Goal: Task Accomplishment & Management: Use online tool/utility

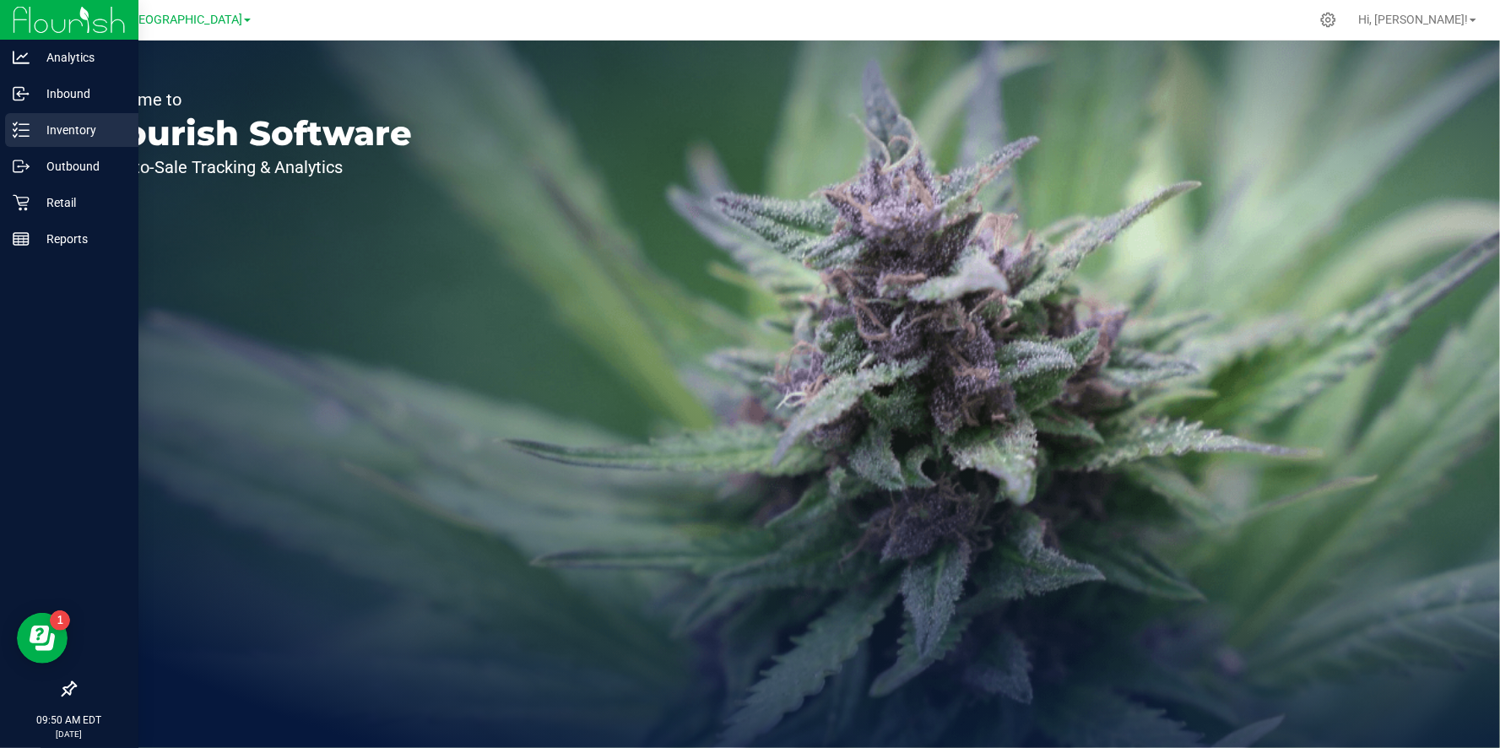
click at [80, 133] on p "Inventory" at bounding box center [80, 130] width 101 height 20
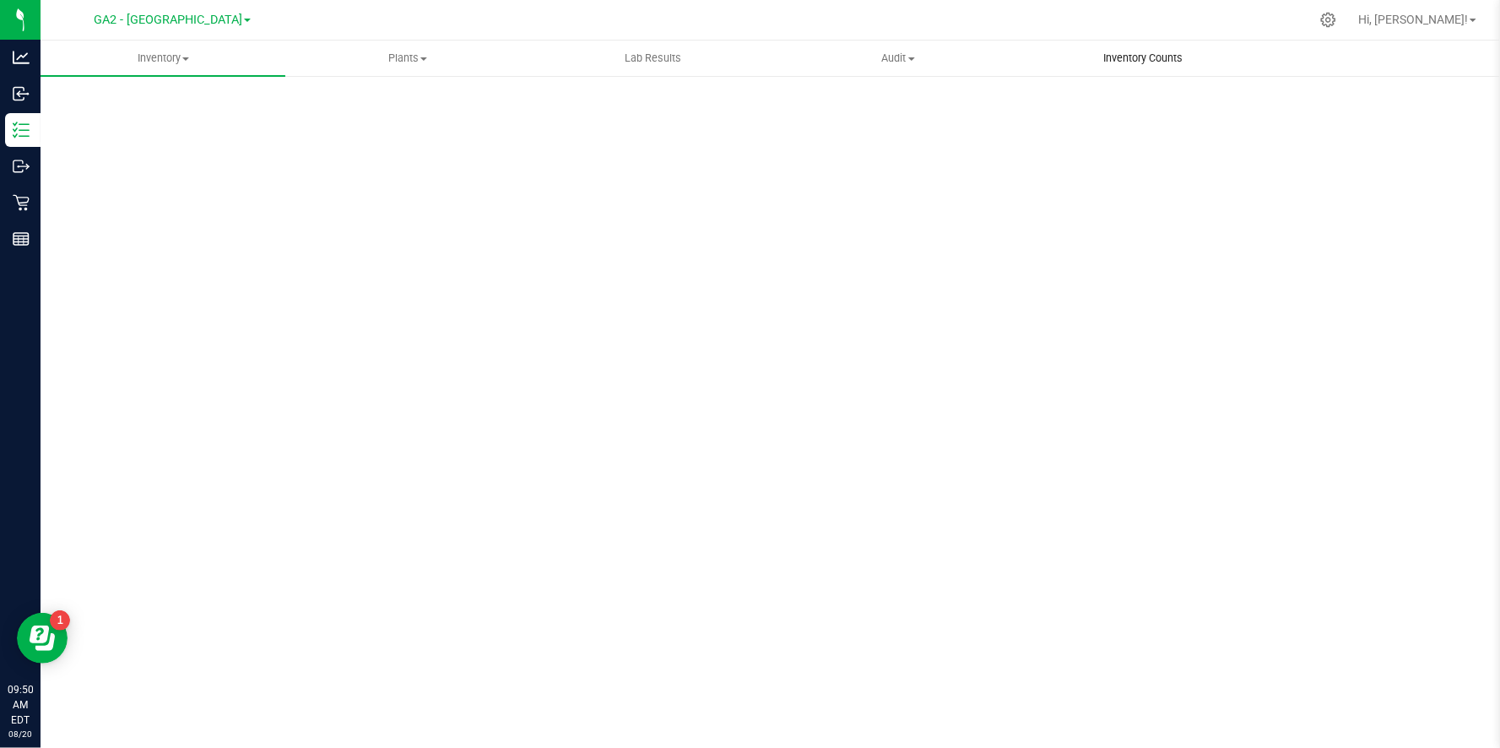
click at [1141, 57] on span "Inventory Counts" at bounding box center [1143, 58] width 125 height 15
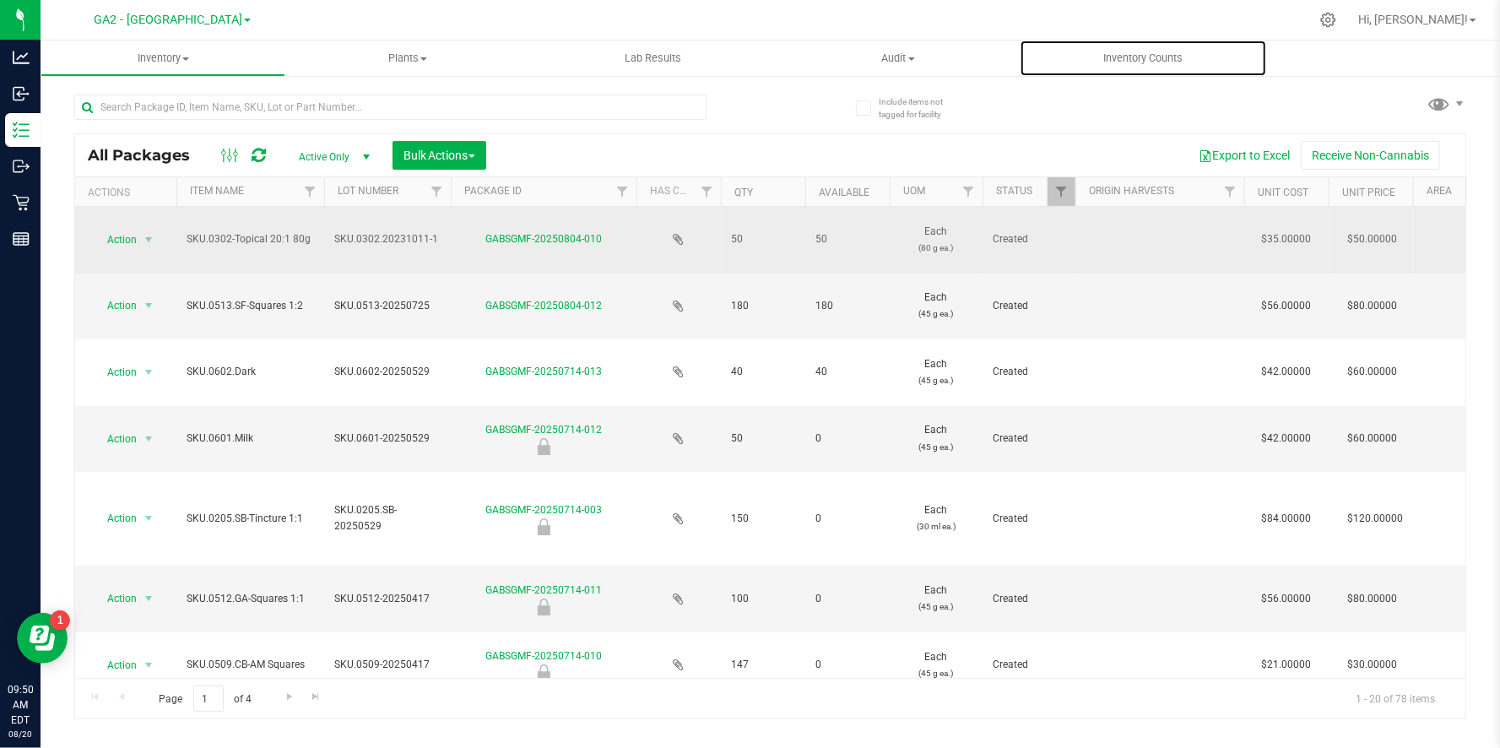
type input "[DATE]"
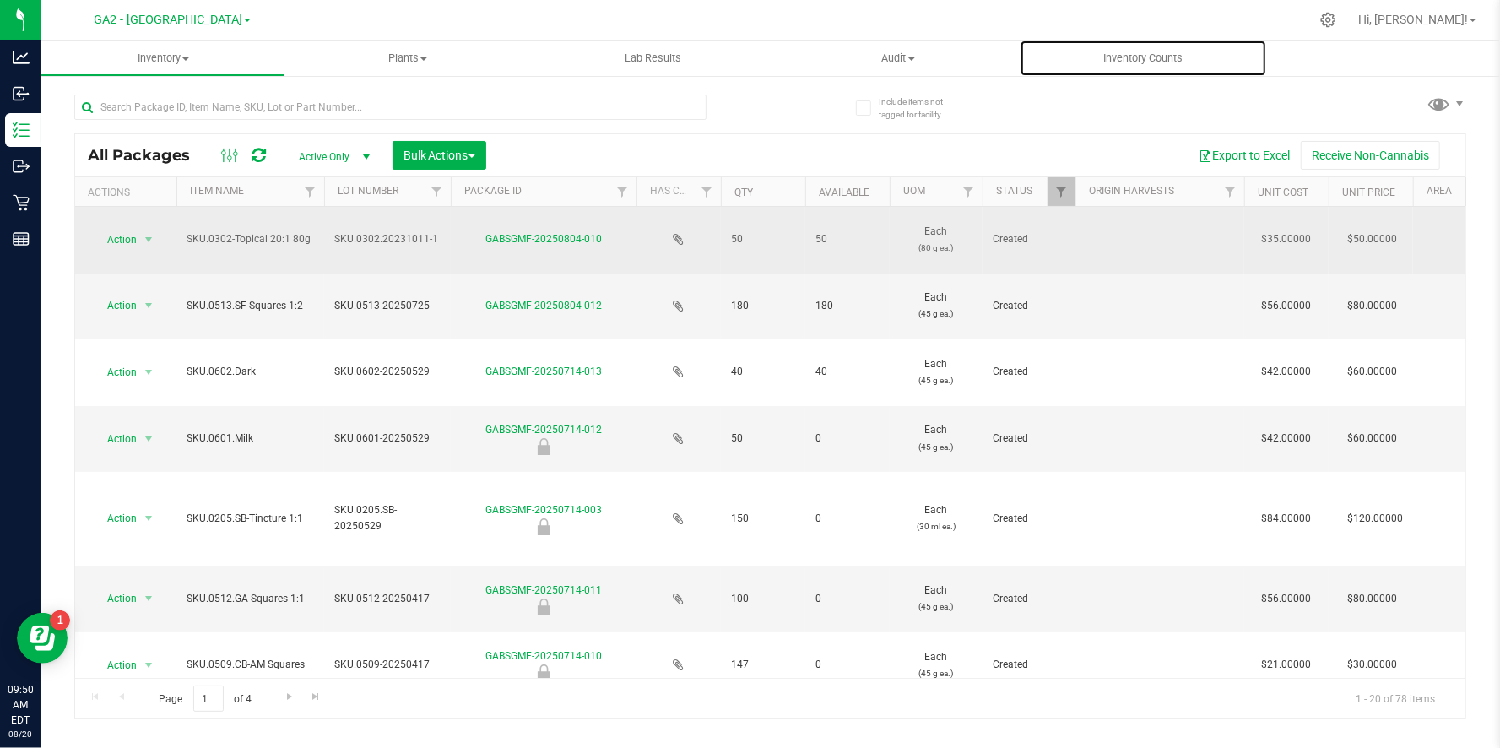
type input "[DATE]"
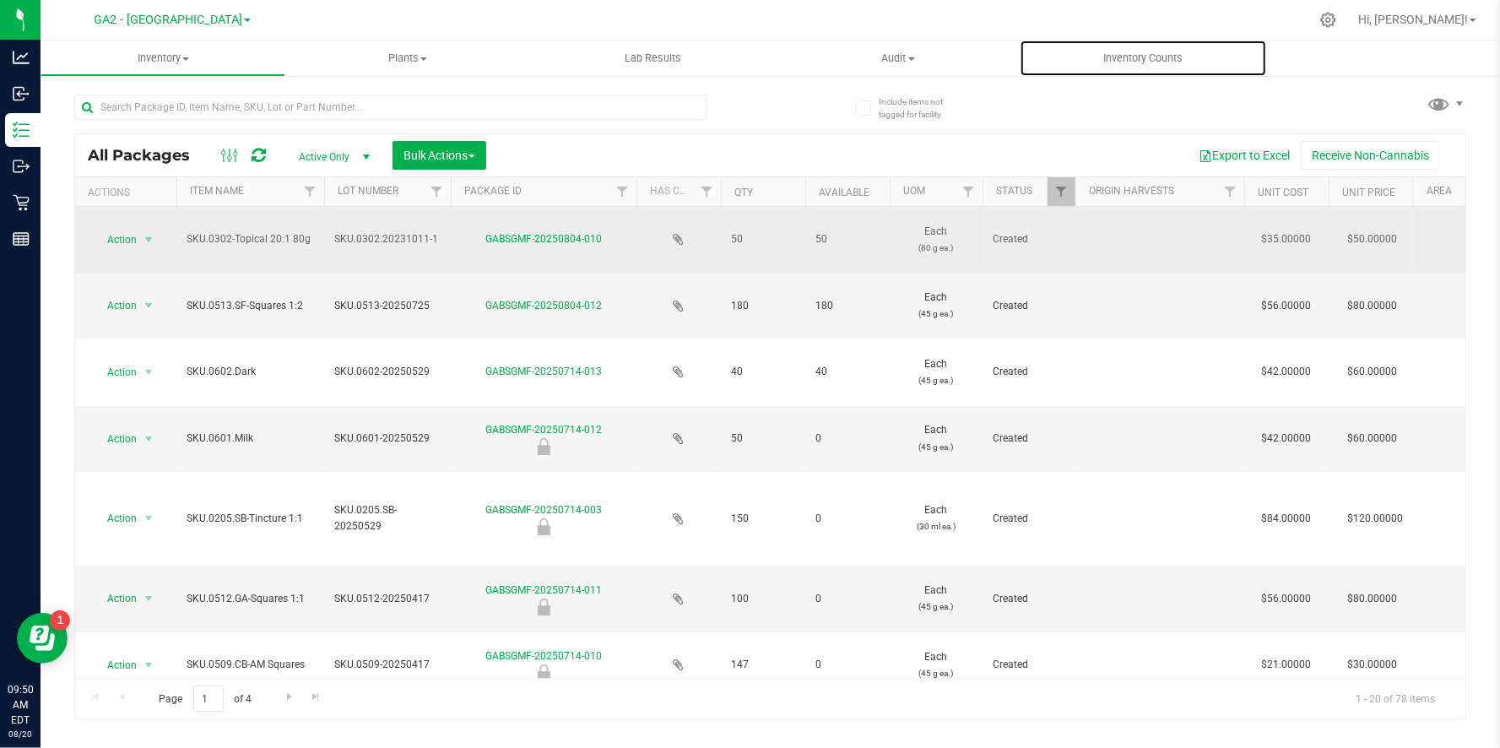
type input "[DATE]"
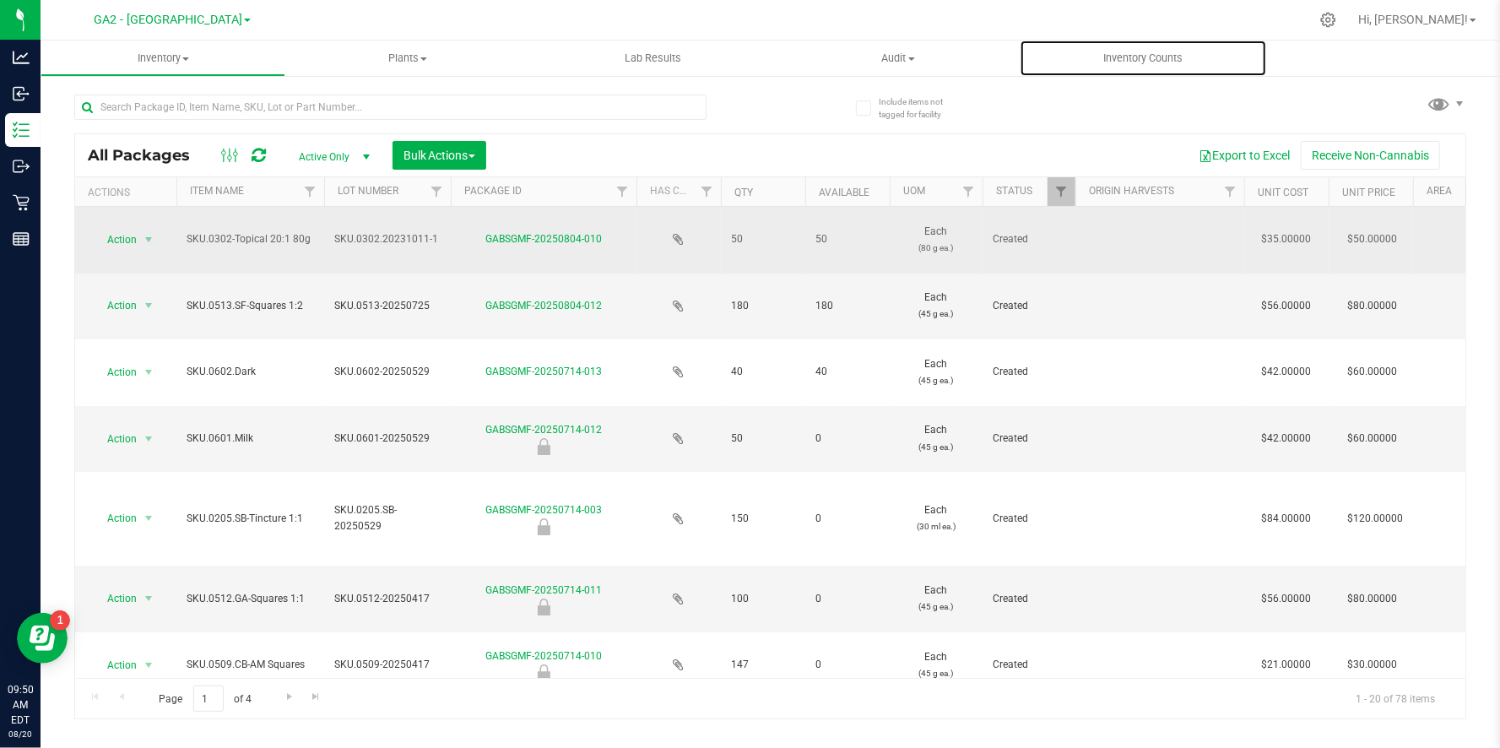
type input "[DATE]"
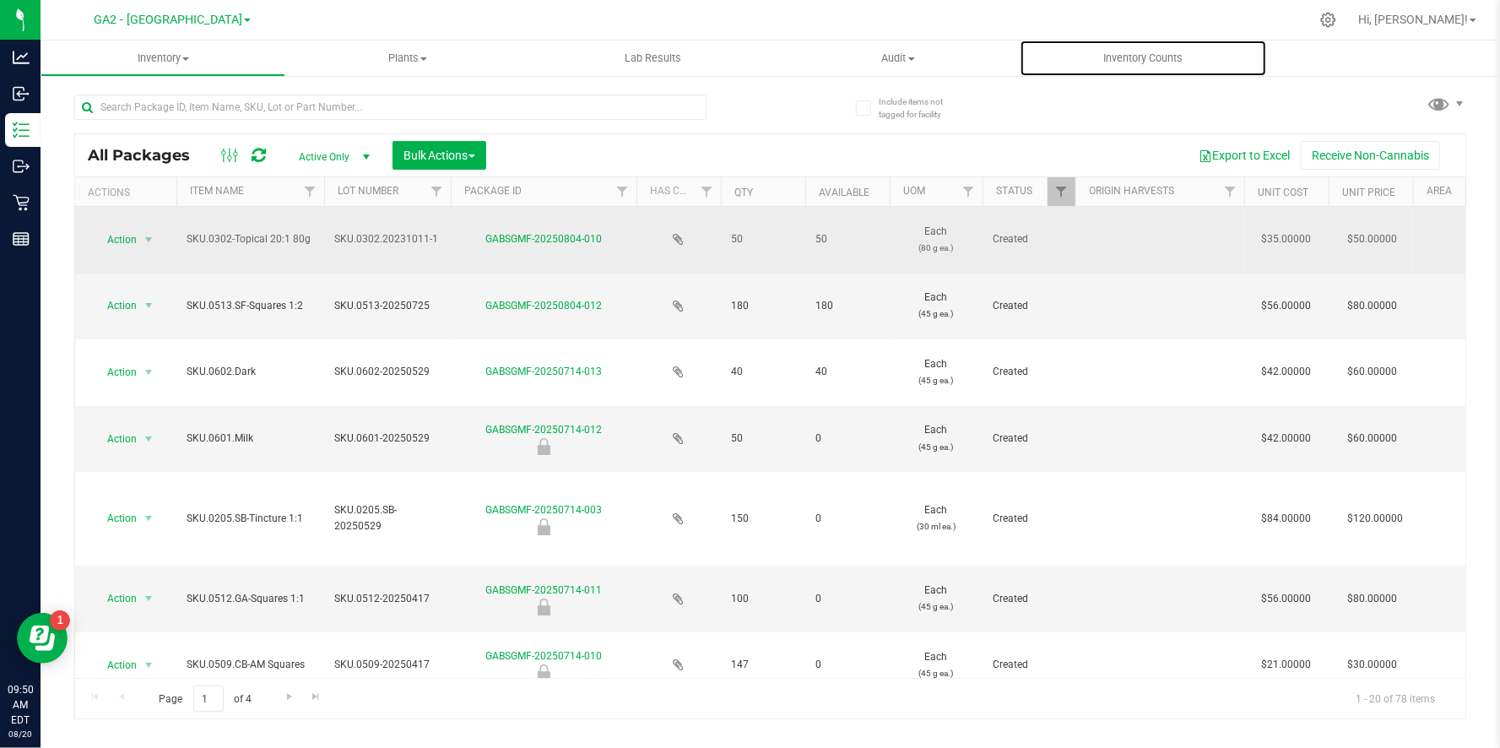
type input "[DATE]"
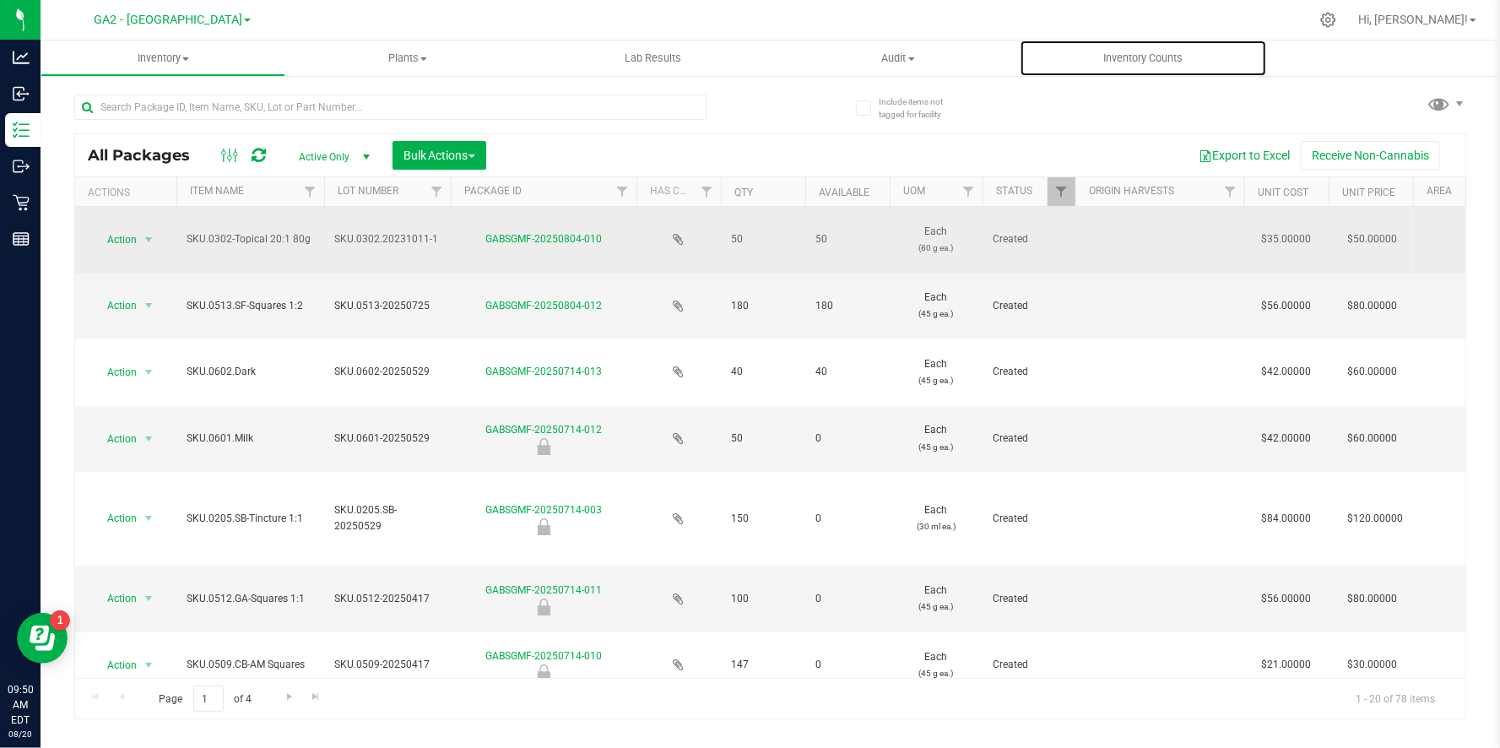
type input "[DATE]"
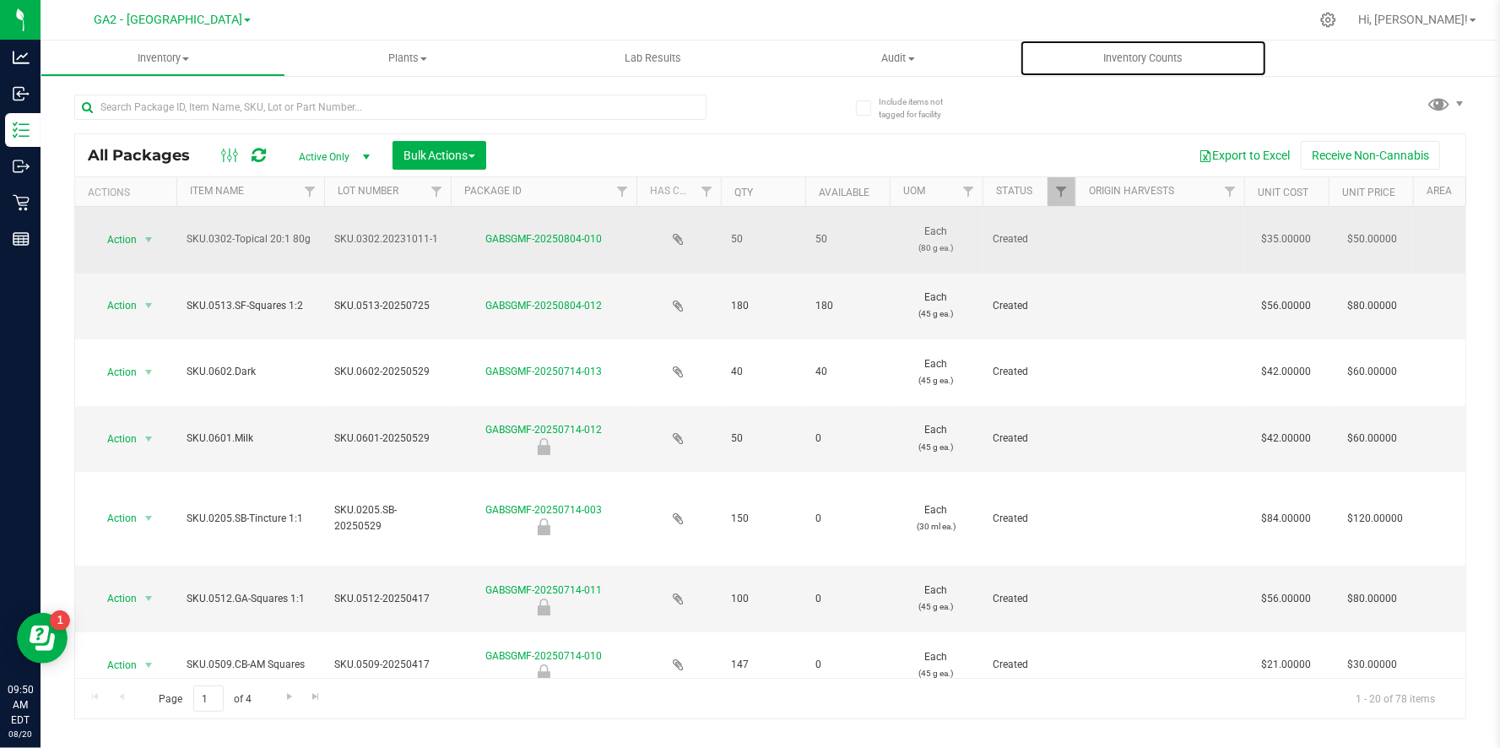
type input "[DATE]"
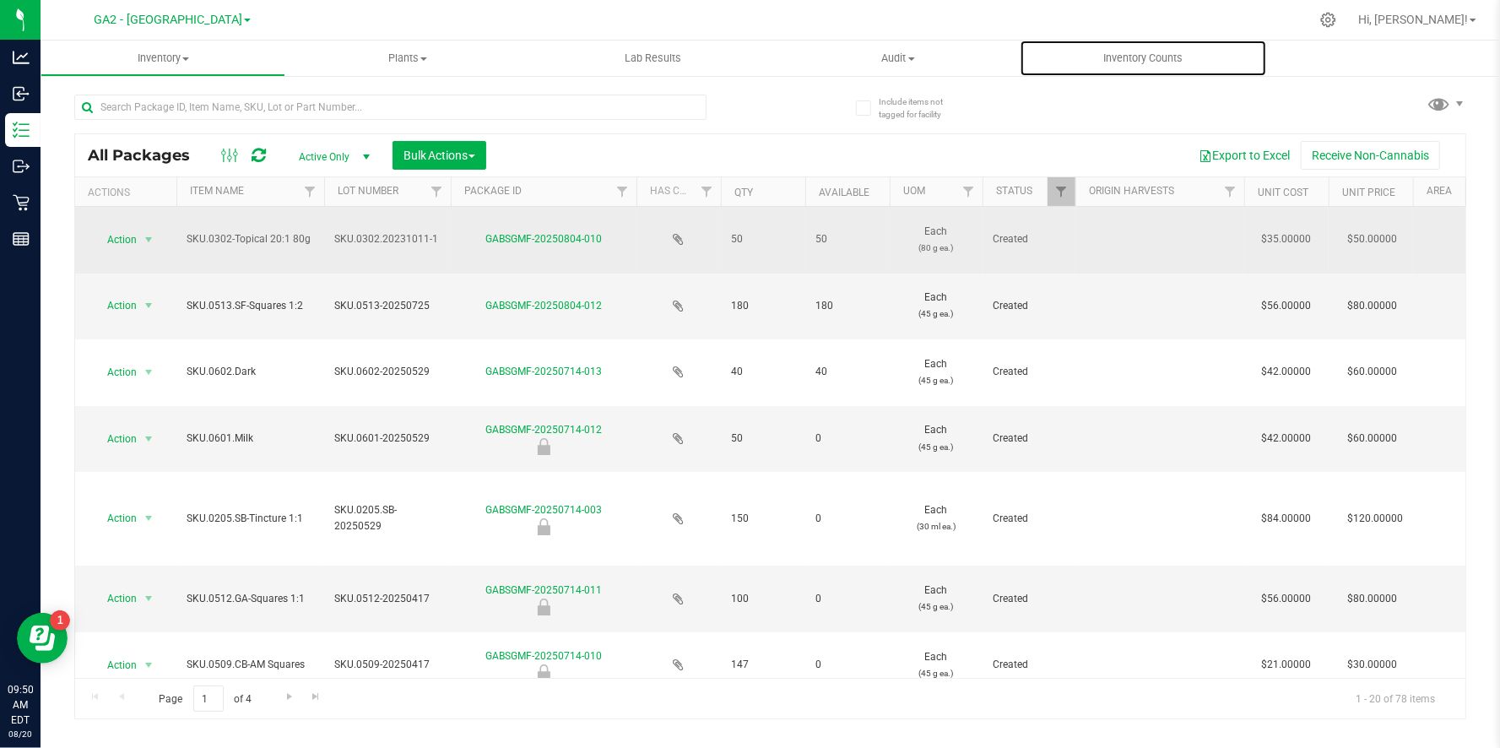
type input "[DATE]"
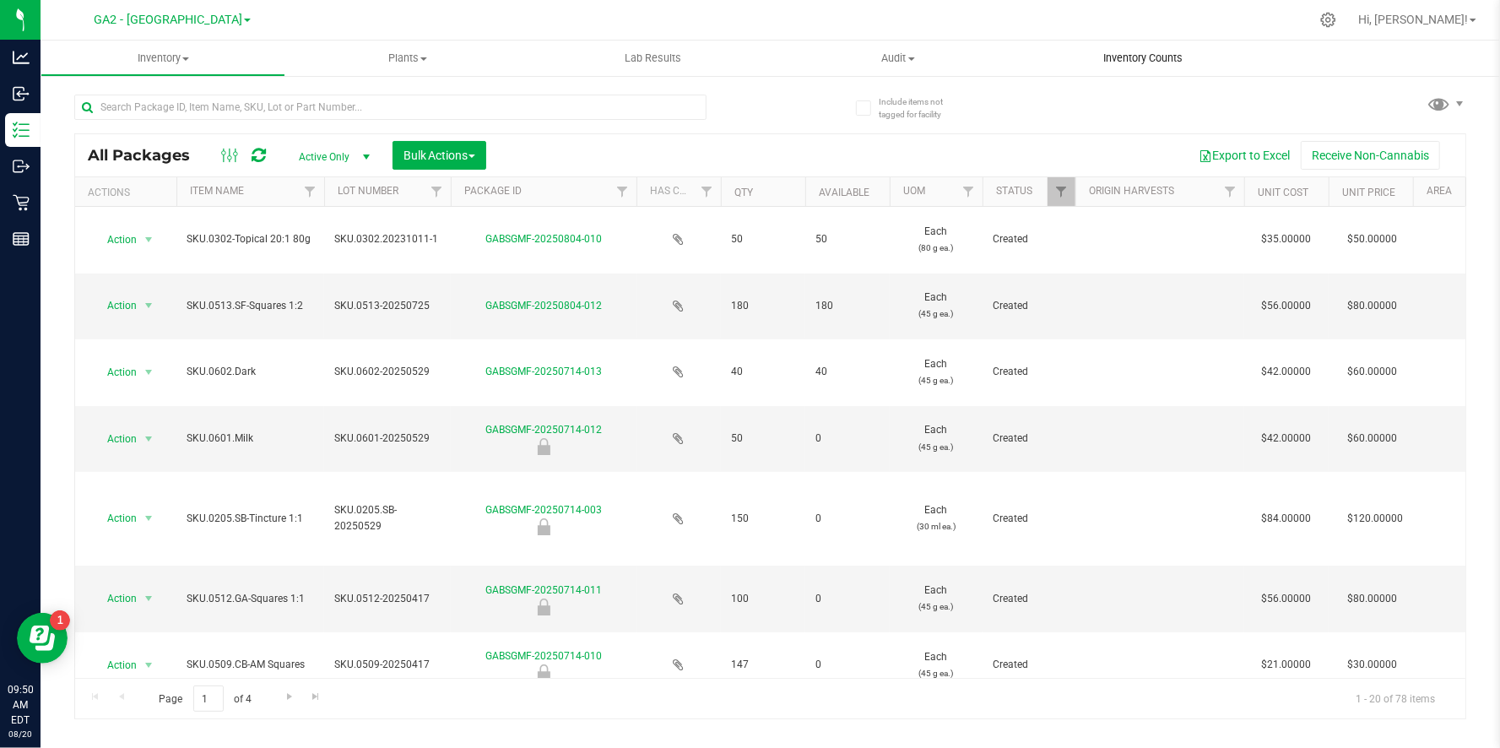
click at [1145, 51] on span "Inventory Counts" at bounding box center [1143, 58] width 125 height 15
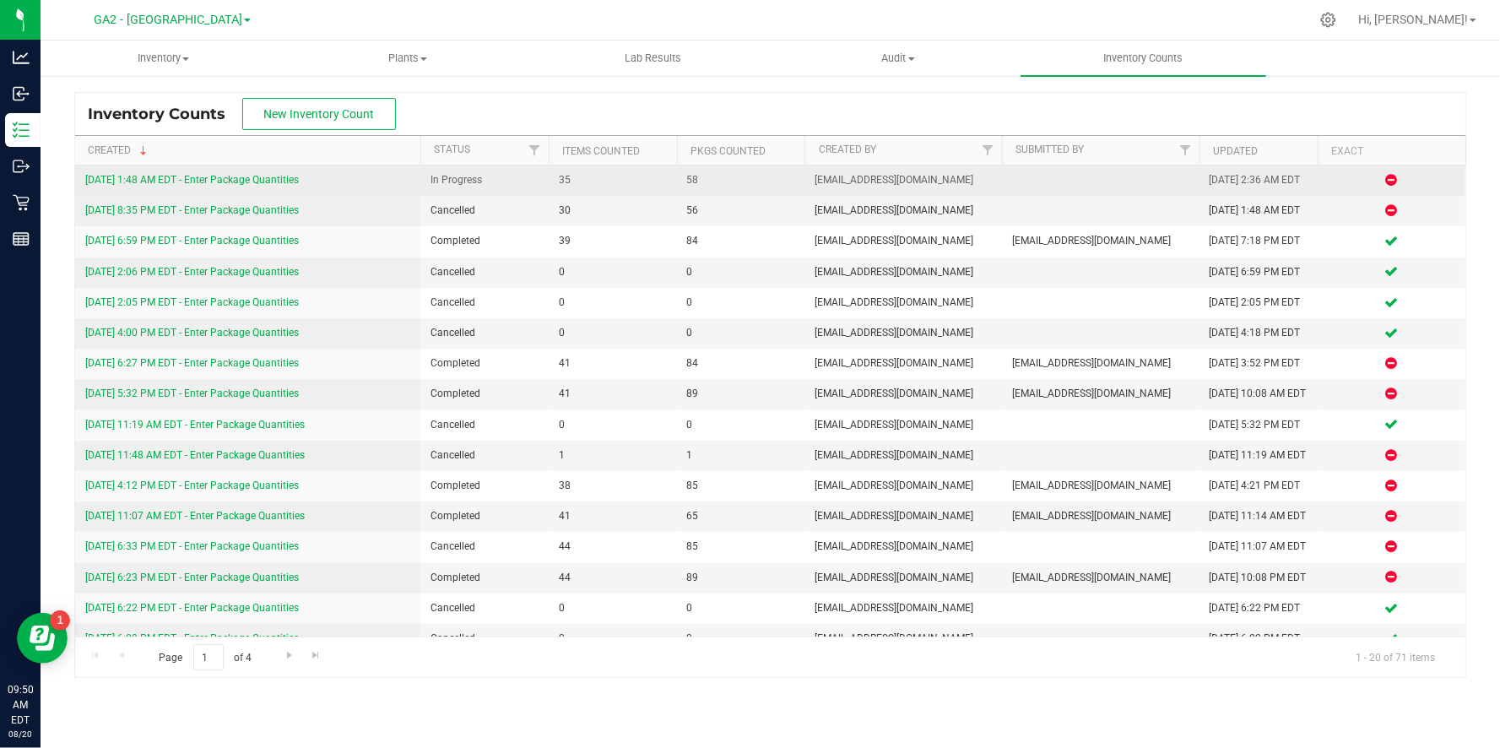
click at [192, 181] on link "[DATE] 1:48 AM EDT - Enter Package Quantities" at bounding box center [192, 180] width 214 height 12
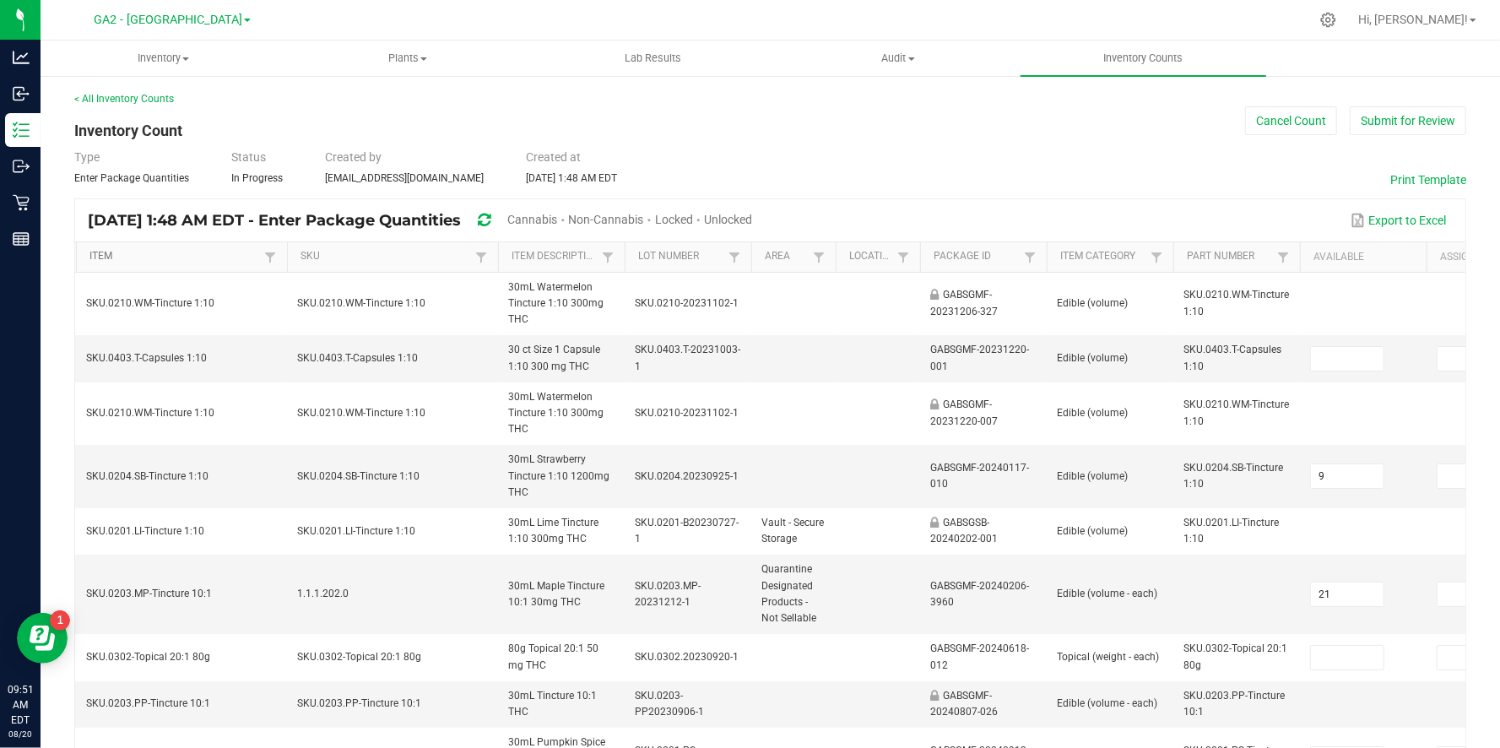
click at [209, 255] on link "Item" at bounding box center [174, 257] width 170 height 14
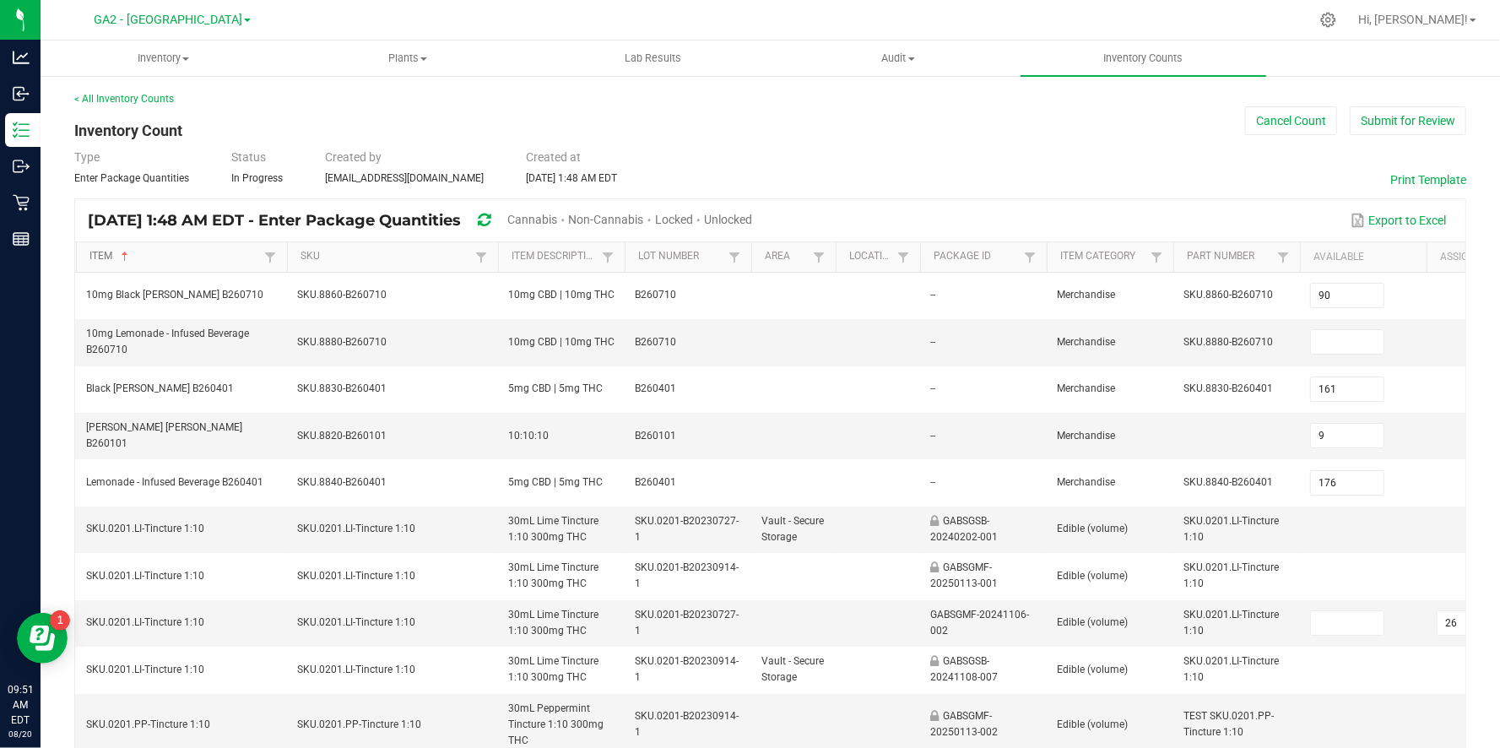
type input "59"
type input "51"
type input "20"
type input "11"
type input "69"
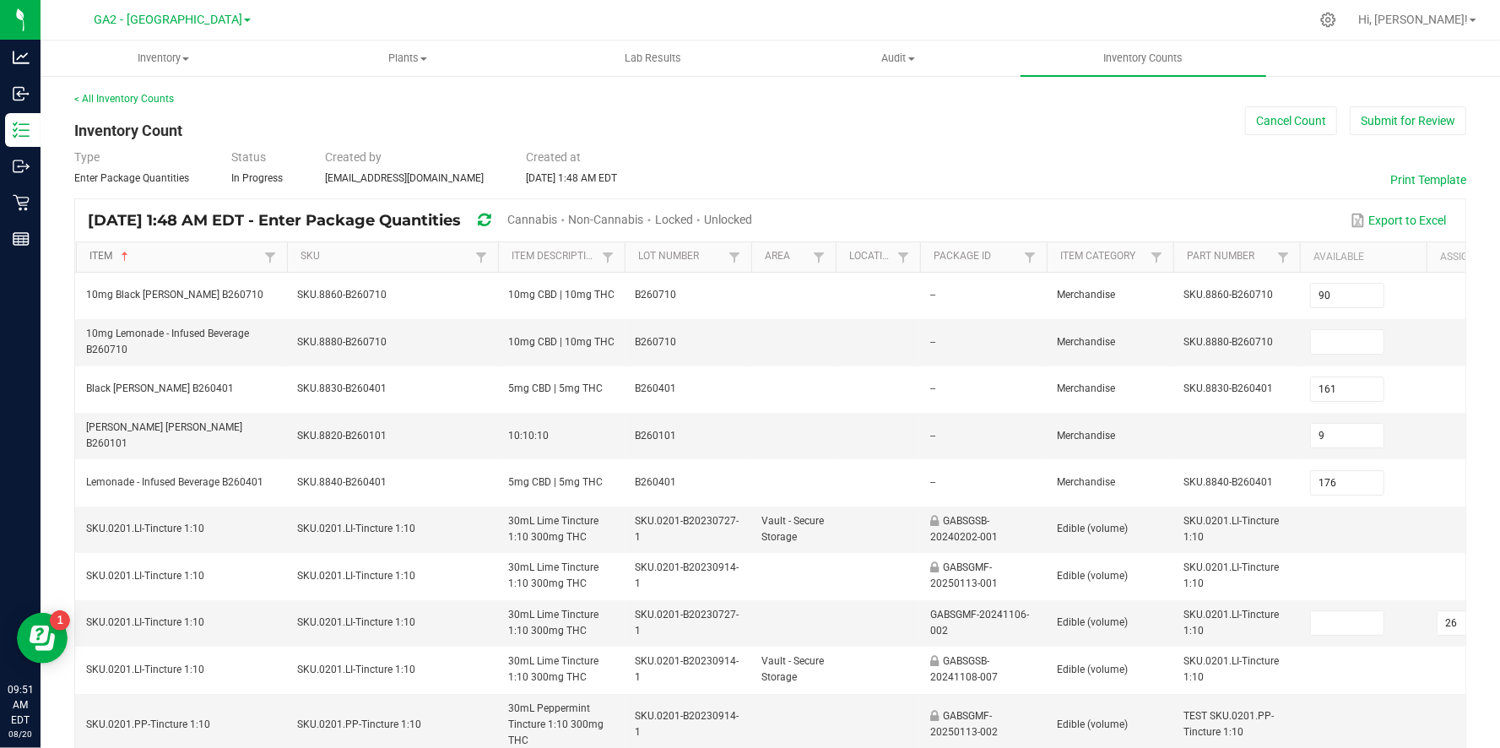
type input "21"
type input "40"
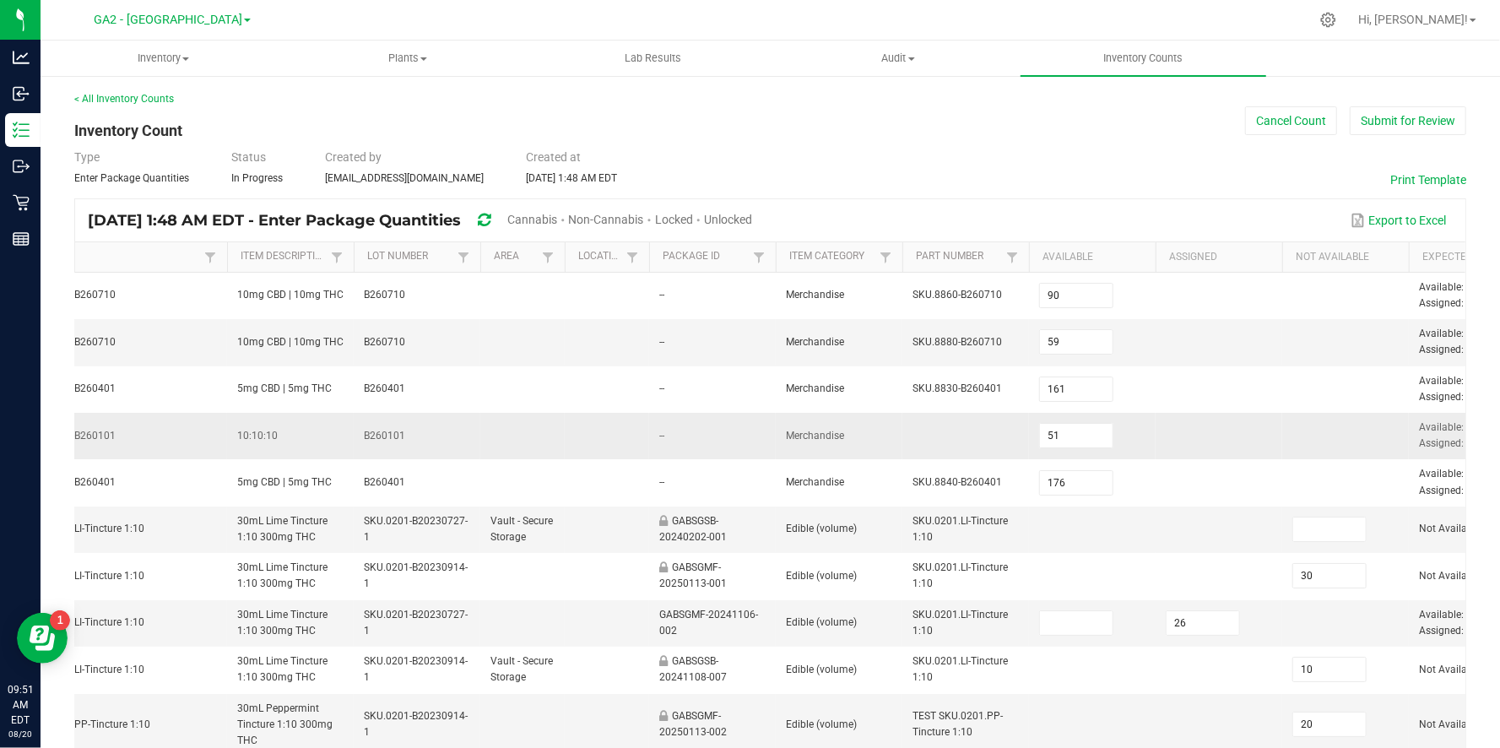
scroll to position [0, 340]
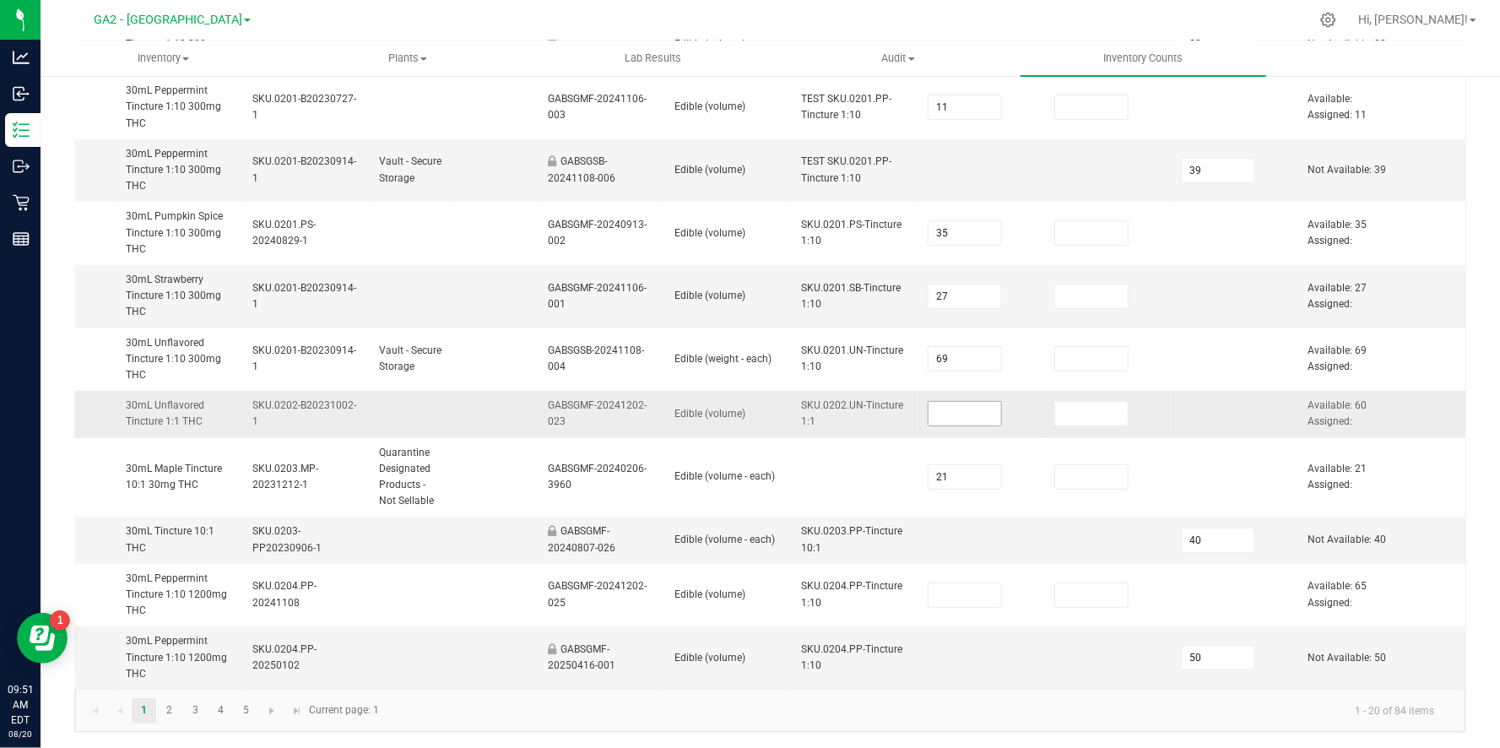
click at [973, 419] on input at bounding box center [965, 414] width 73 height 24
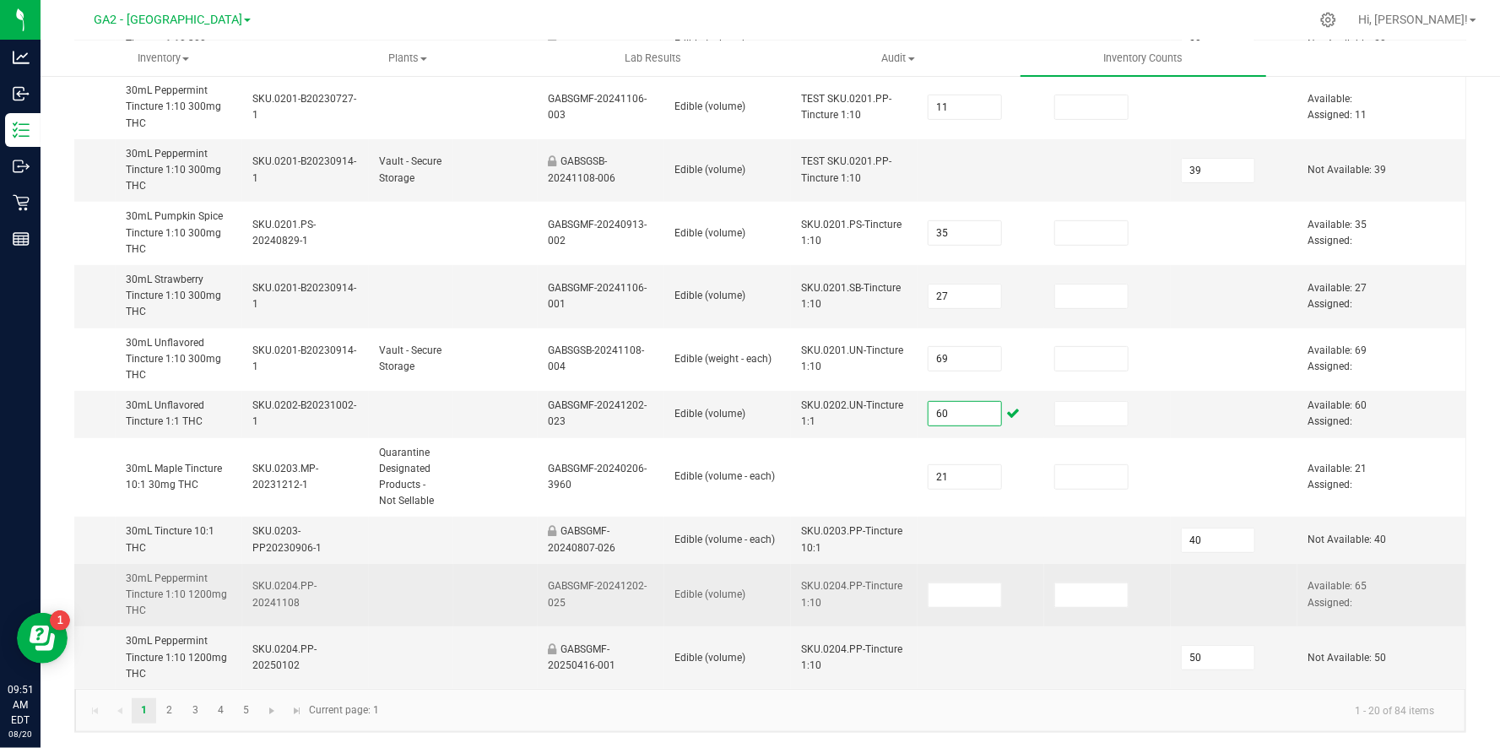
type input "60"
click at [820, 597] on span "SKU.0204.PP-Tincture 1:10" at bounding box center [851, 594] width 101 height 28
click at [940, 591] on input at bounding box center [965, 595] width 73 height 24
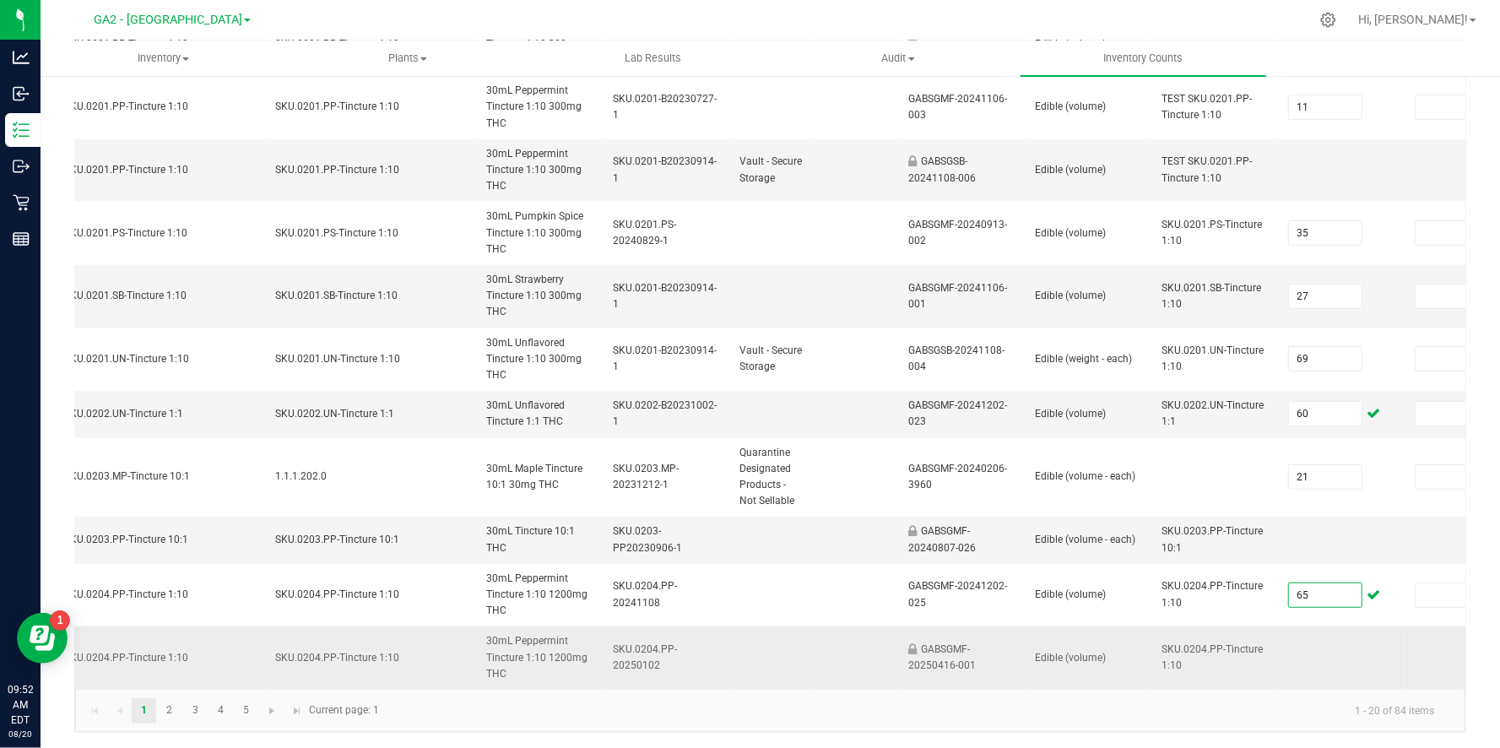
scroll to position [0, 0]
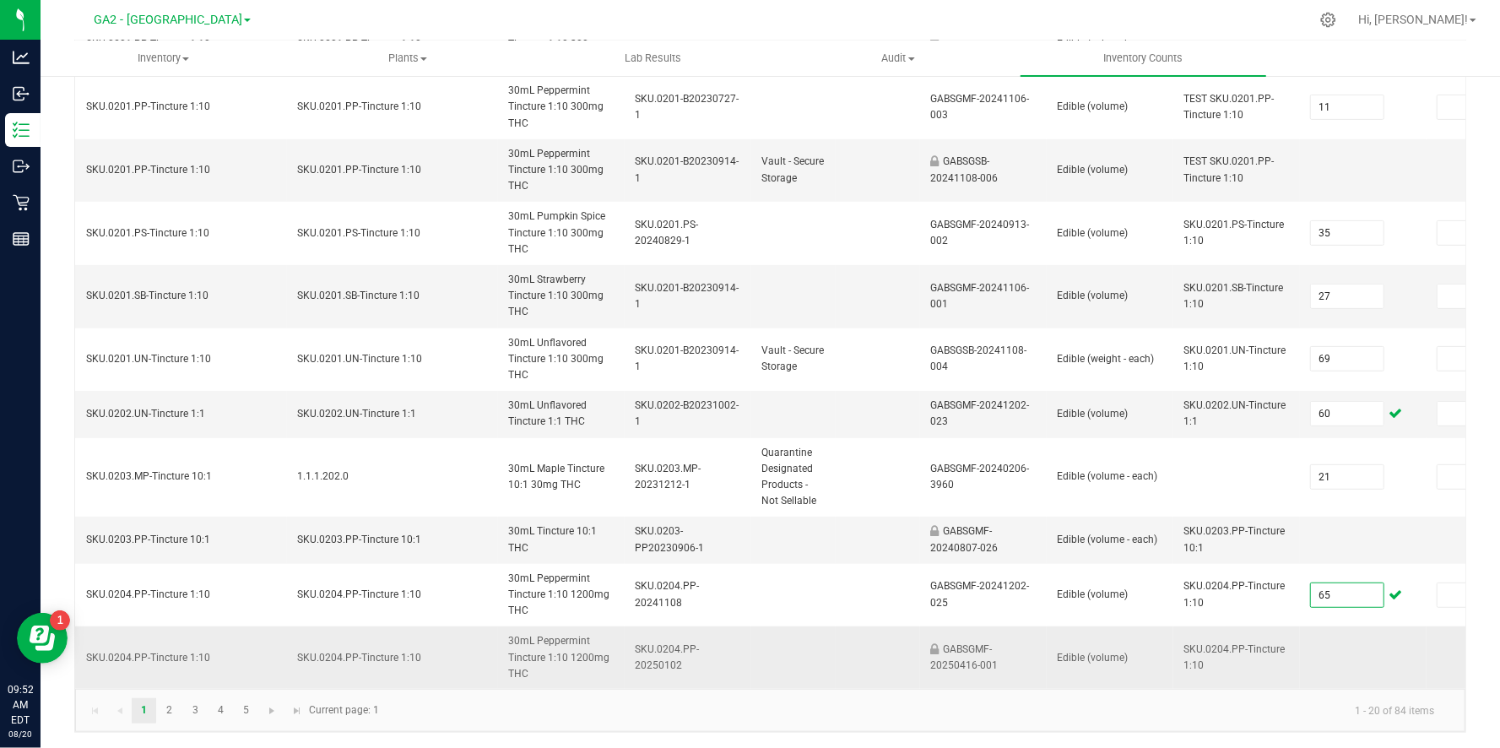
type input "65"
click at [272, 708] on span "Go to the next page" at bounding box center [273, 711] width 14 height 14
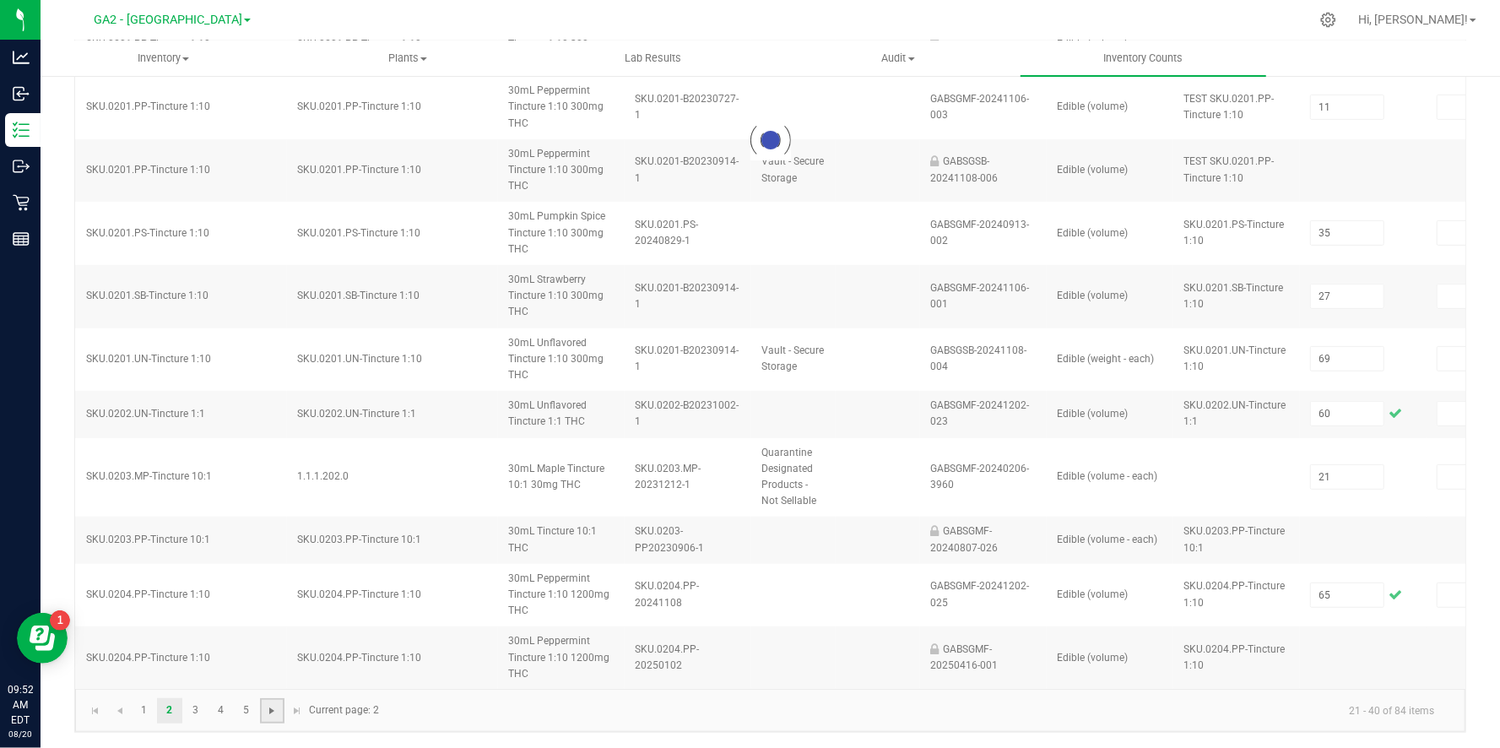
type input "9"
type input "150"
type input "33"
type input "90"
type input "50"
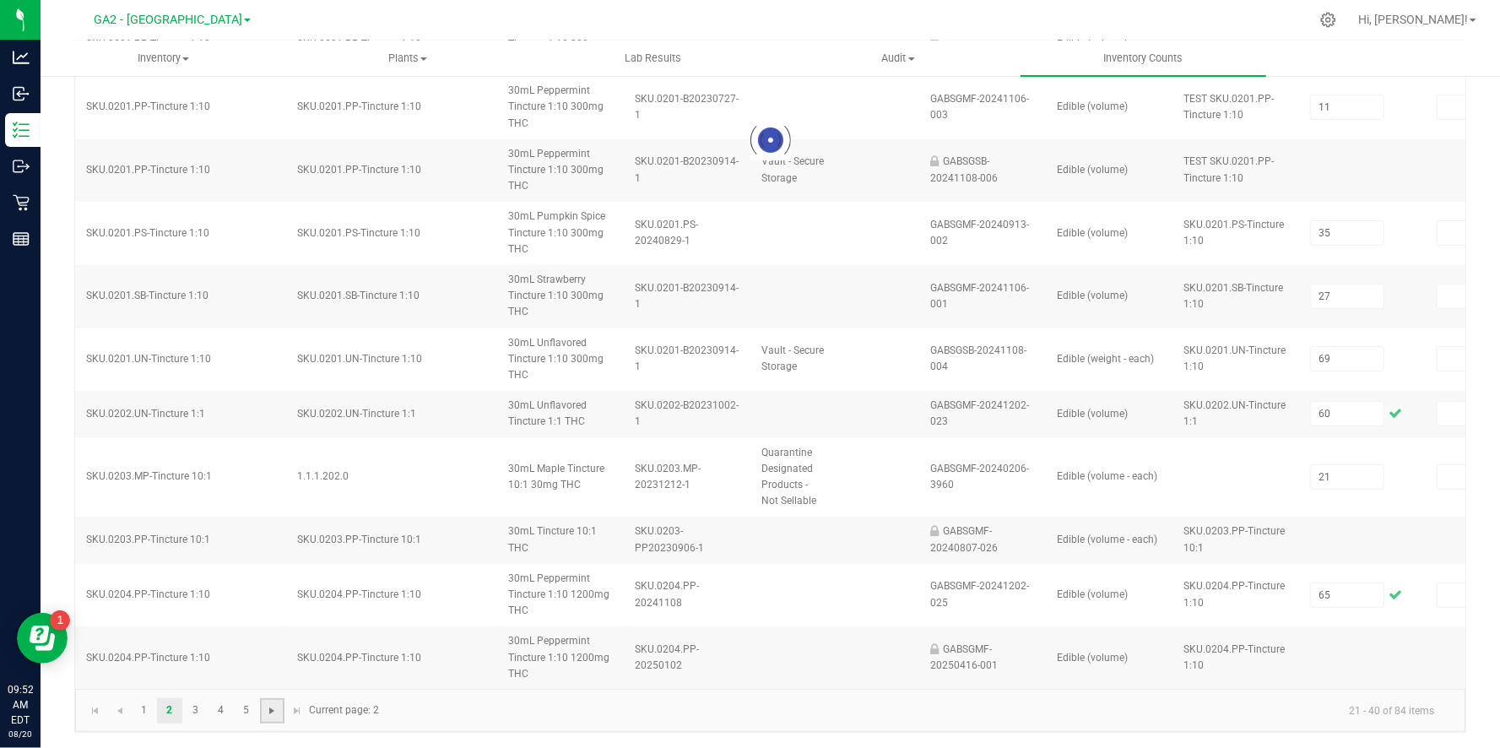
type input "50"
type input "200"
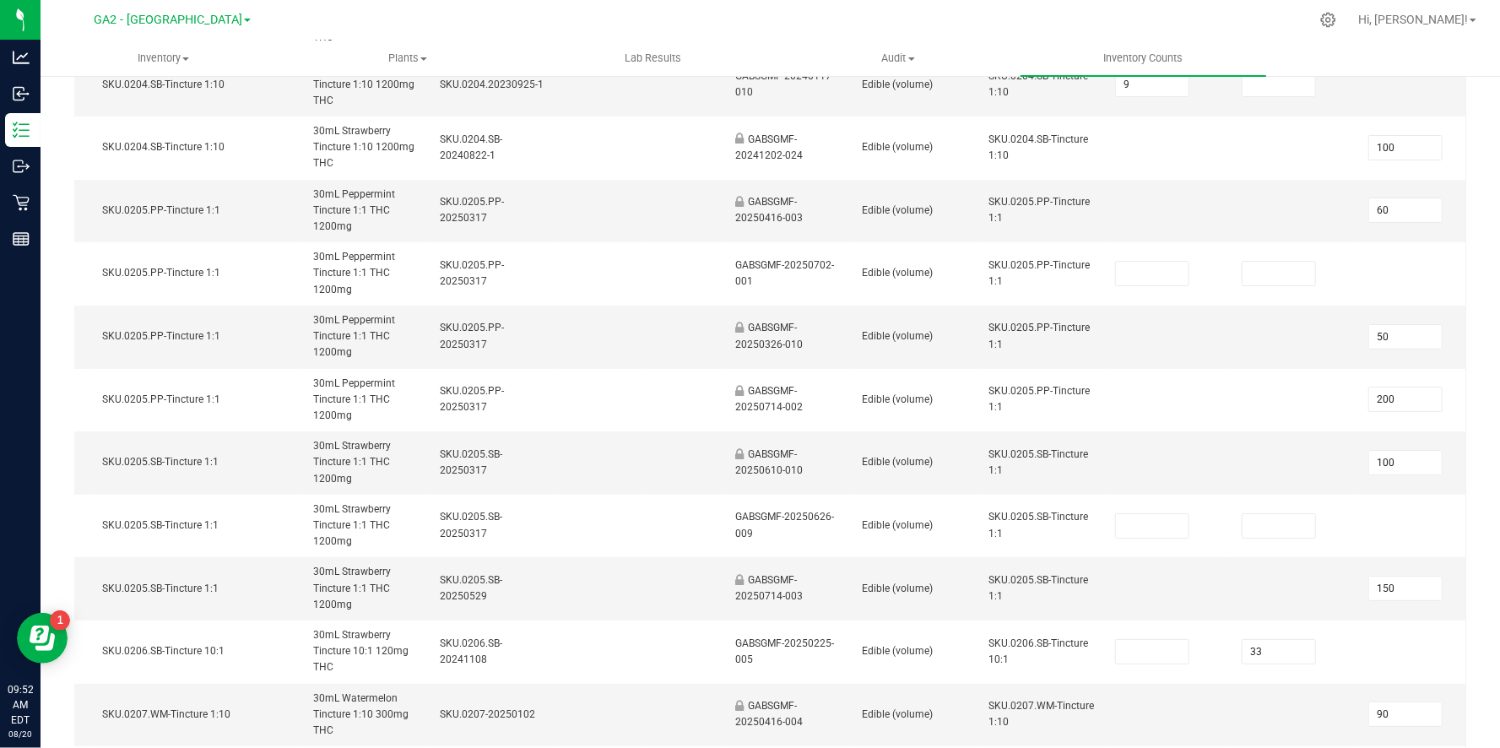
scroll to position [0, 382]
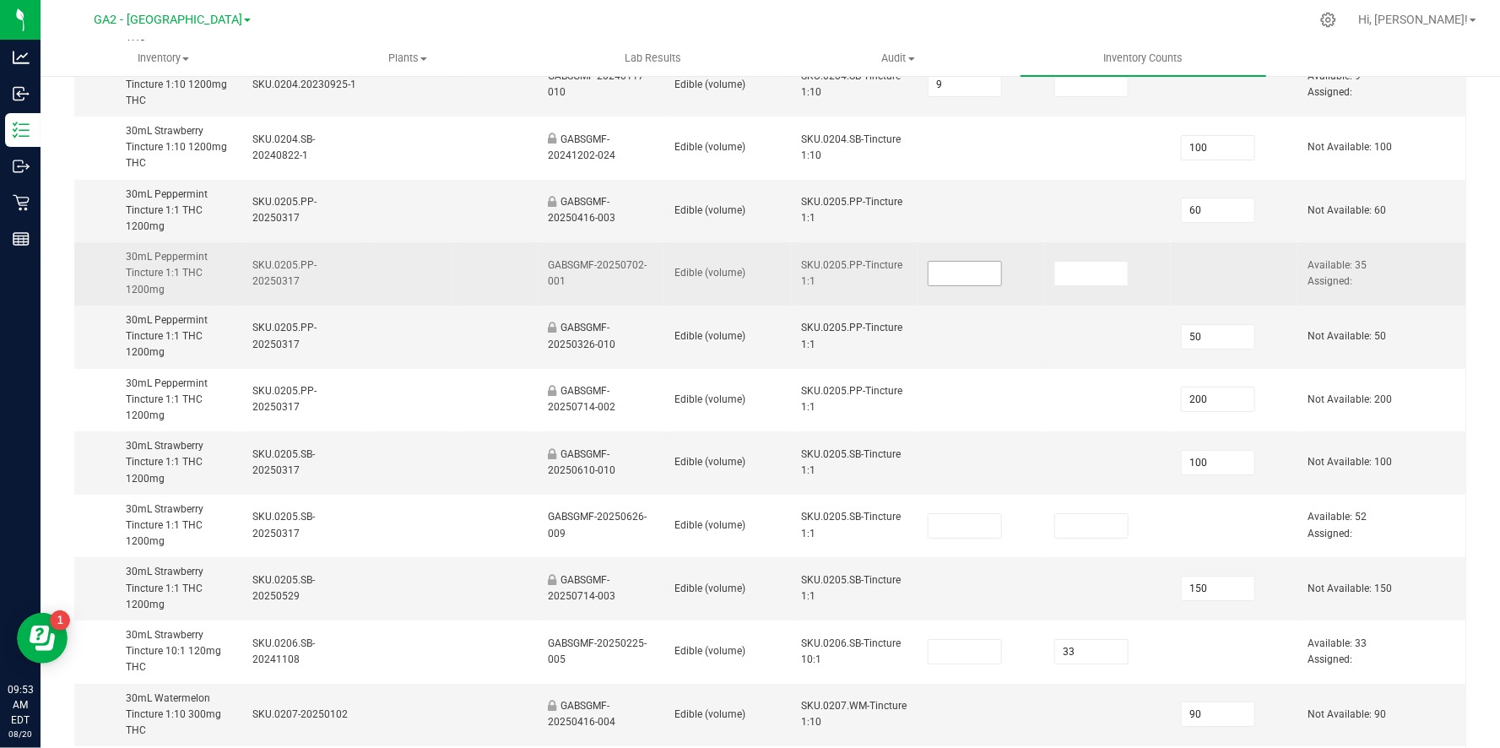
click at [987, 266] on input at bounding box center [965, 274] width 73 height 24
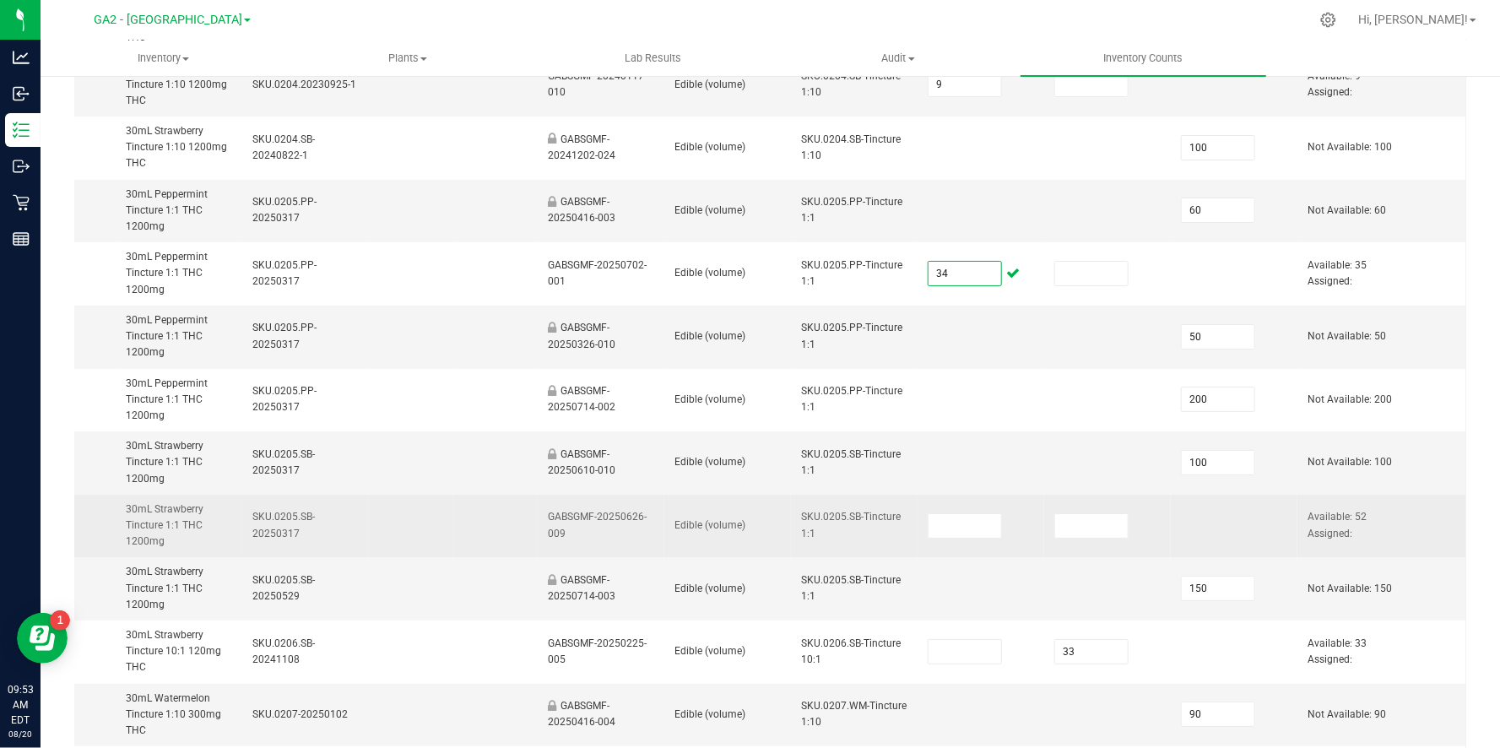
type input "34"
click at [1155, 517] on td at bounding box center [1107, 526] width 127 height 63
click at [986, 515] on input at bounding box center [965, 526] width 73 height 24
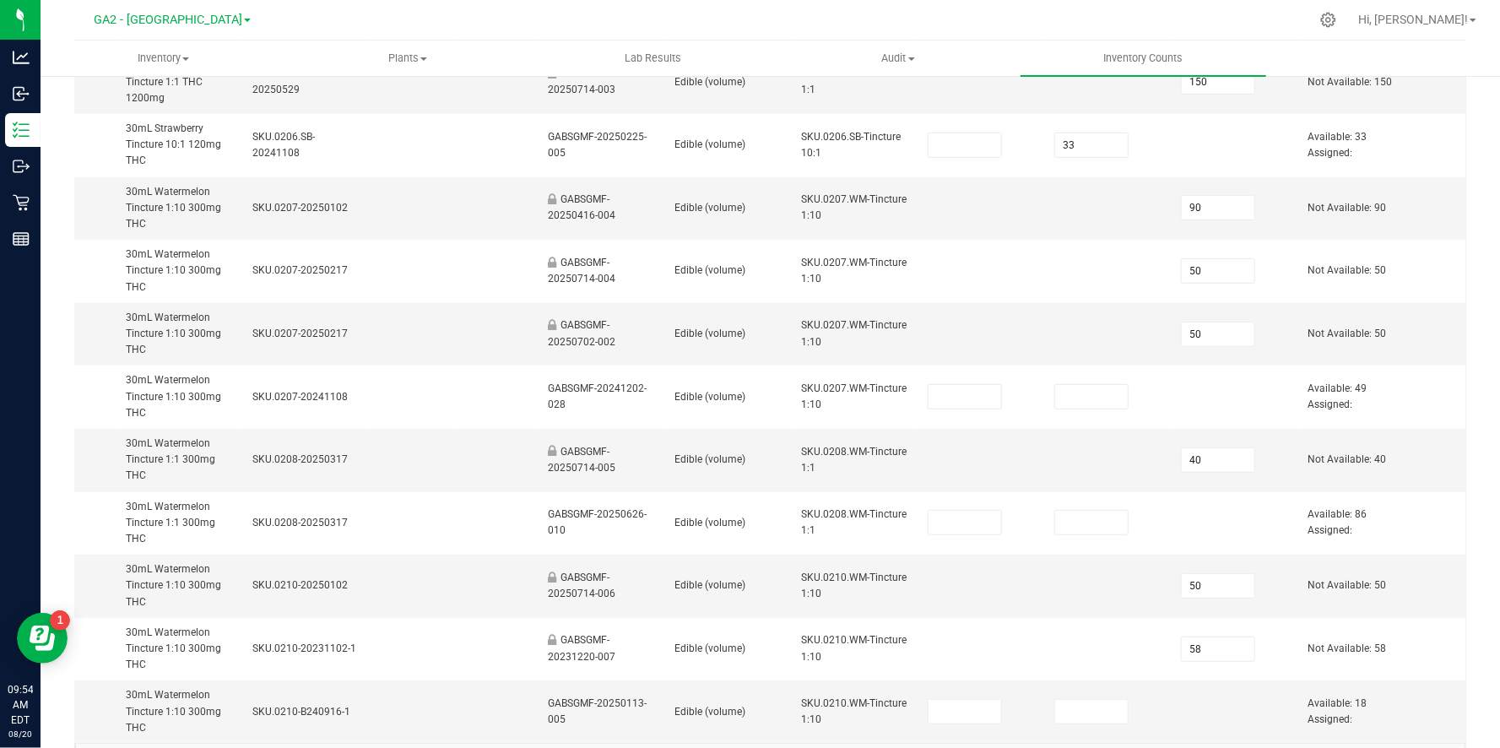
scroll to position [842, 0]
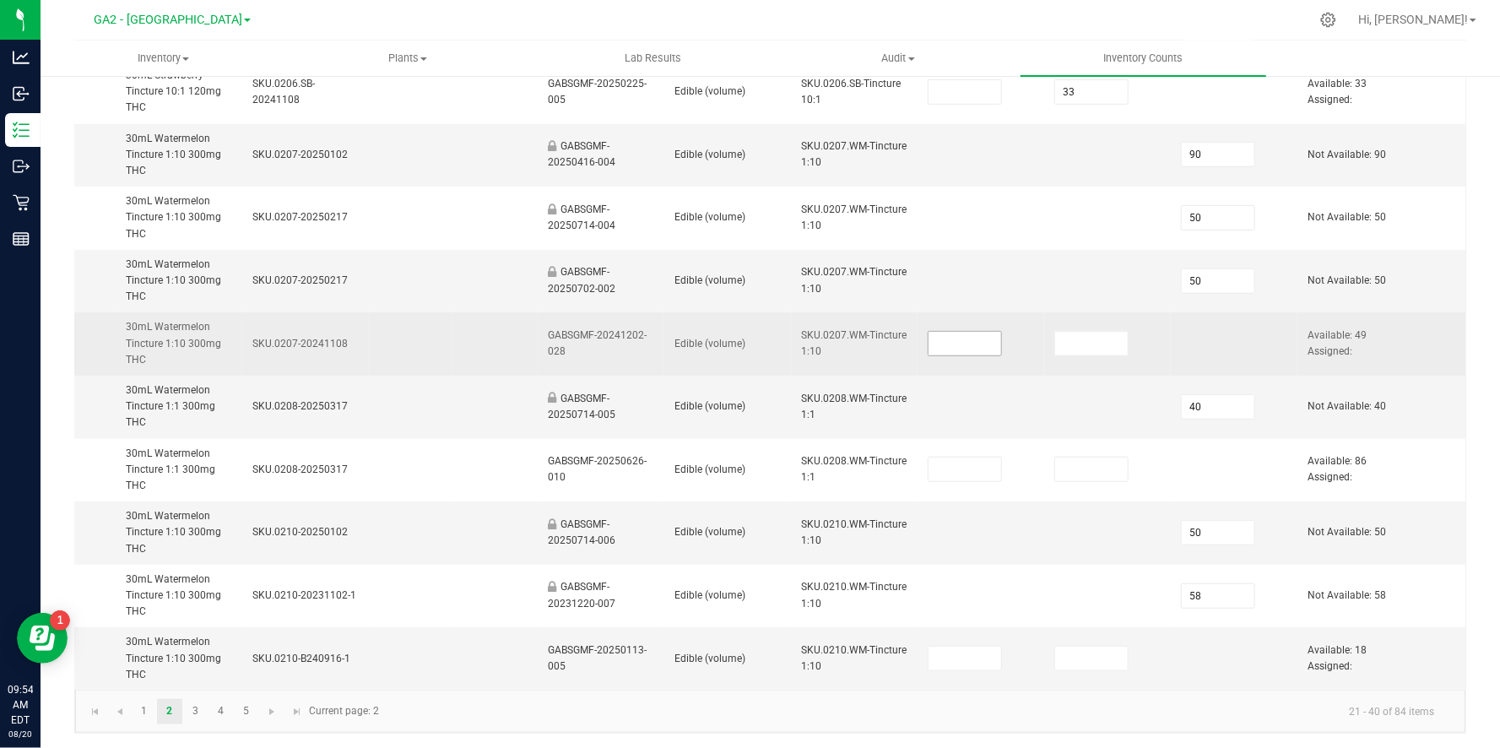
type input "52"
click at [937, 351] on input at bounding box center [965, 344] width 73 height 24
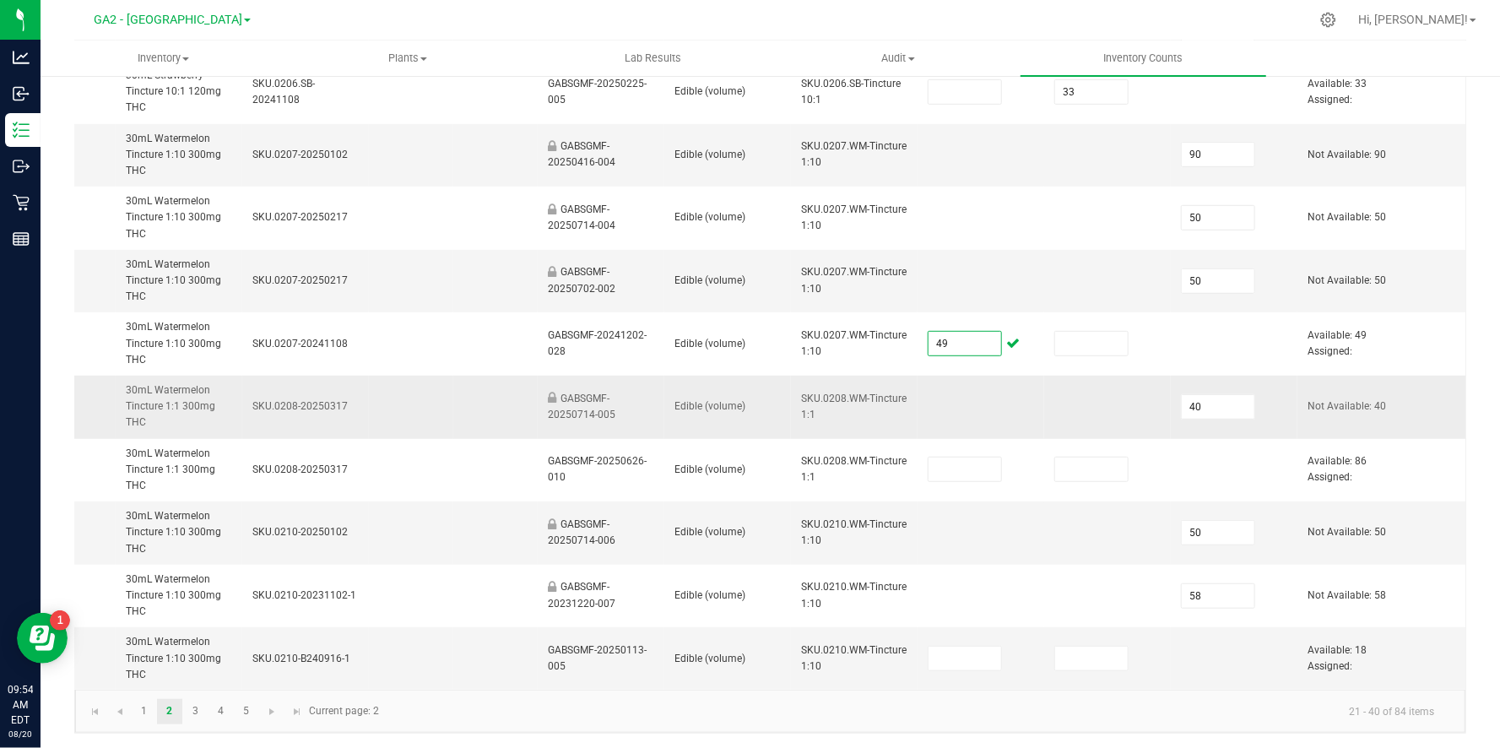
type input "49"
click at [1015, 430] on td at bounding box center [981, 407] width 127 height 63
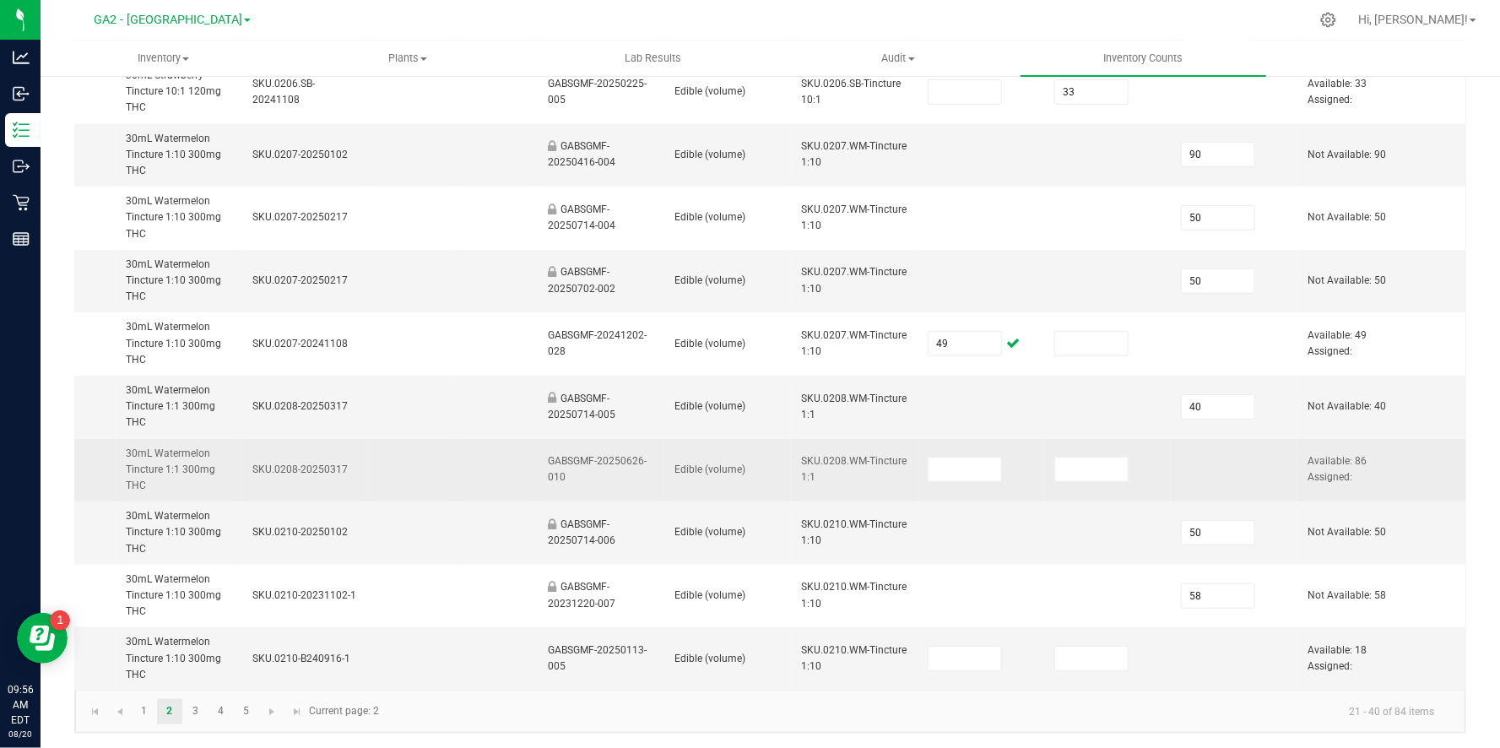
click at [1015, 469] on td at bounding box center [981, 470] width 127 height 63
click at [1005, 468] on span at bounding box center [967, 470] width 79 height 12
click at [935, 477] on input at bounding box center [965, 470] width 73 height 24
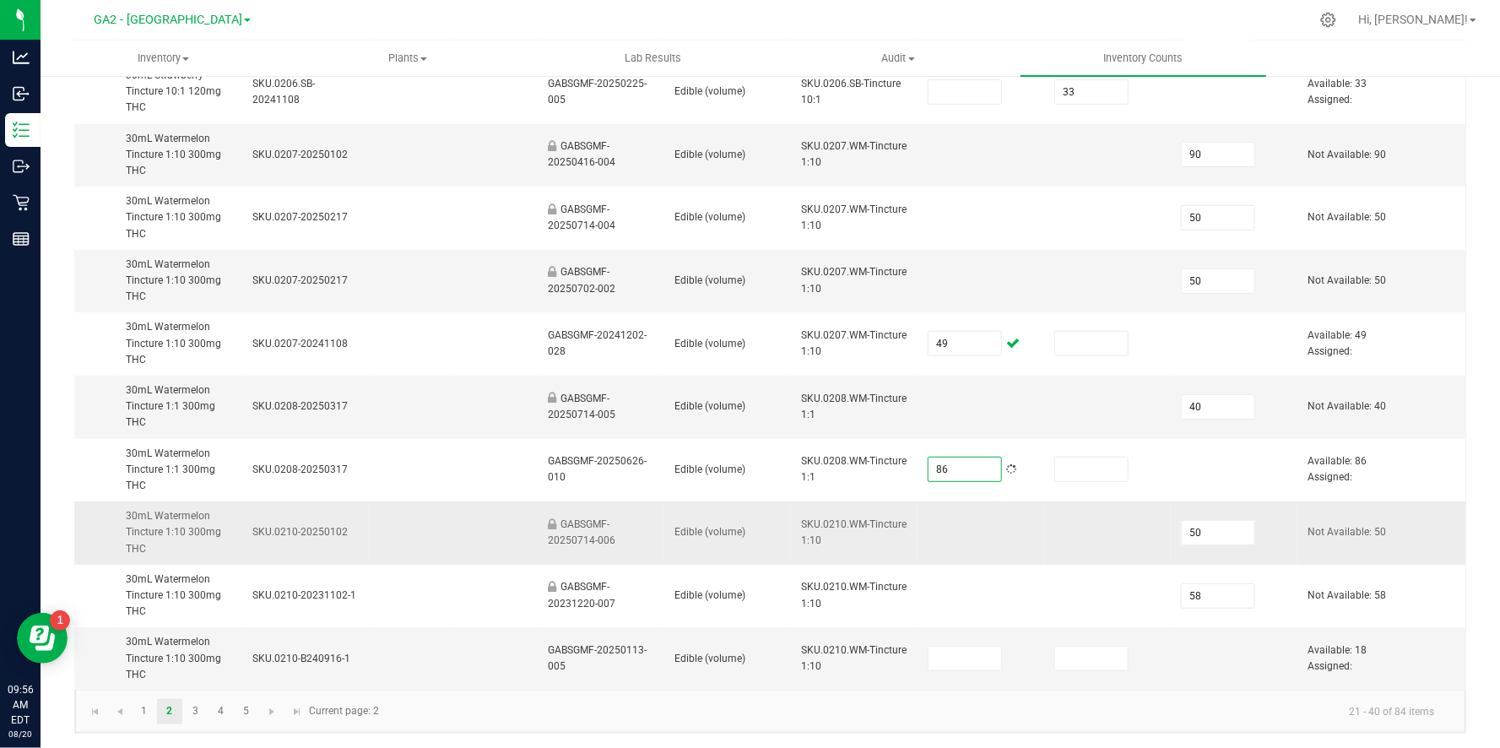
type input "86"
click at [965, 537] on td at bounding box center [981, 533] width 127 height 63
click at [946, 652] on input at bounding box center [965, 659] width 73 height 24
type input "18"
click at [193, 708] on link "3" at bounding box center [195, 711] width 24 height 25
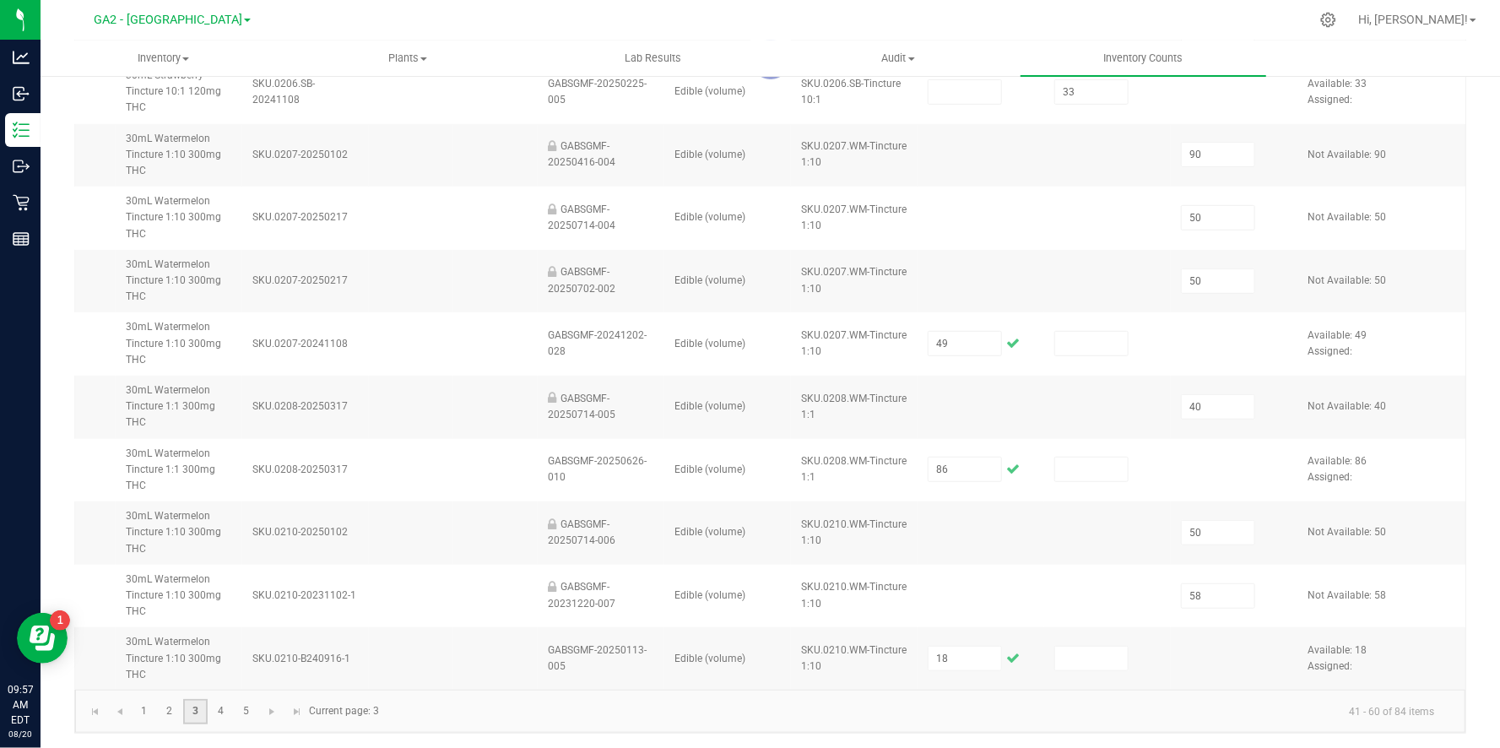
type input "110"
type input "45"
type input "55"
type input "50"
type input "37"
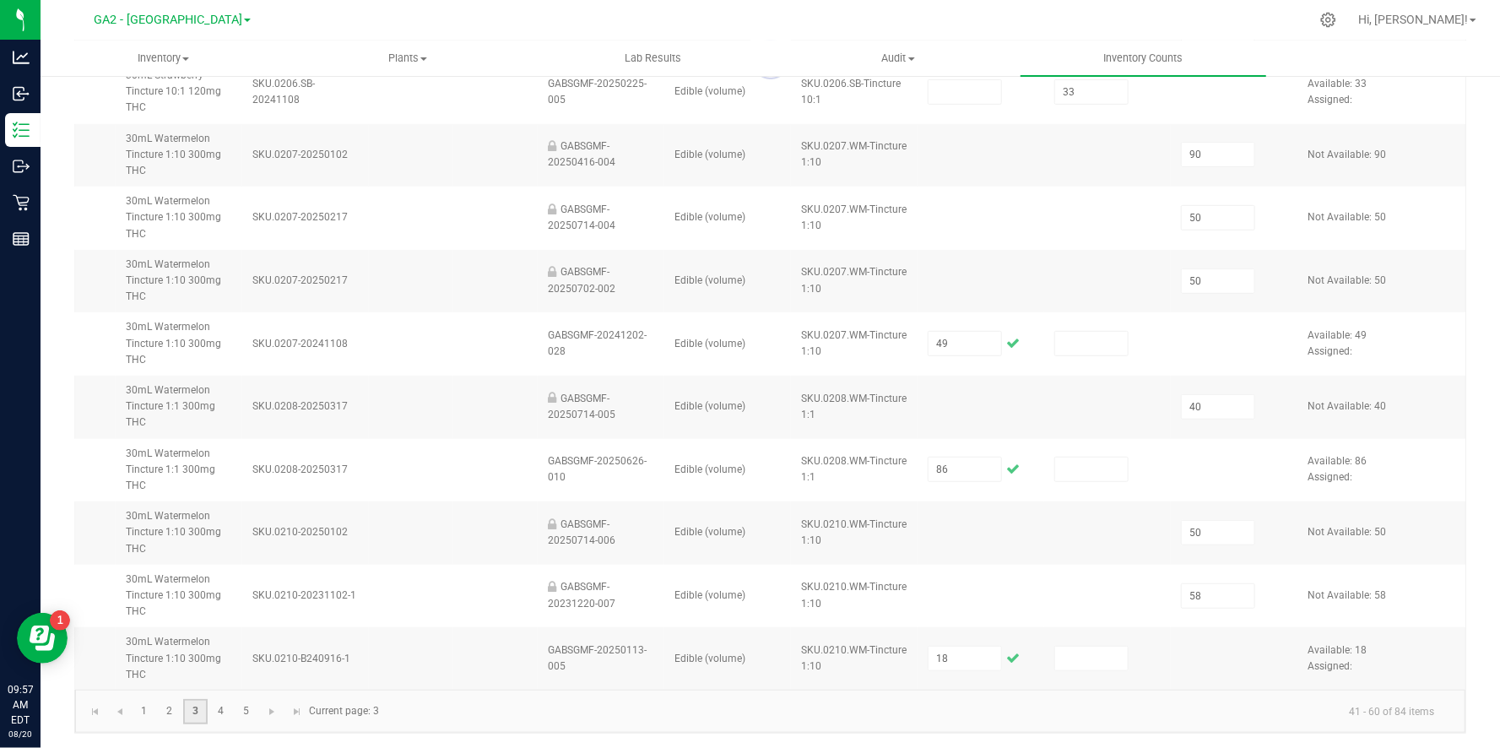
type input "50"
type input "30"
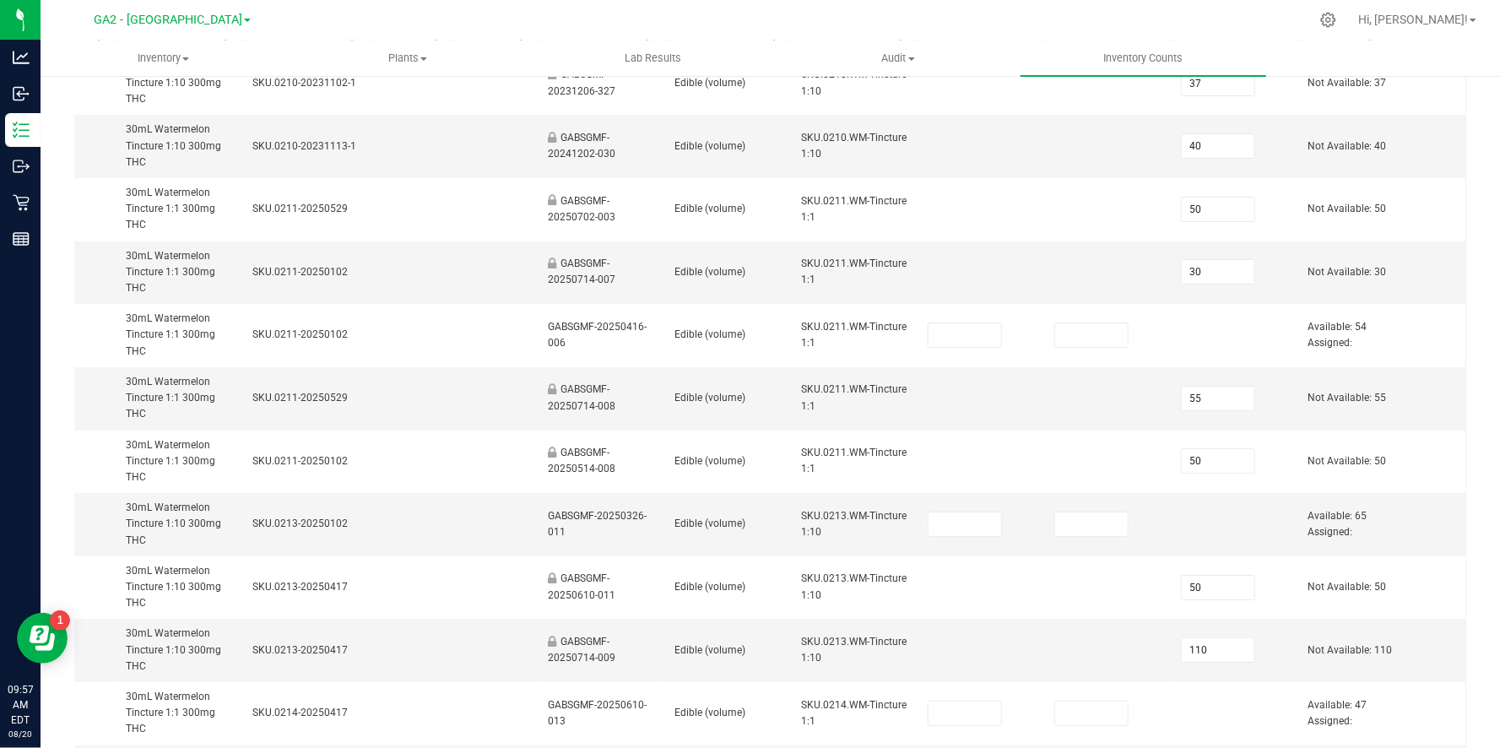
scroll to position [232, 0]
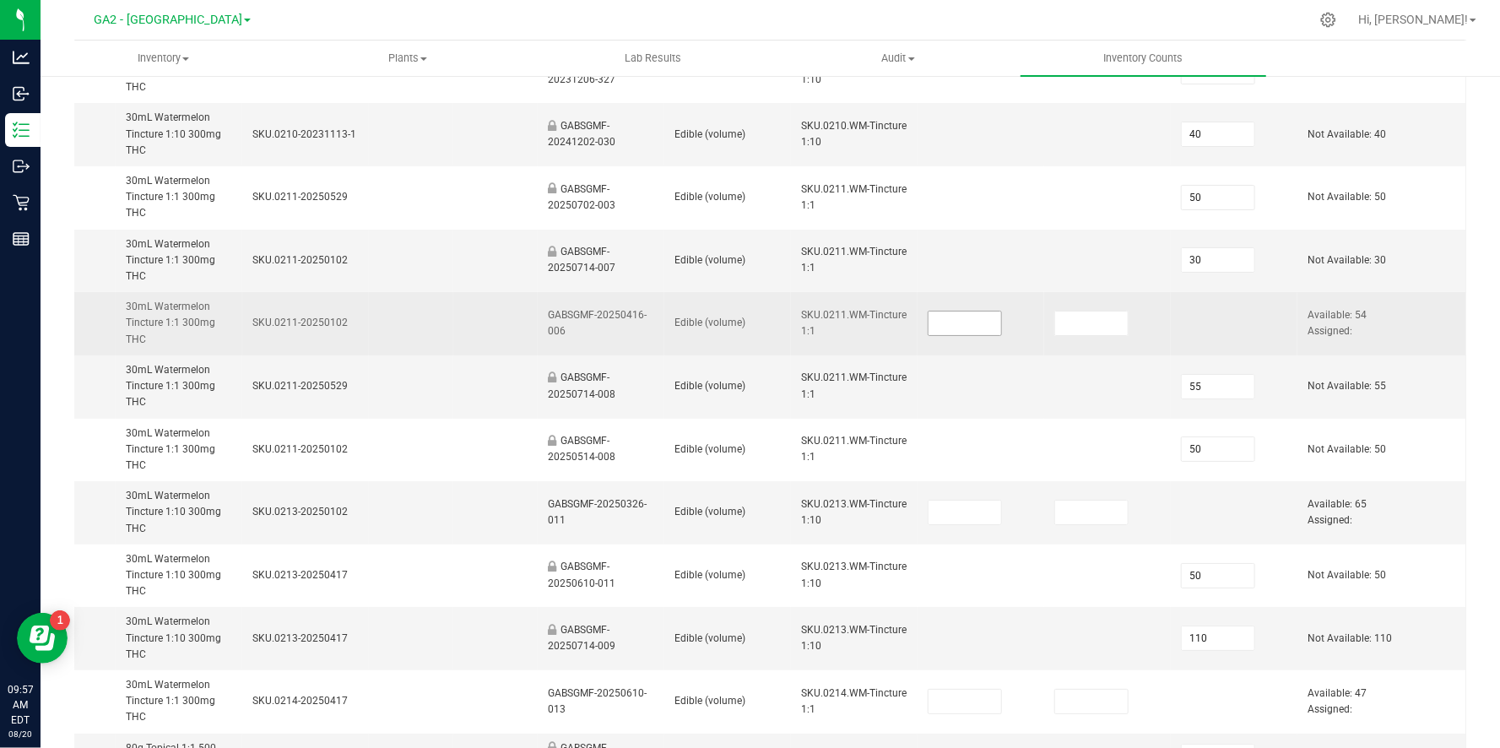
click at [934, 315] on input at bounding box center [965, 324] width 73 height 24
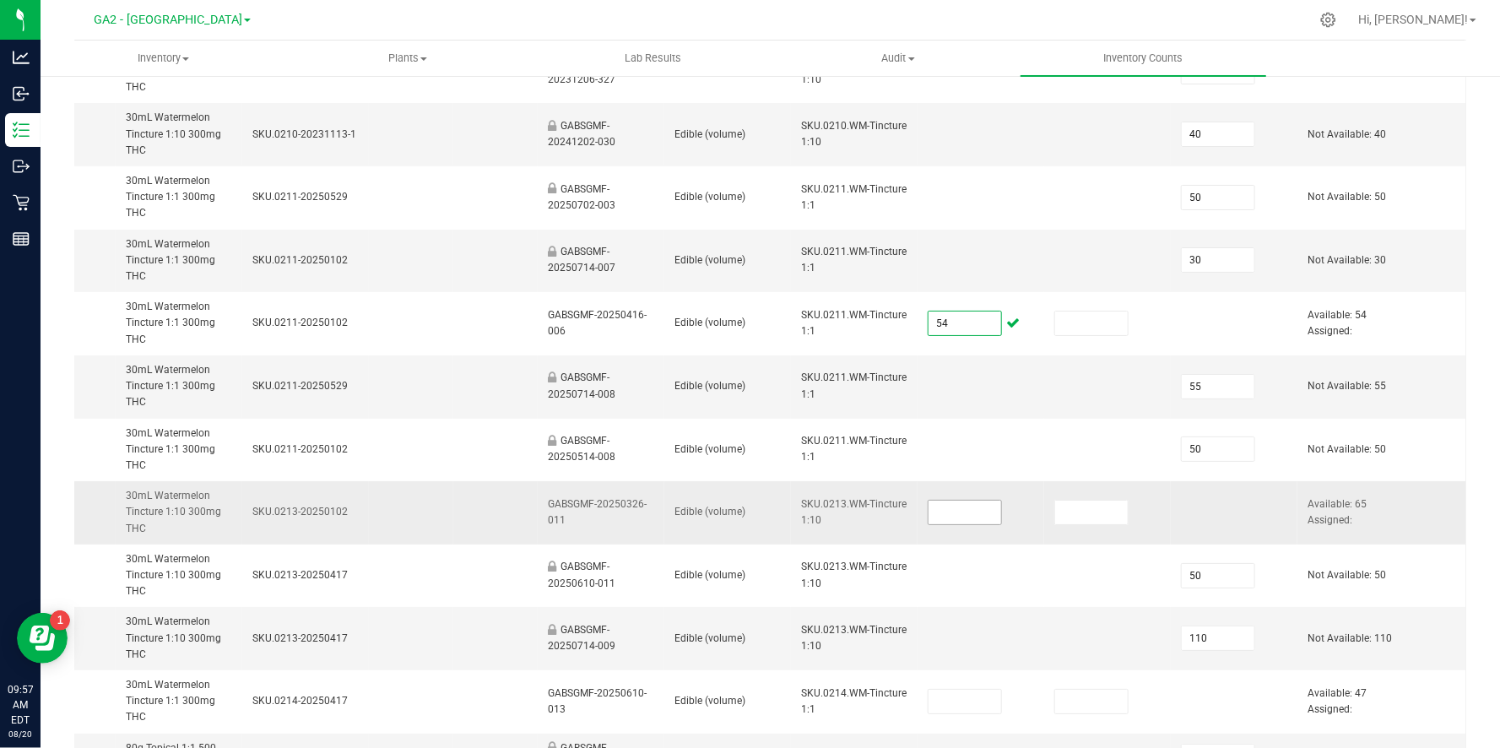
type input "54"
click at [946, 521] on input at bounding box center [965, 513] width 73 height 24
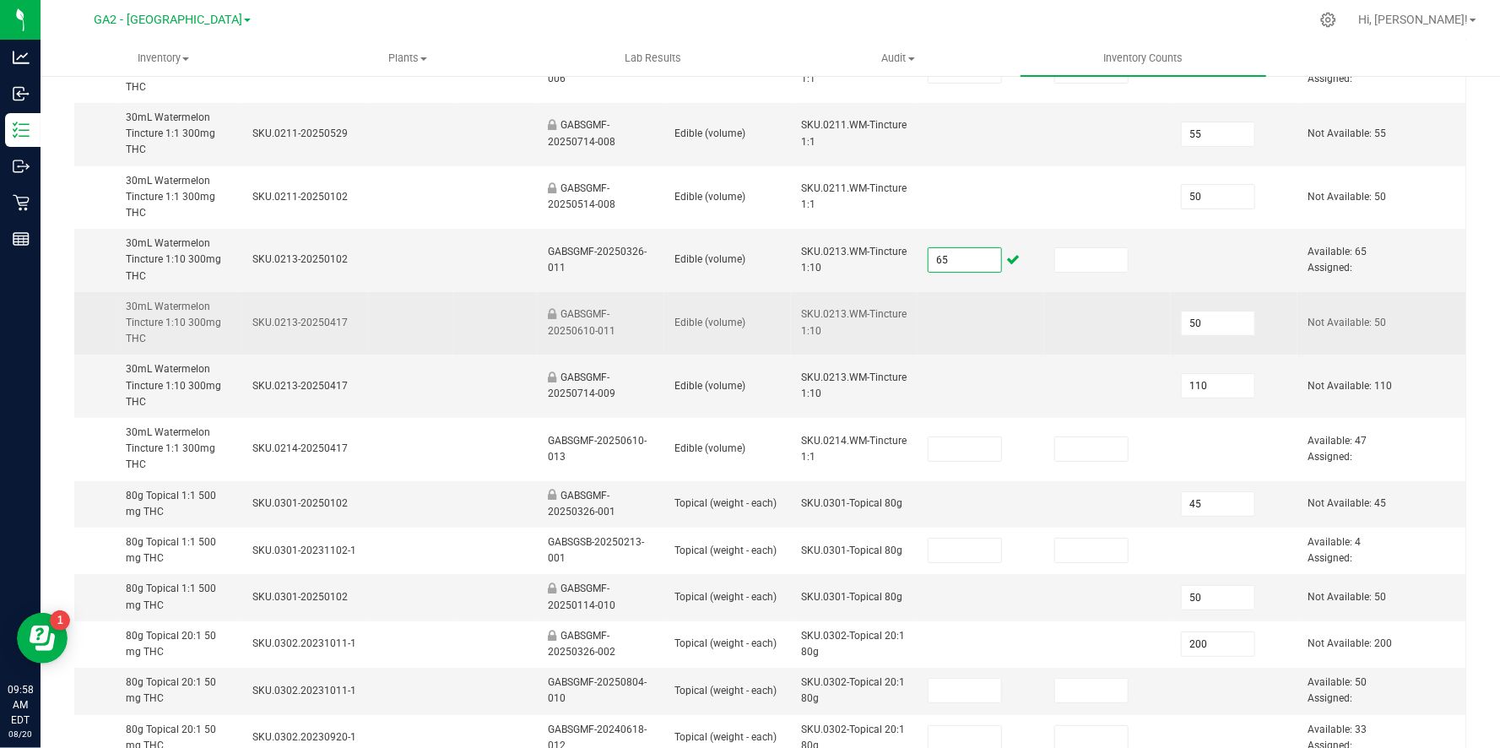
scroll to position [500, 0]
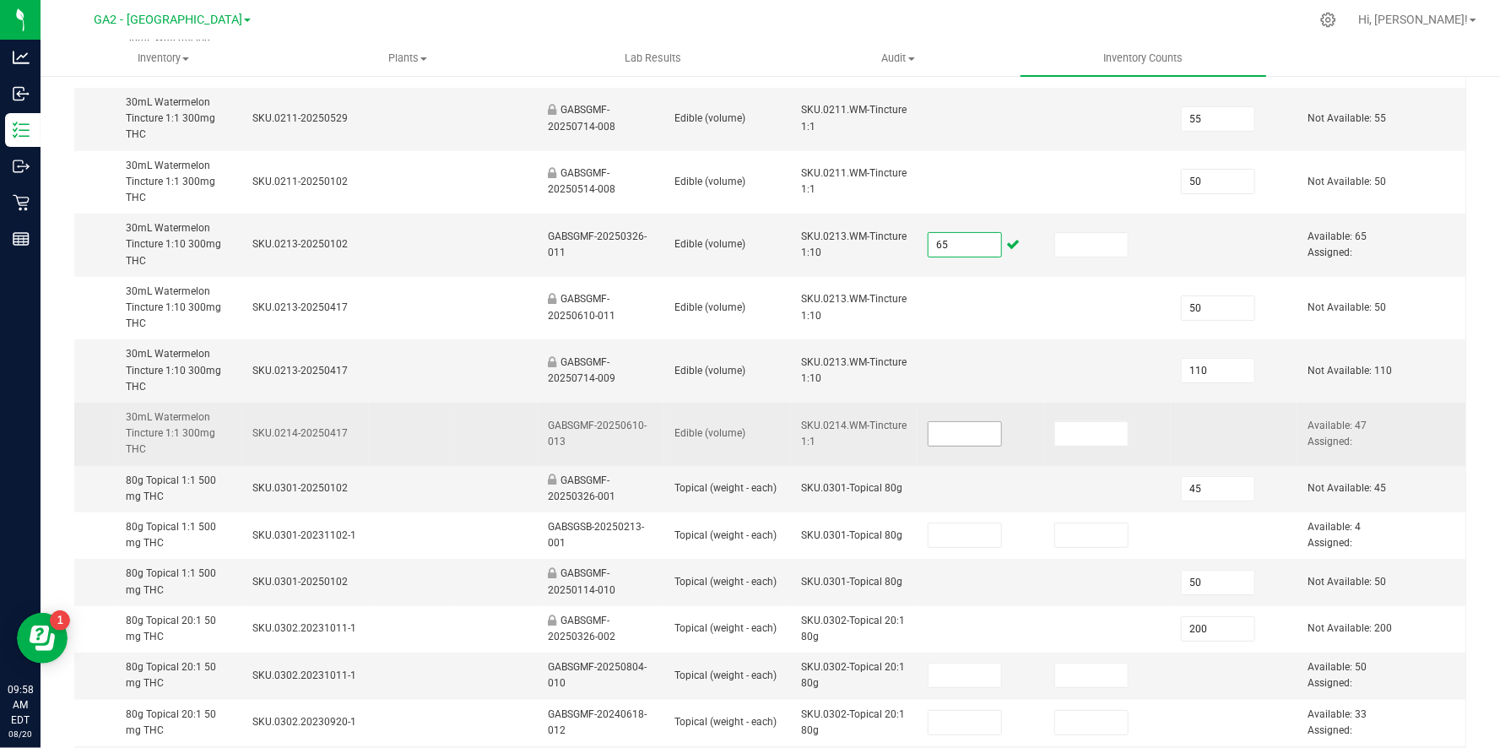
type input "65"
click at [957, 430] on input at bounding box center [965, 434] width 73 height 24
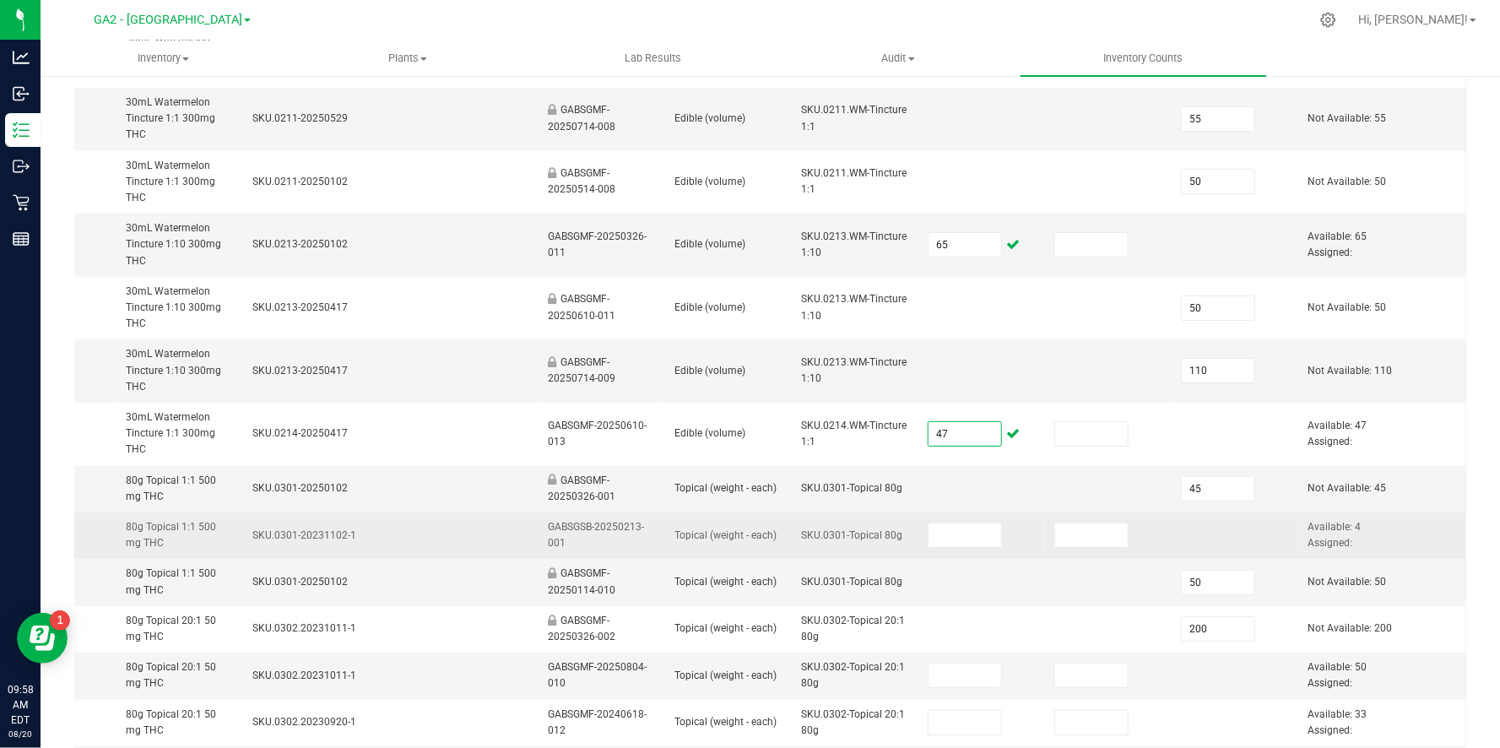
type input "47"
click at [1007, 528] on td at bounding box center [981, 535] width 127 height 46
click at [975, 532] on input at bounding box center [965, 535] width 73 height 24
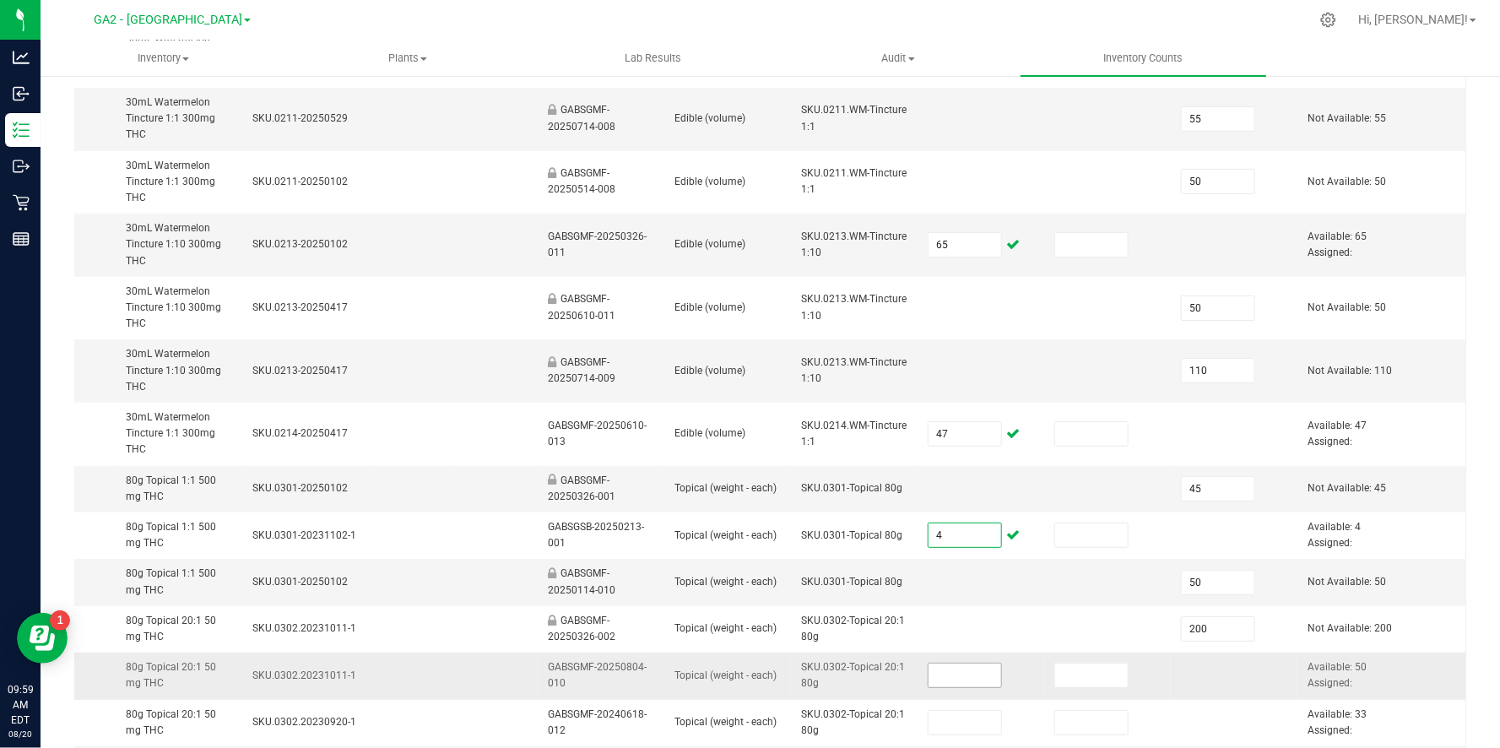
type input "4"
click at [976, 671] on input at bounding box center [965, 676] width 73 height 24
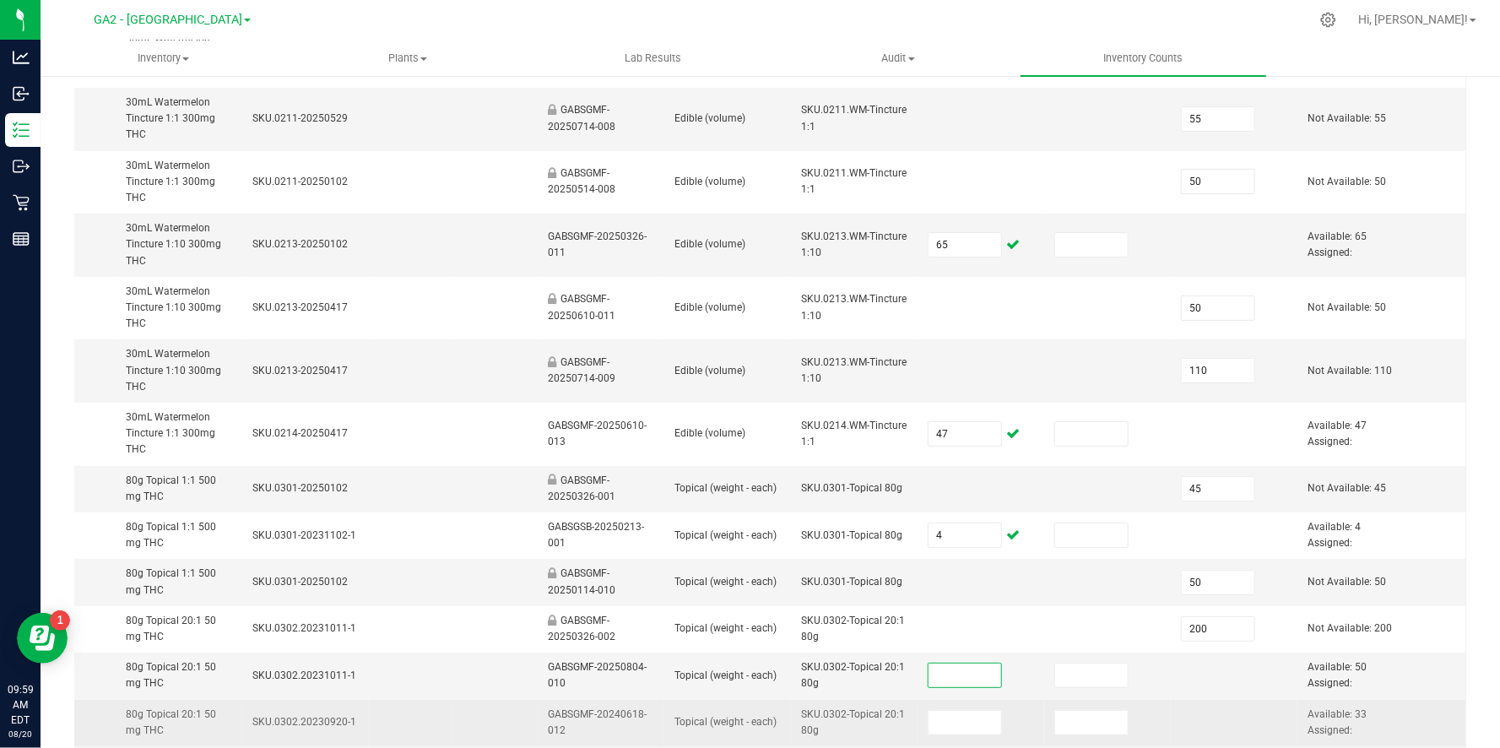
click at [965, 736] on td at bounding box center [981, 723] width 127 height 46
click at [952, 723] on input at bounding box center [965, 723] width 73 height 24
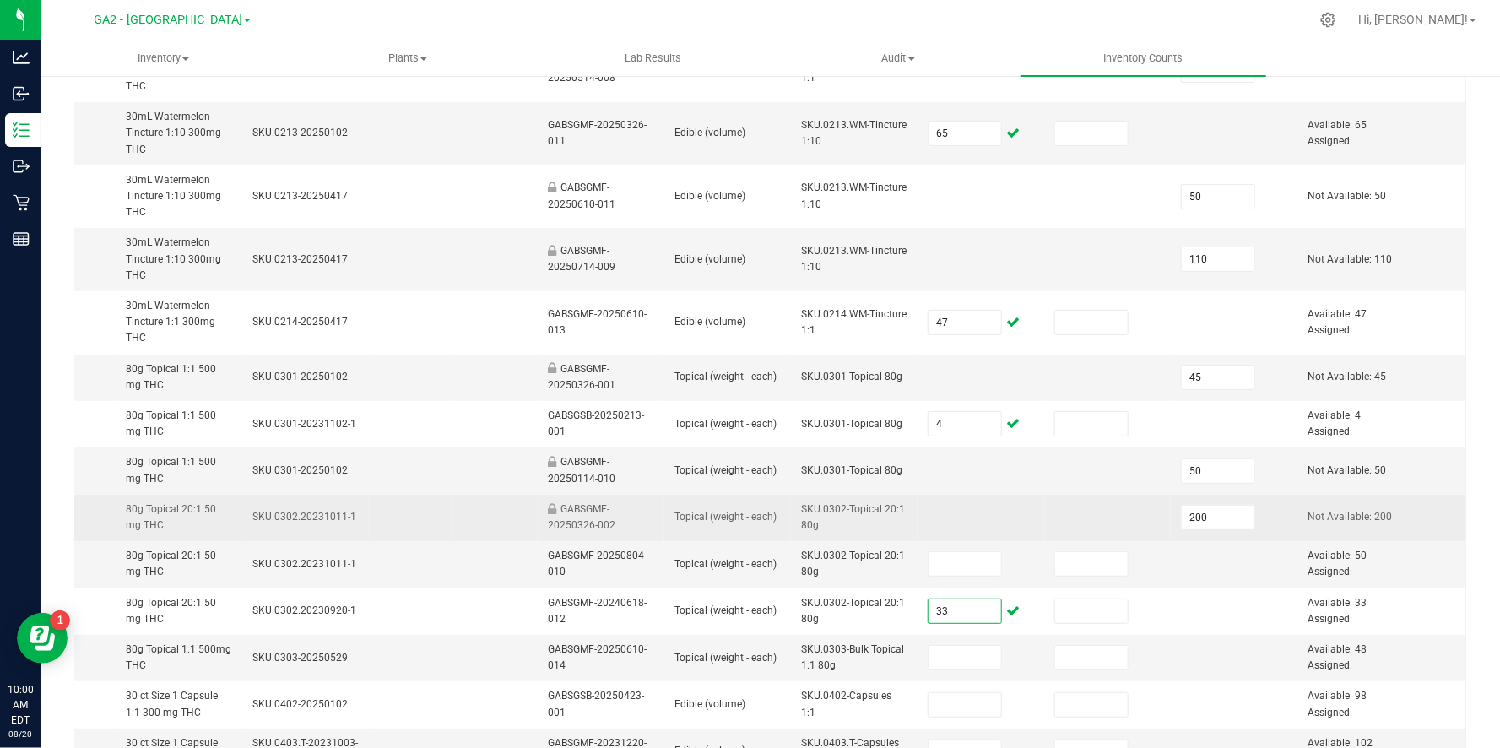
scroll to position [664, 0]
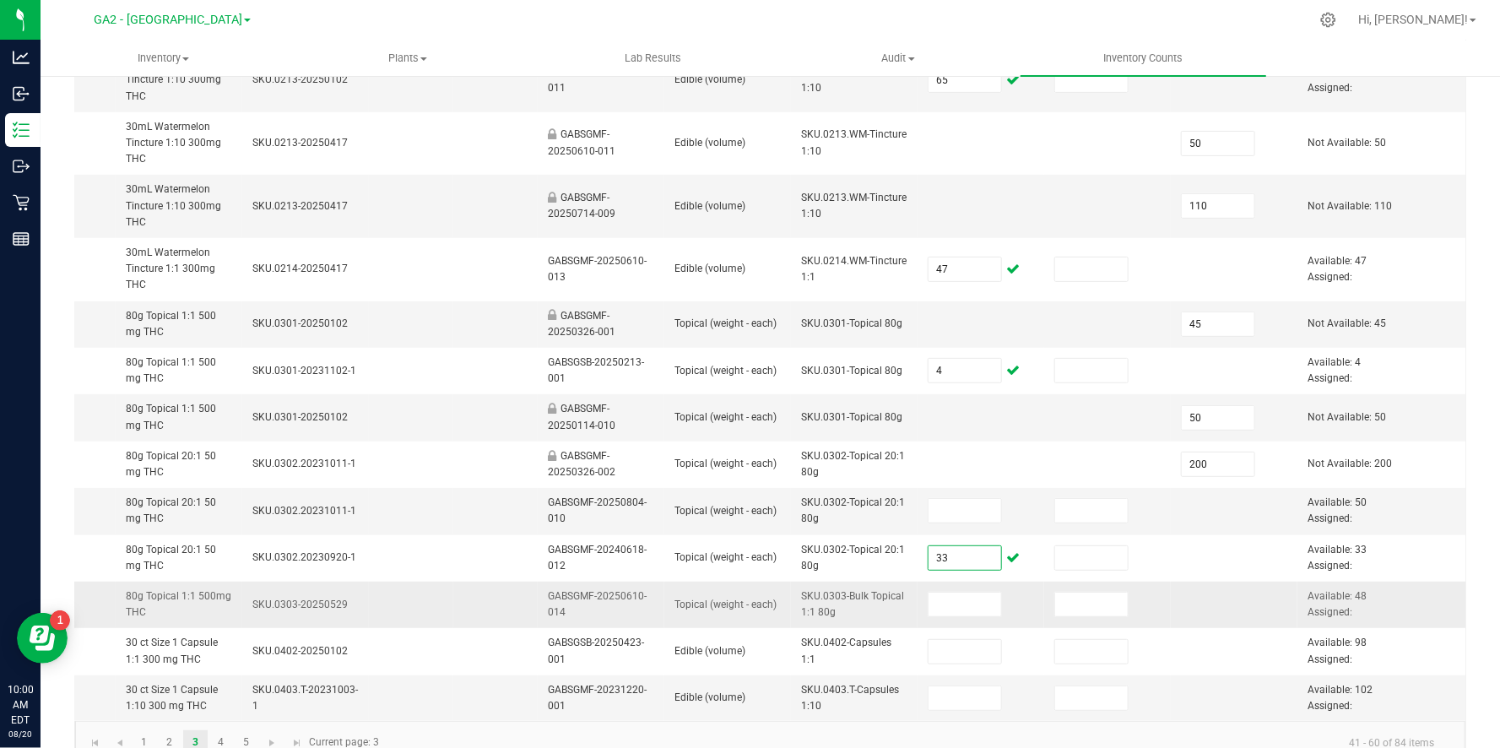
type input "33"
click at [1024, 609] on td at bounding box center [981, 605] width 127 height 46
click at [936, 593] on input at bounding box center [965, 605] width 73 height 24
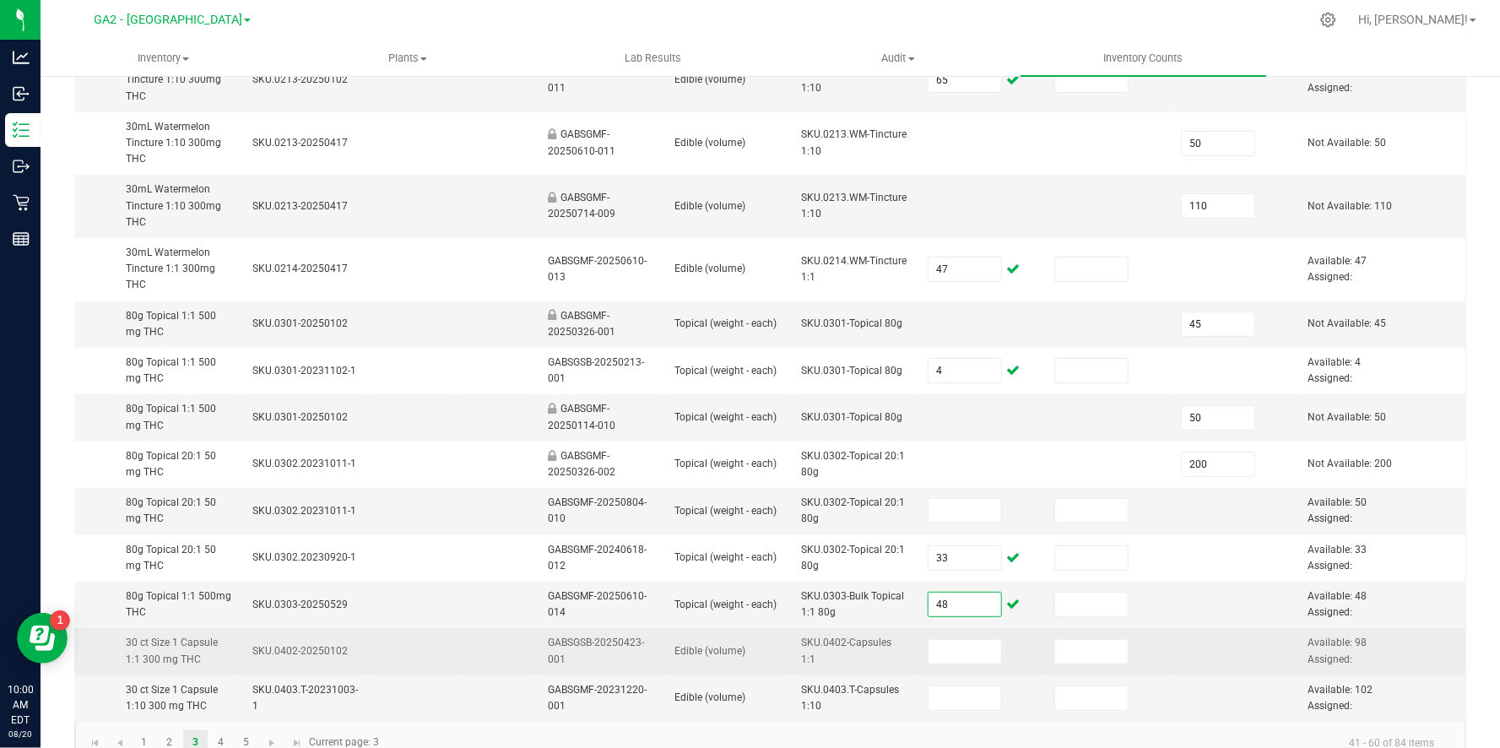
type input "48"
click at [1038, 646] on td at bounding box center [981, 651] width 127 height 46
click at [997, 653] on input at bounding box center [965, 652] width 73 height 24
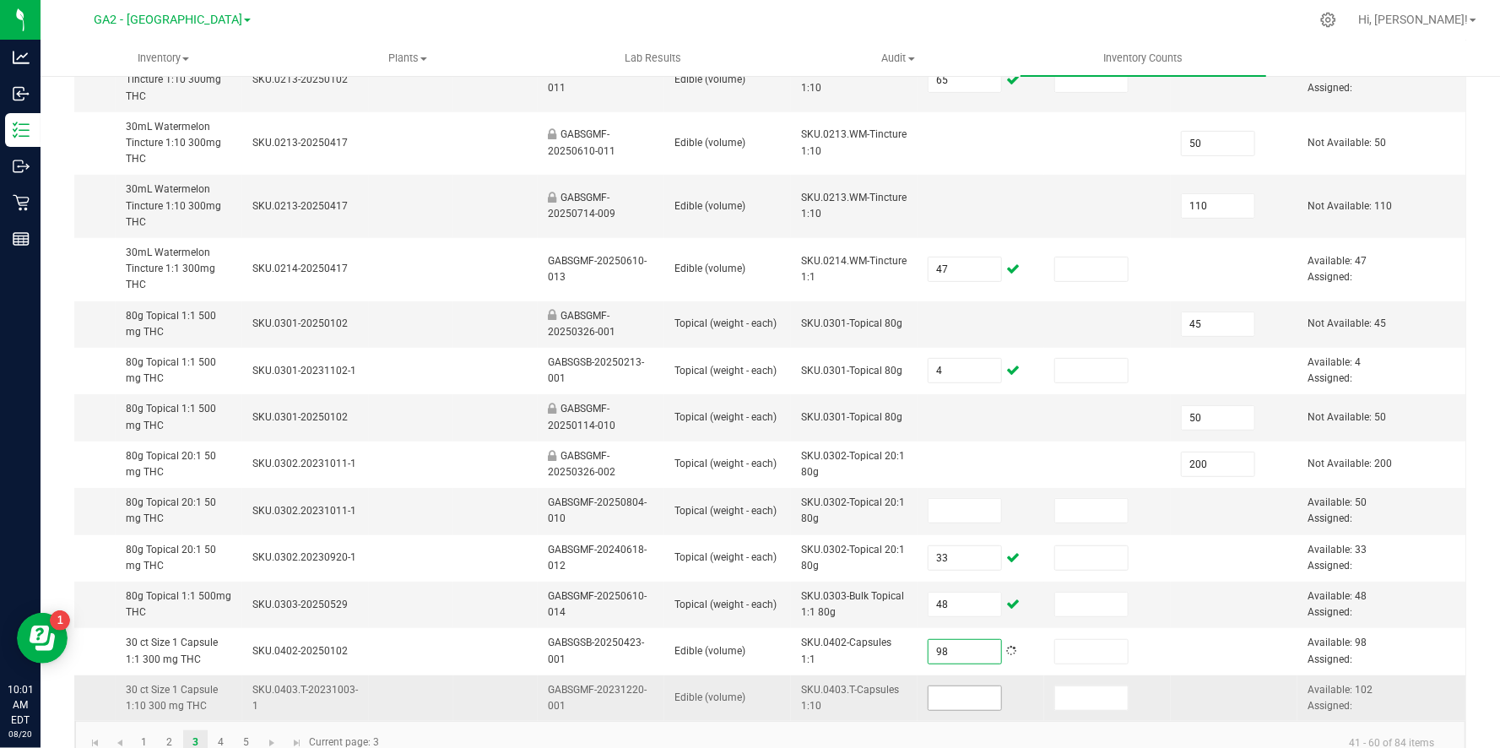
type input "98"
click at [949, 704] on input at bounding box center [965, 698] width 73 height 24
type input "102"
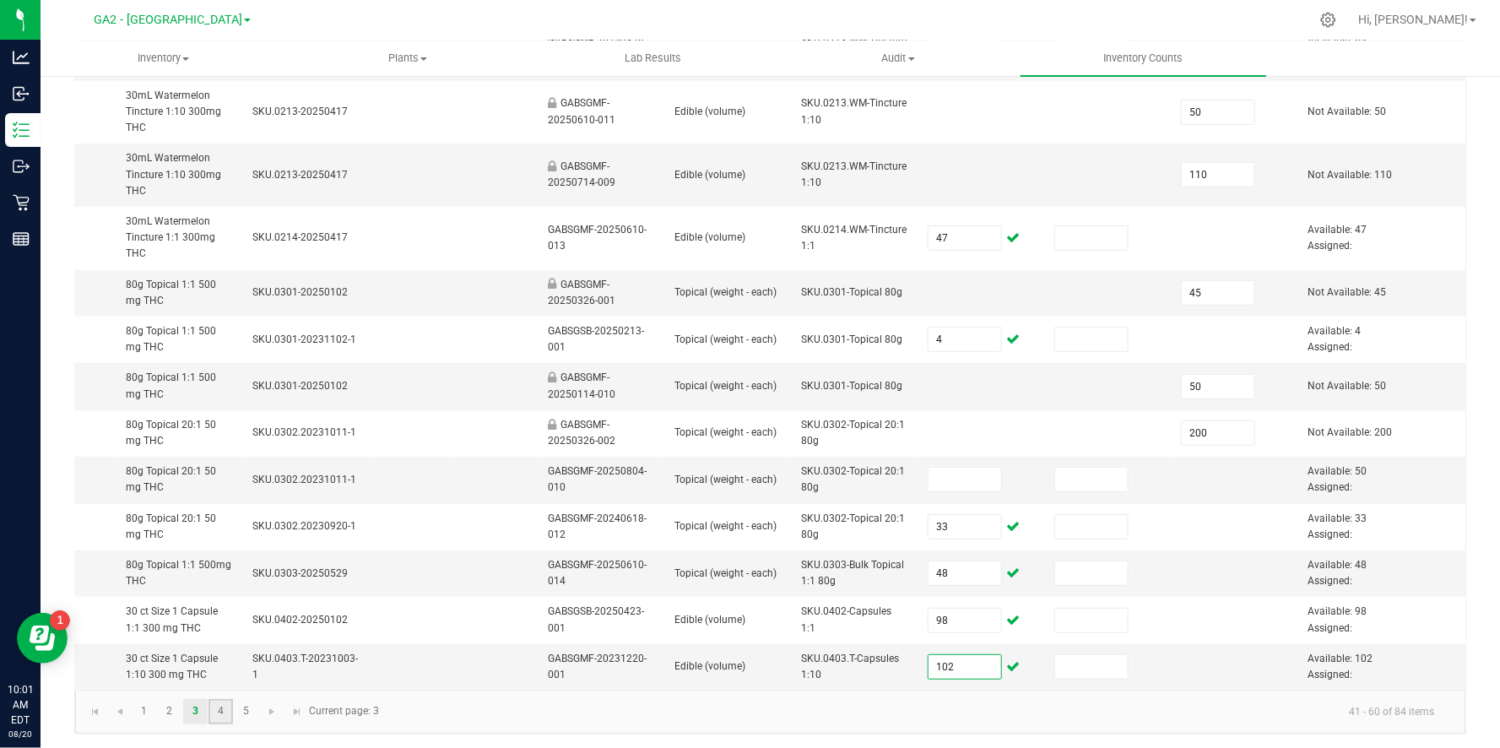
click at [220, 706] on link "4" at bounding box center [221, 711] width 24 height 25
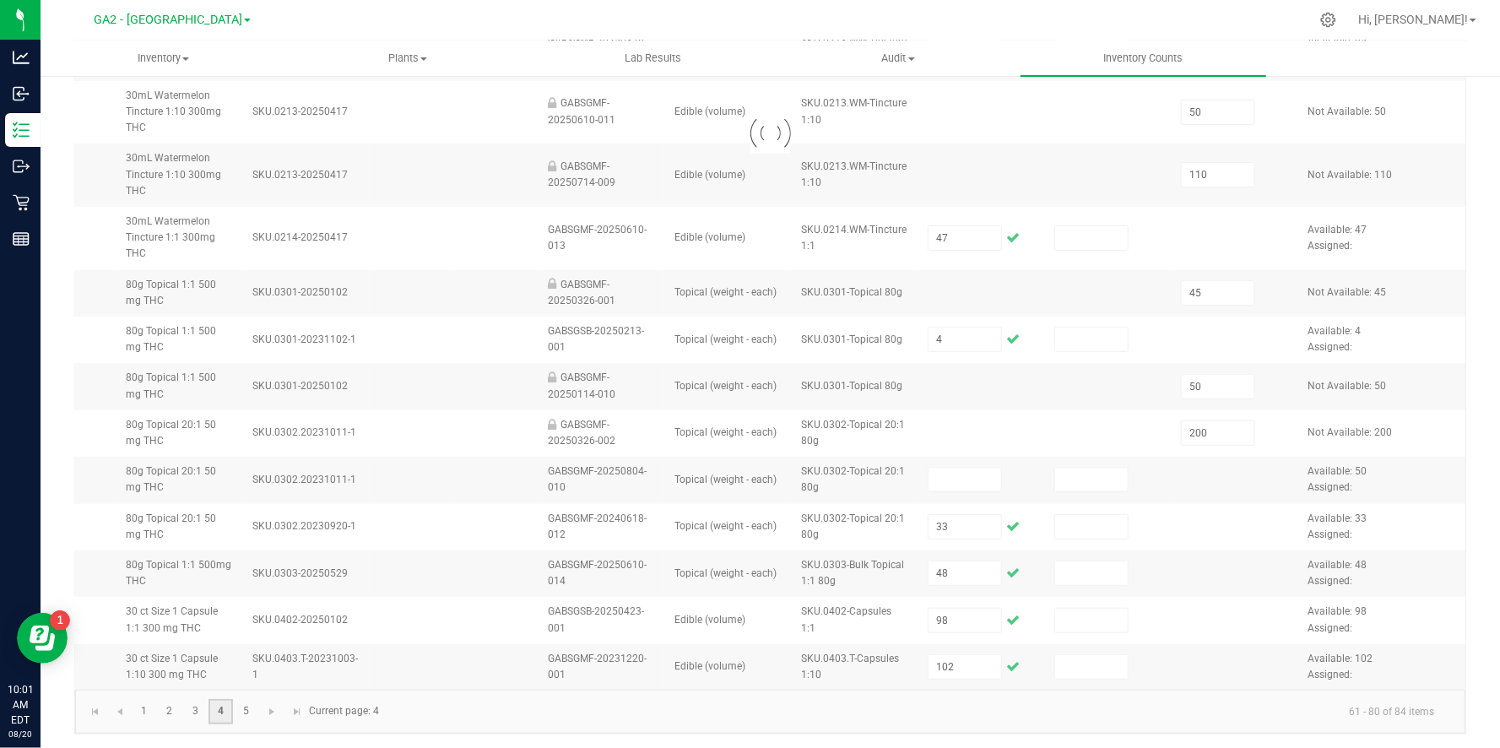
type input "147"
type input "180"
type input "200"
type input "172"
type input "52"
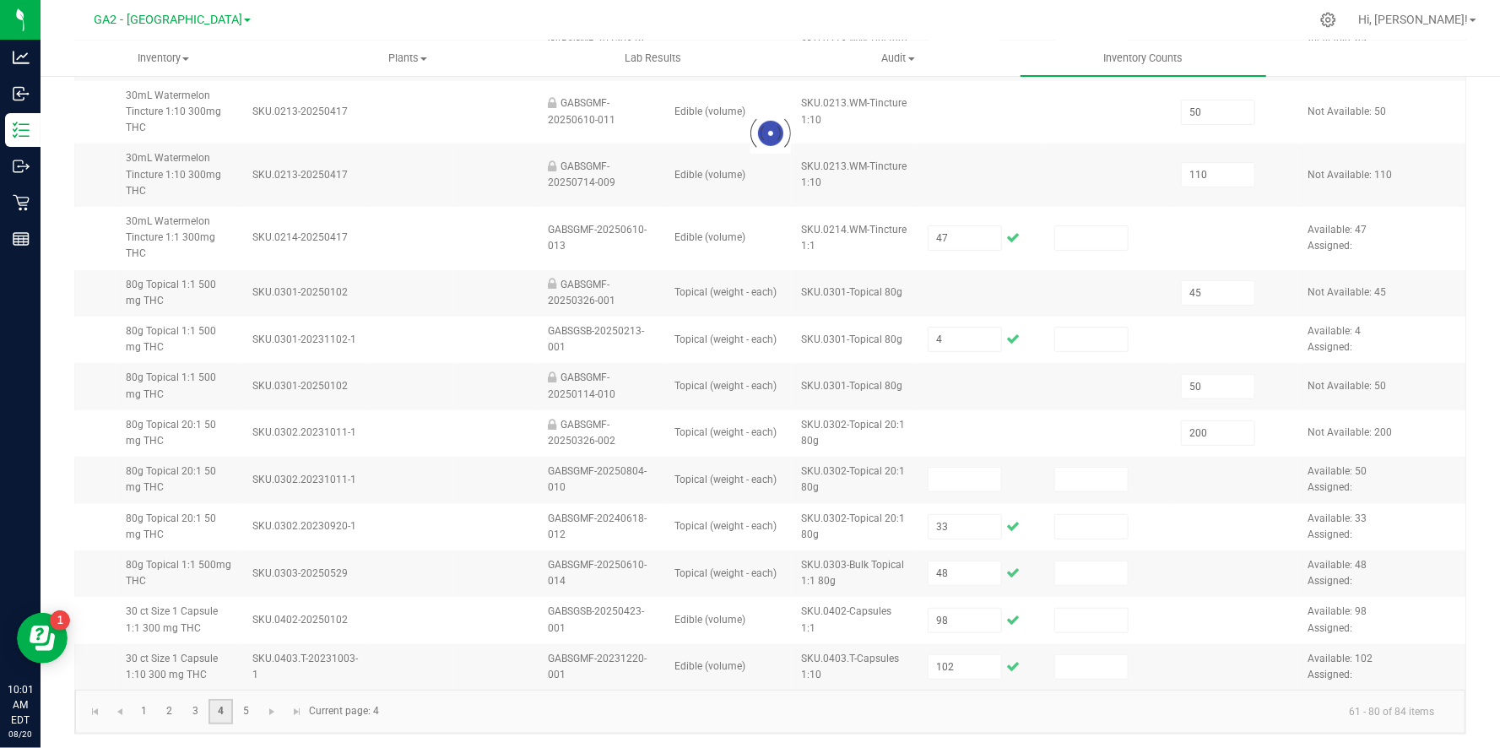
type input "52"
type input "13"
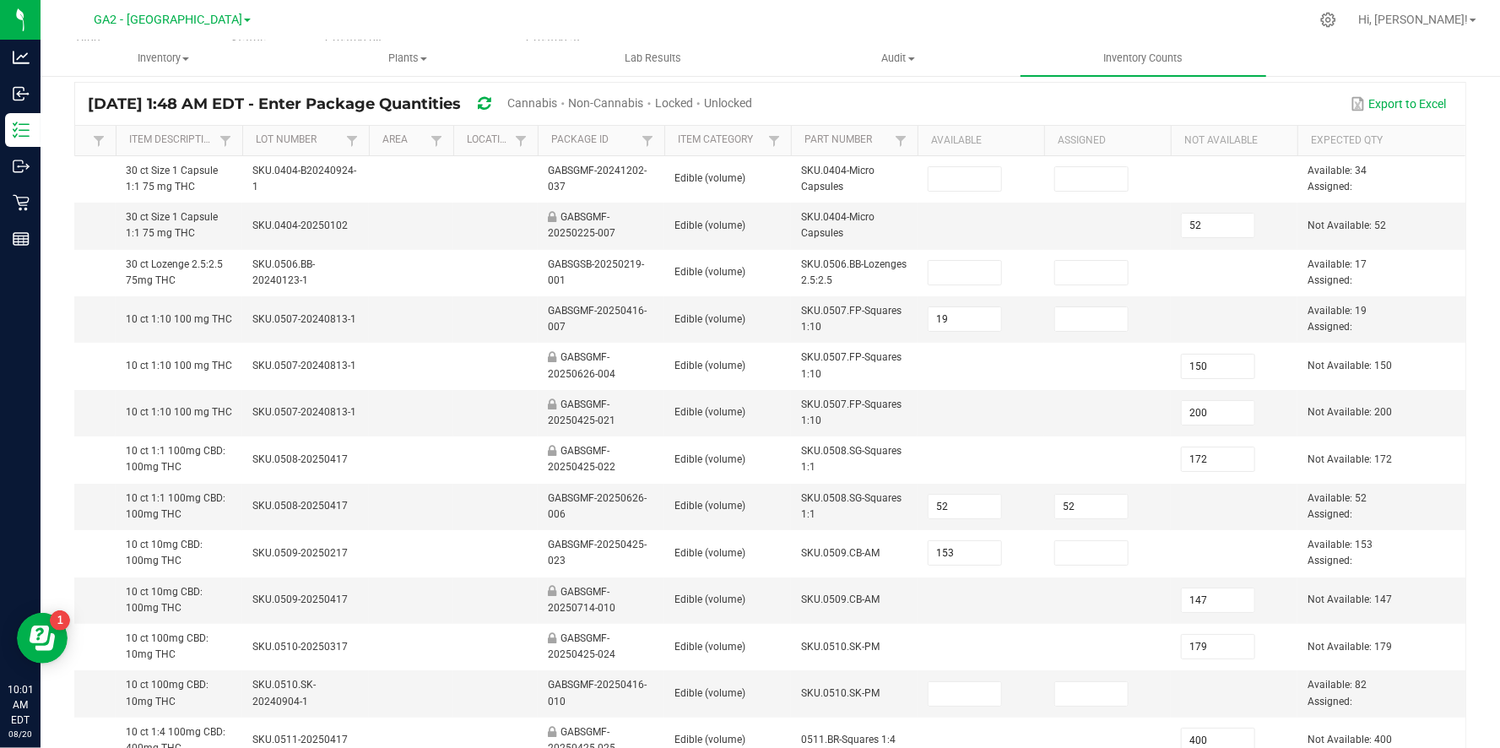
scroll to position [0, 0]
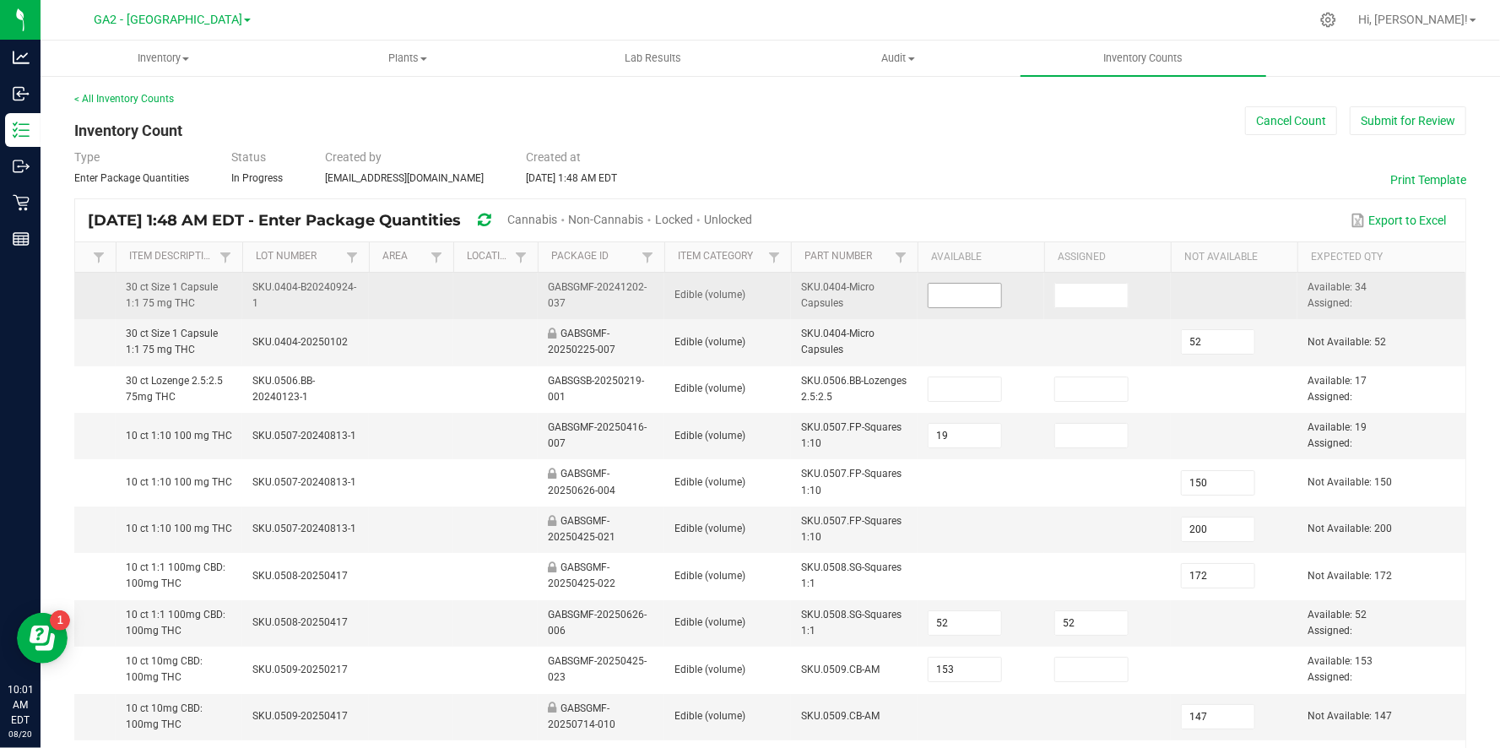
click at [950, 292] on input at bounding box center [965, 296] width 73 height 24
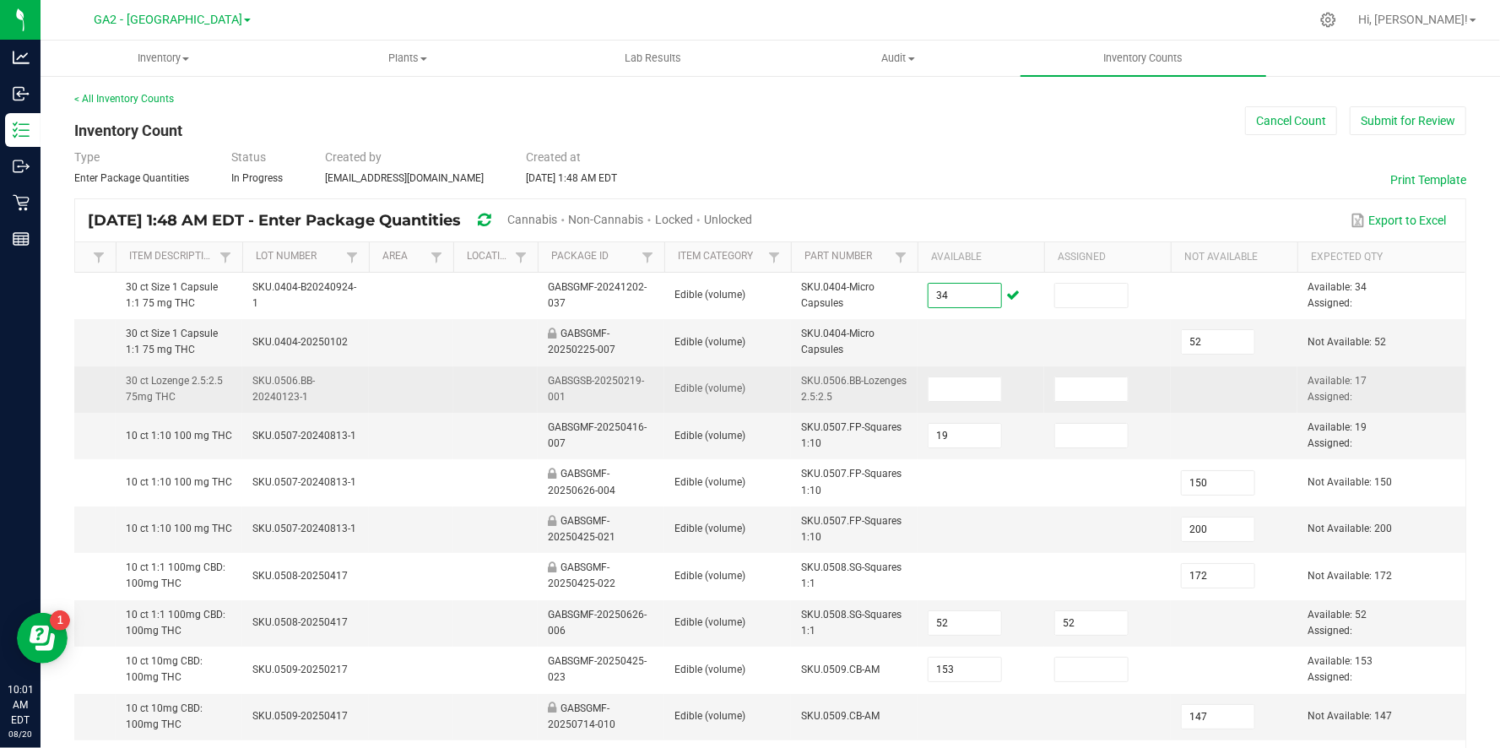
type input "34"
click at [1133, 396] on td at bounding box center [1107, 389] width 127 height 46
click at [978, 382] on input at bounding box center [965, 389] width 73 height 24
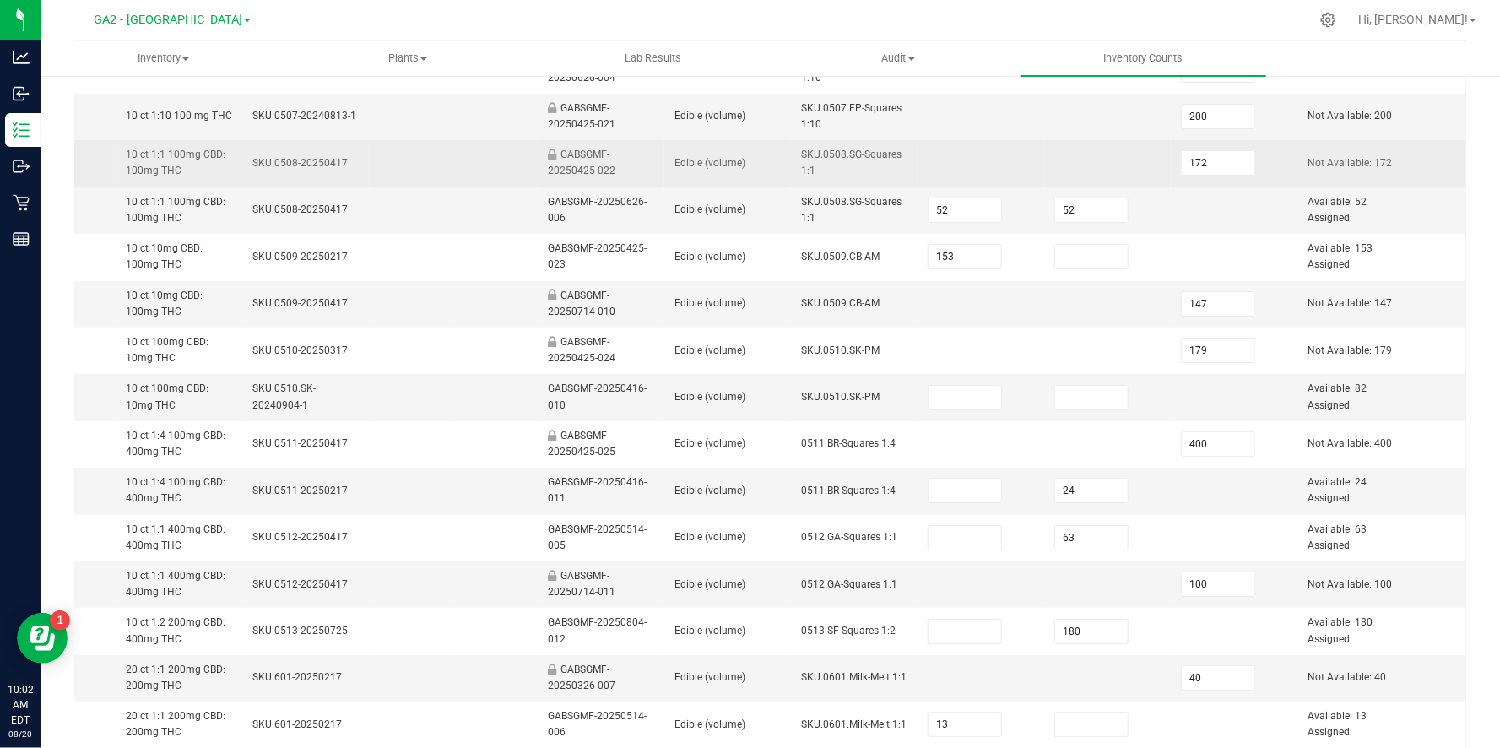
scroll to position [420, 0]
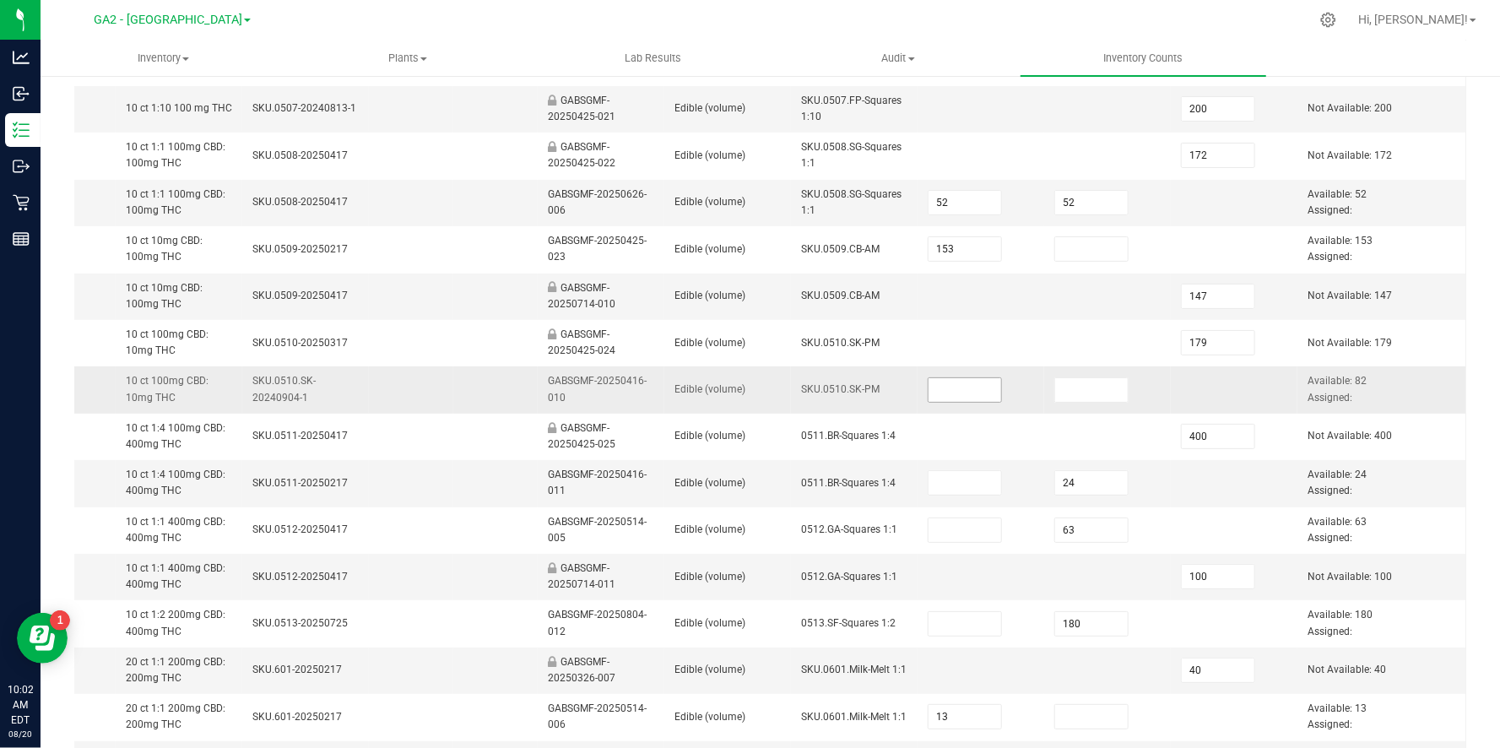
type input "17"
click at [957, 388] on input at bounding box center [965, 390] width 73 height 24
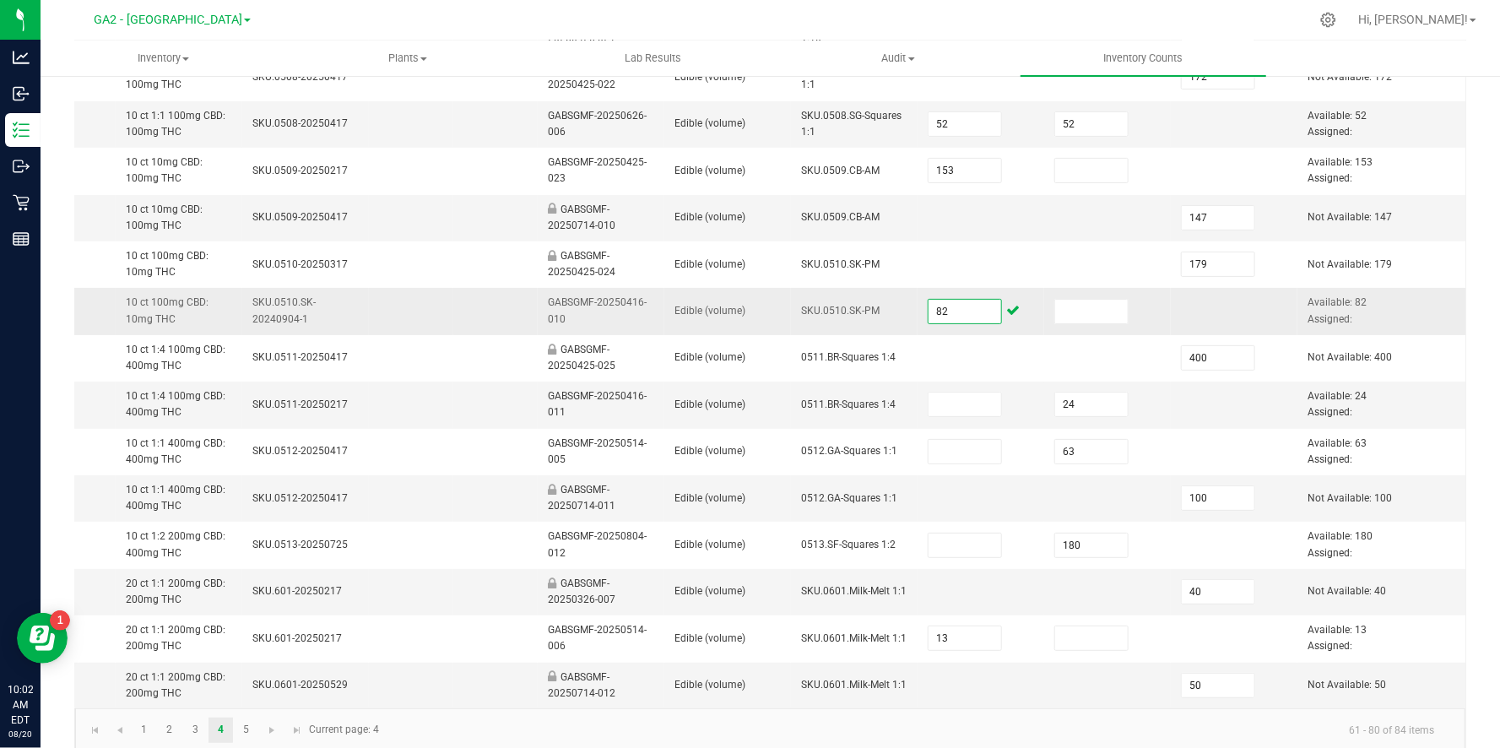
scroll to position [518, 0]
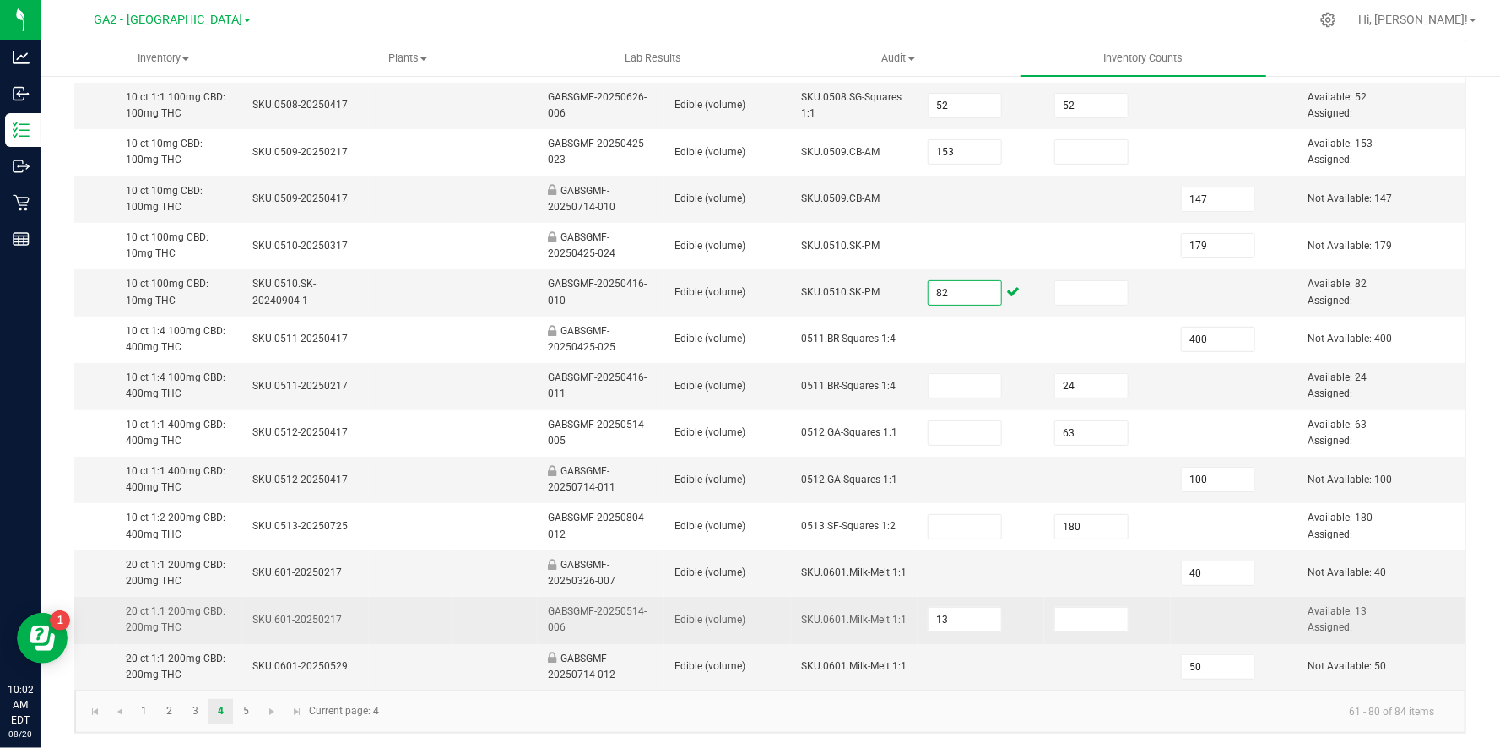
type input "82"
click at [1234, 608] on td at bounding box center [1234, 620] width 127 height 46
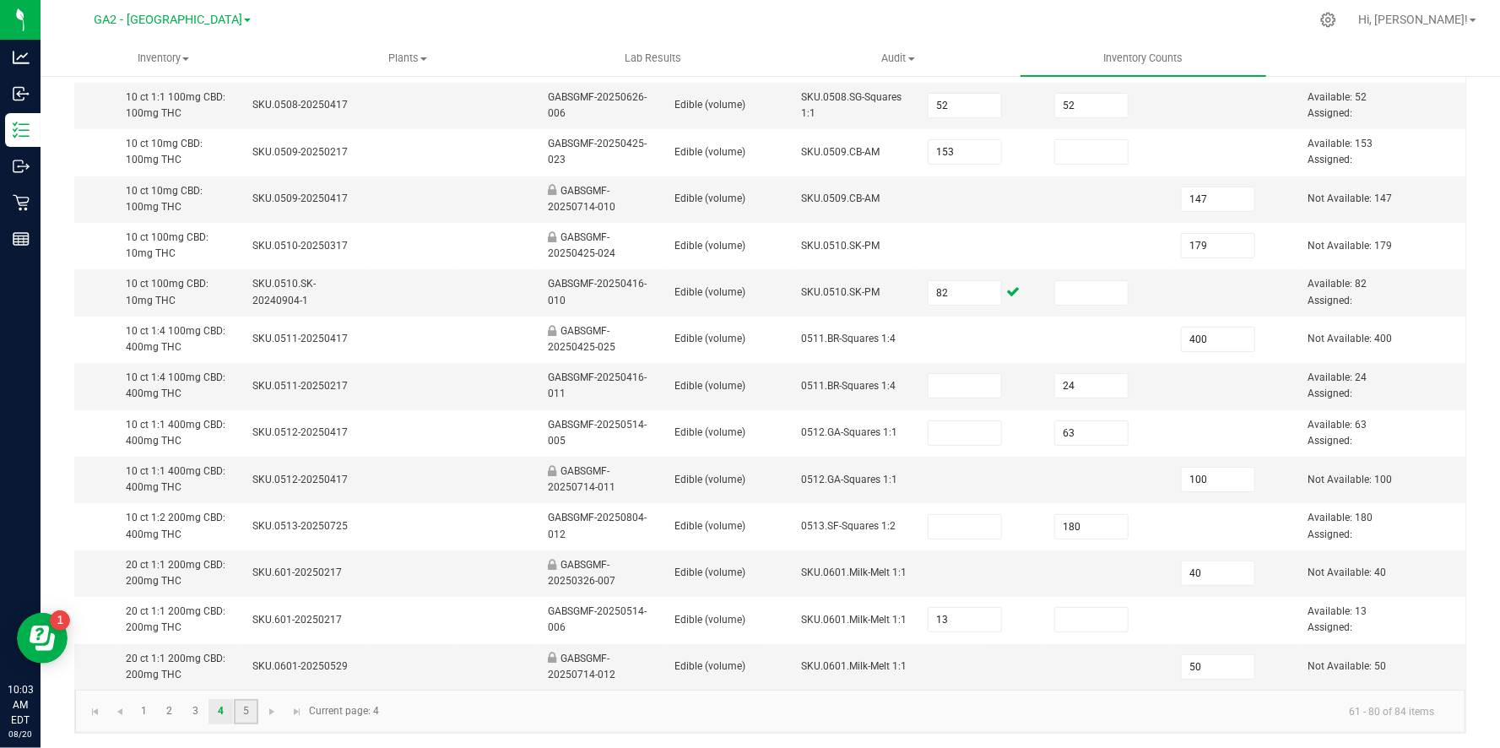
click at [246, 708] on link "5" at bounding box center [246, 711] width 24 height 25
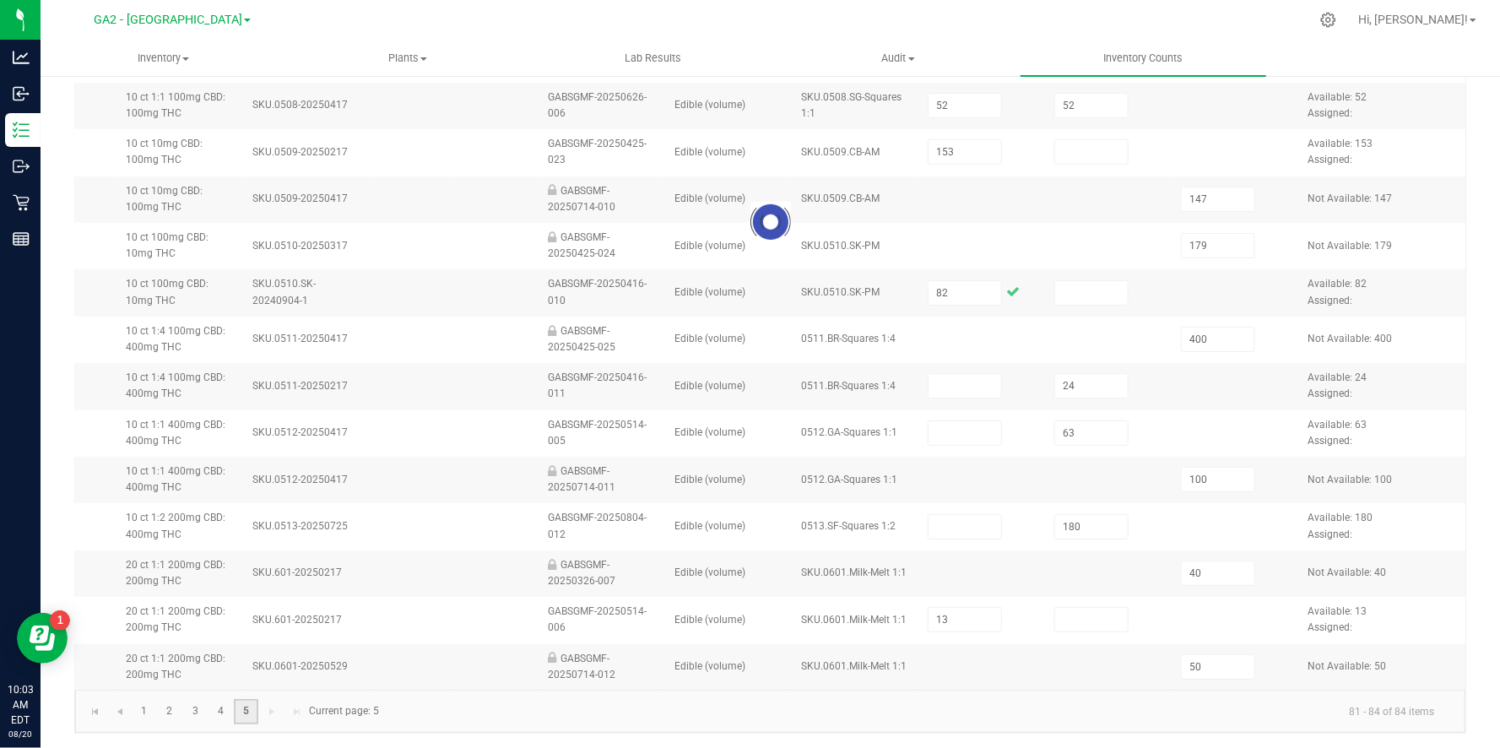
scroll to position [0, 0]
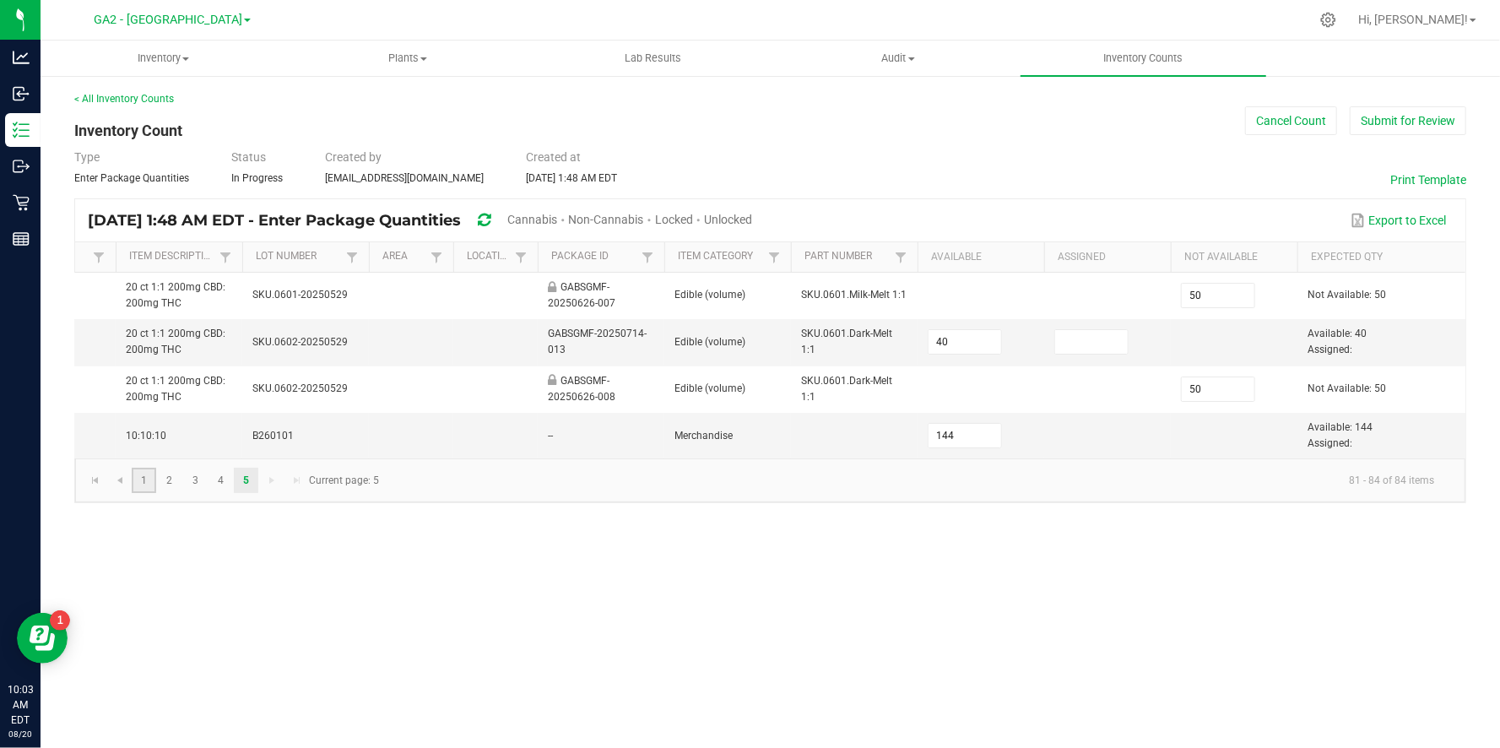
click at [139, 485] on link "1" at bounding box center [144, 480] width 24 height 25
type input "51"
type input "59"
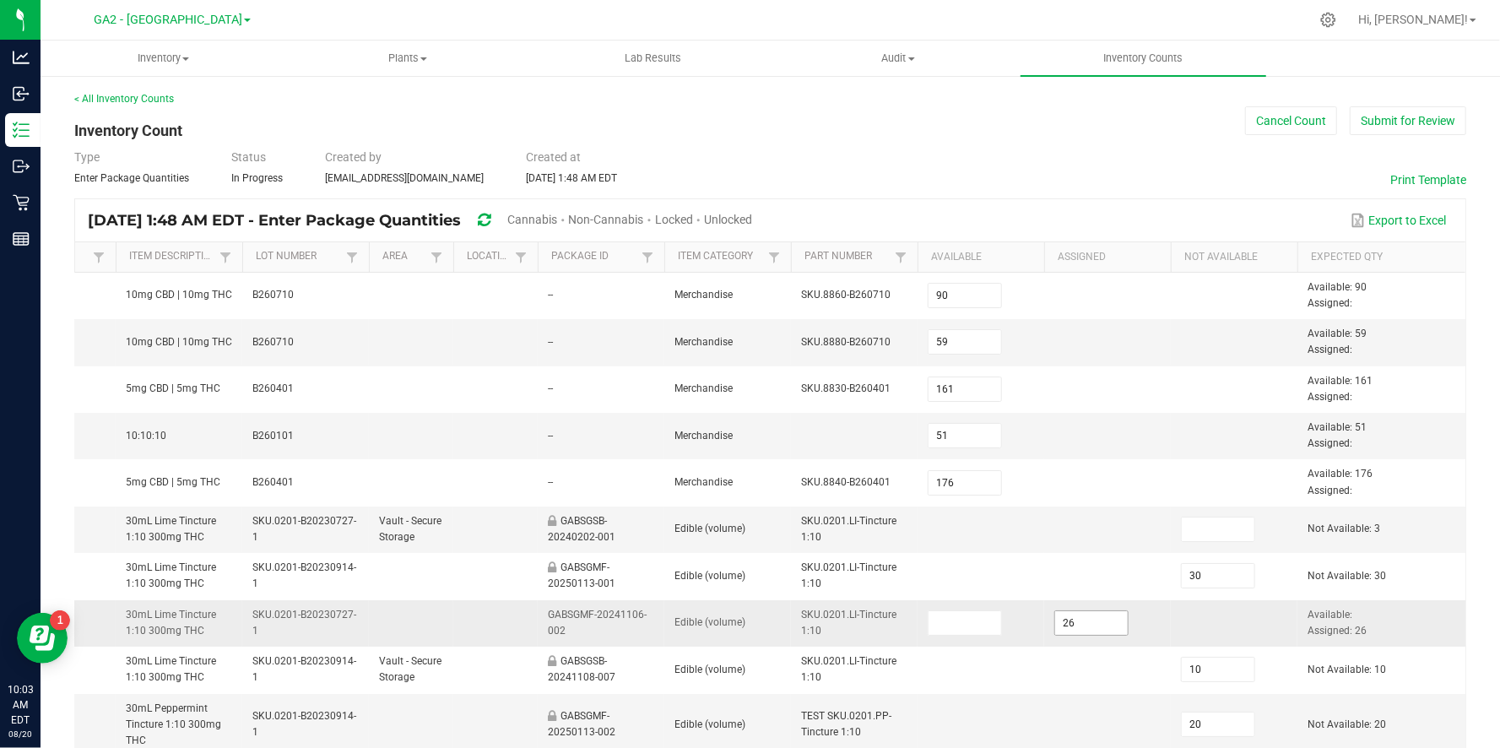
click at [1083, 620] on input "26" at bounding box center [1091, 623] width 73 height 24
click at [987, 623] on input at bounding box center [965, 623] width 73 height 24
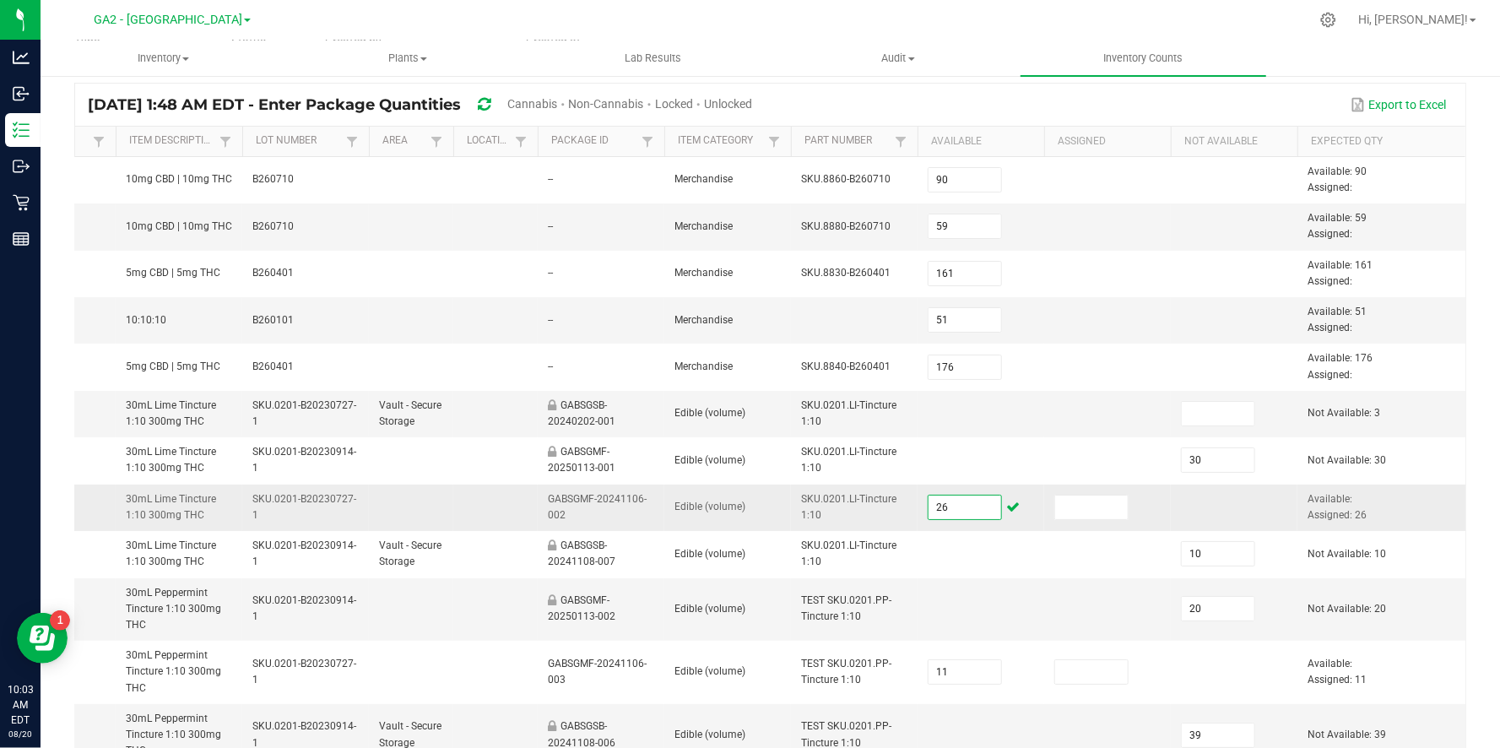
scroll to position [150, 0]
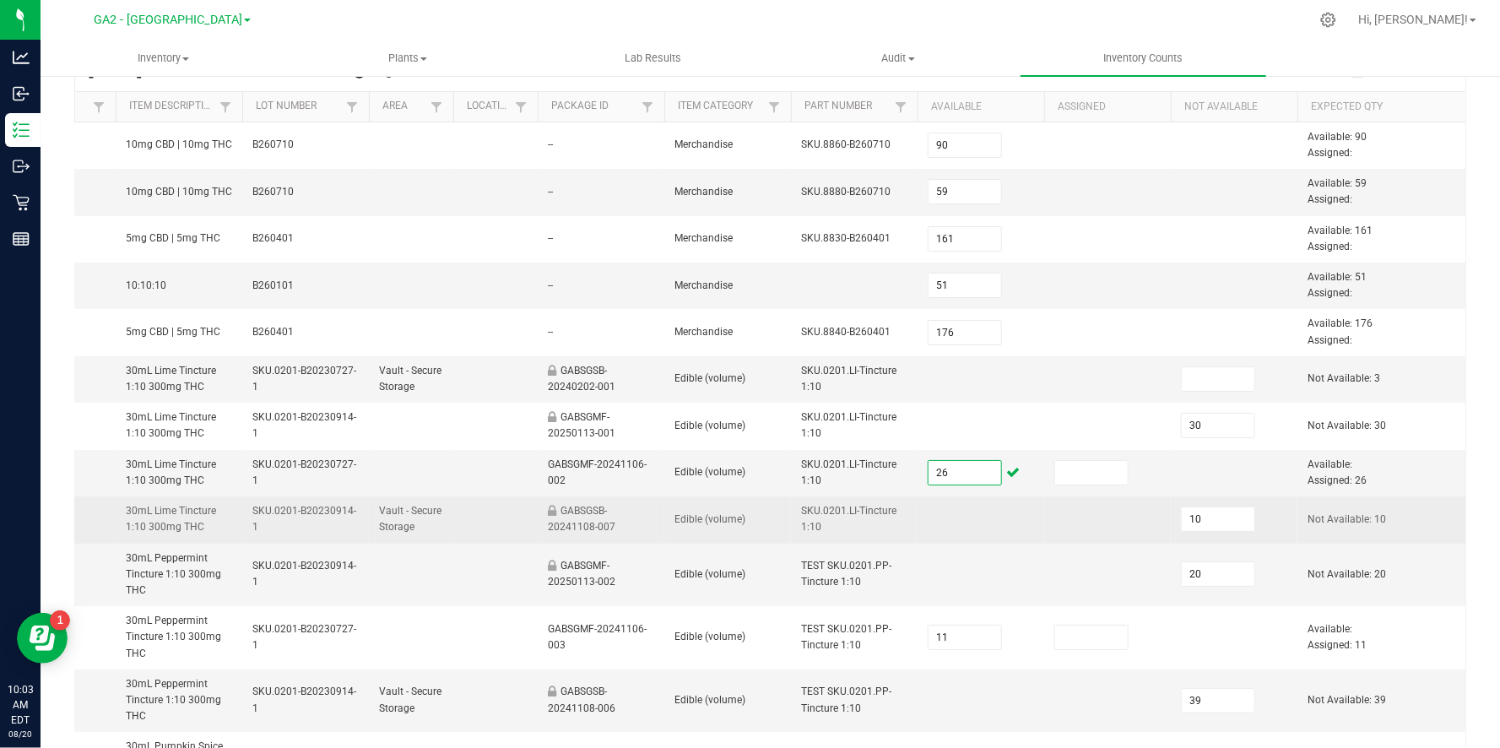
type input "26"
click at [1097, 515] on td at bounding box center [1107, 519] width 127 height 46
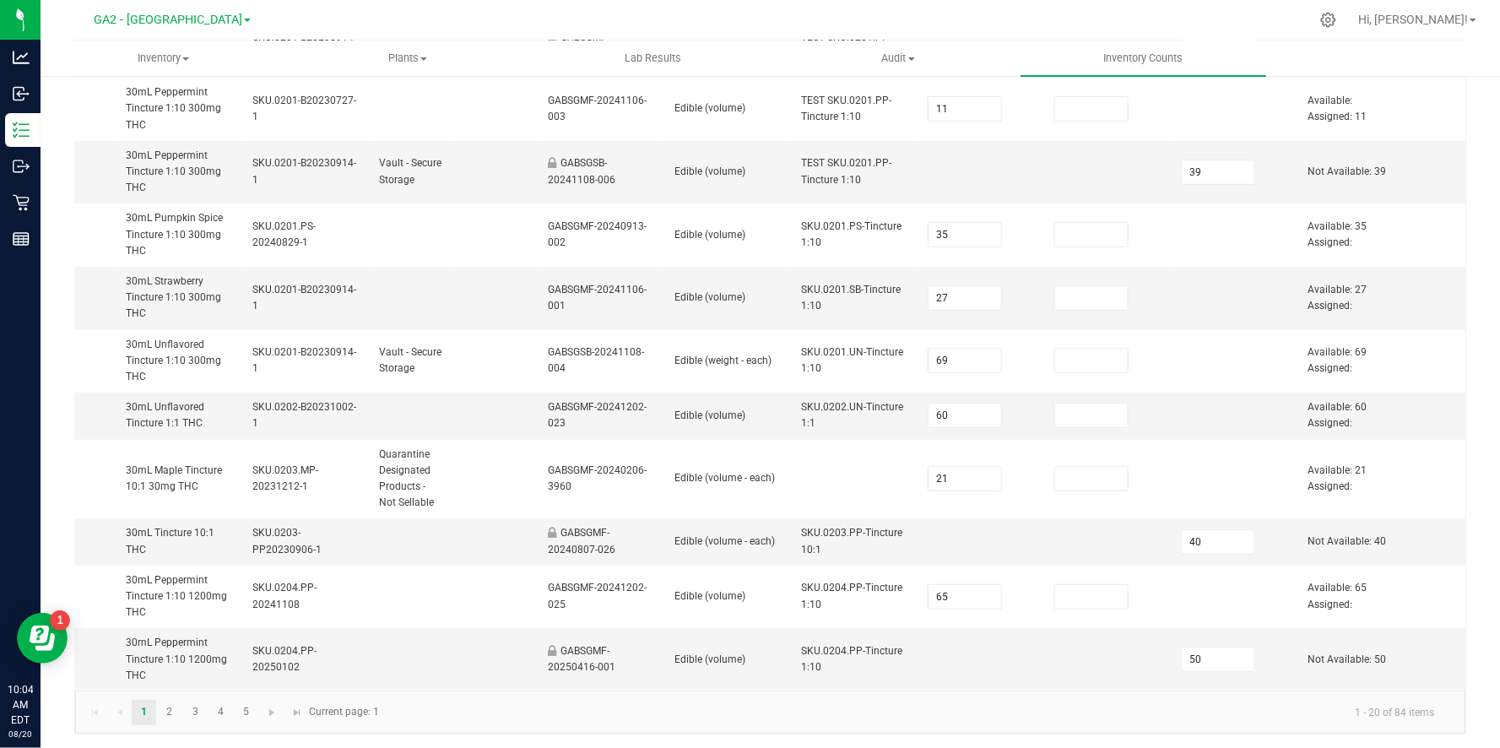
scroll to position [681, 0]
click at [169, 708] on link "2" at bounding box center [169, 710] width 24 height 25
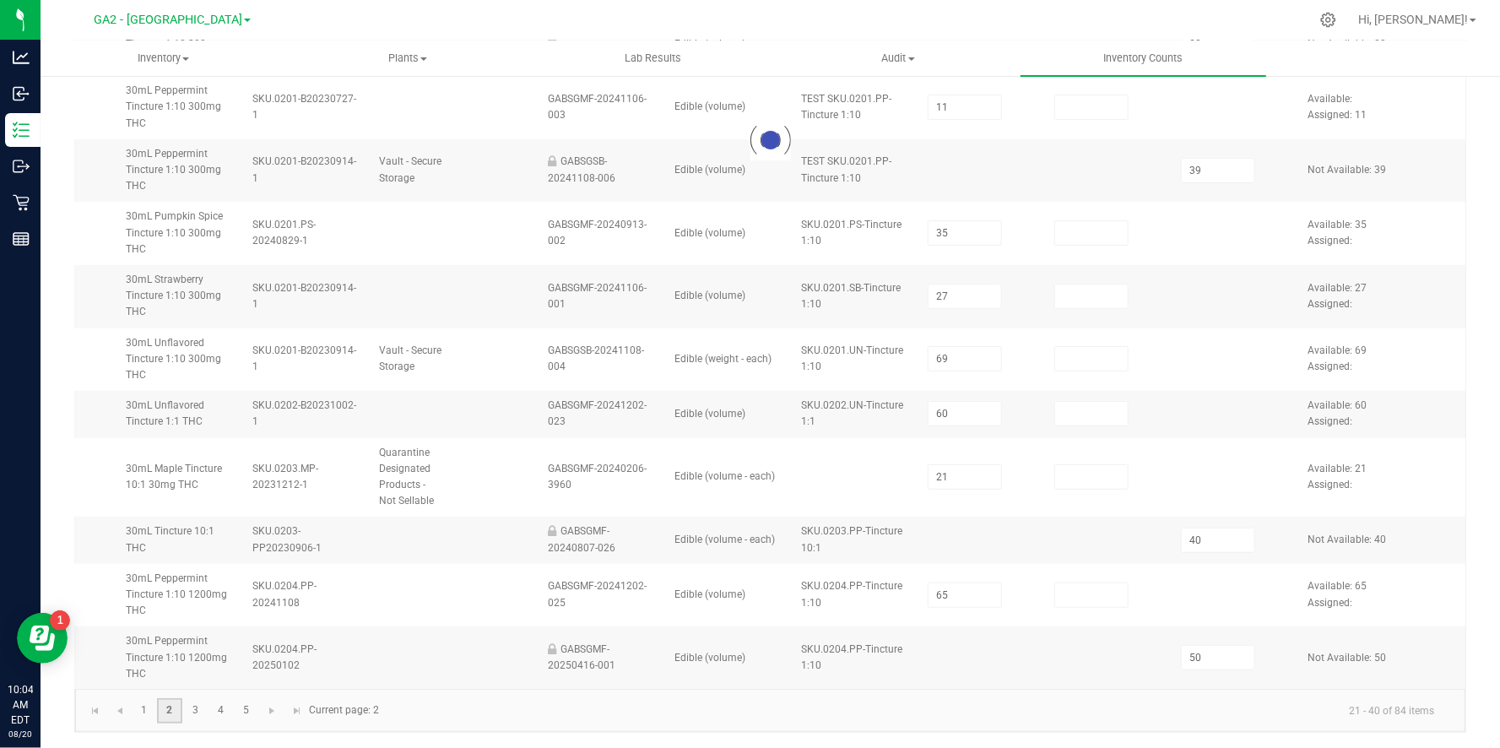
type input "9"
type input "34"
type input "50"
type input "200"
type input "150"
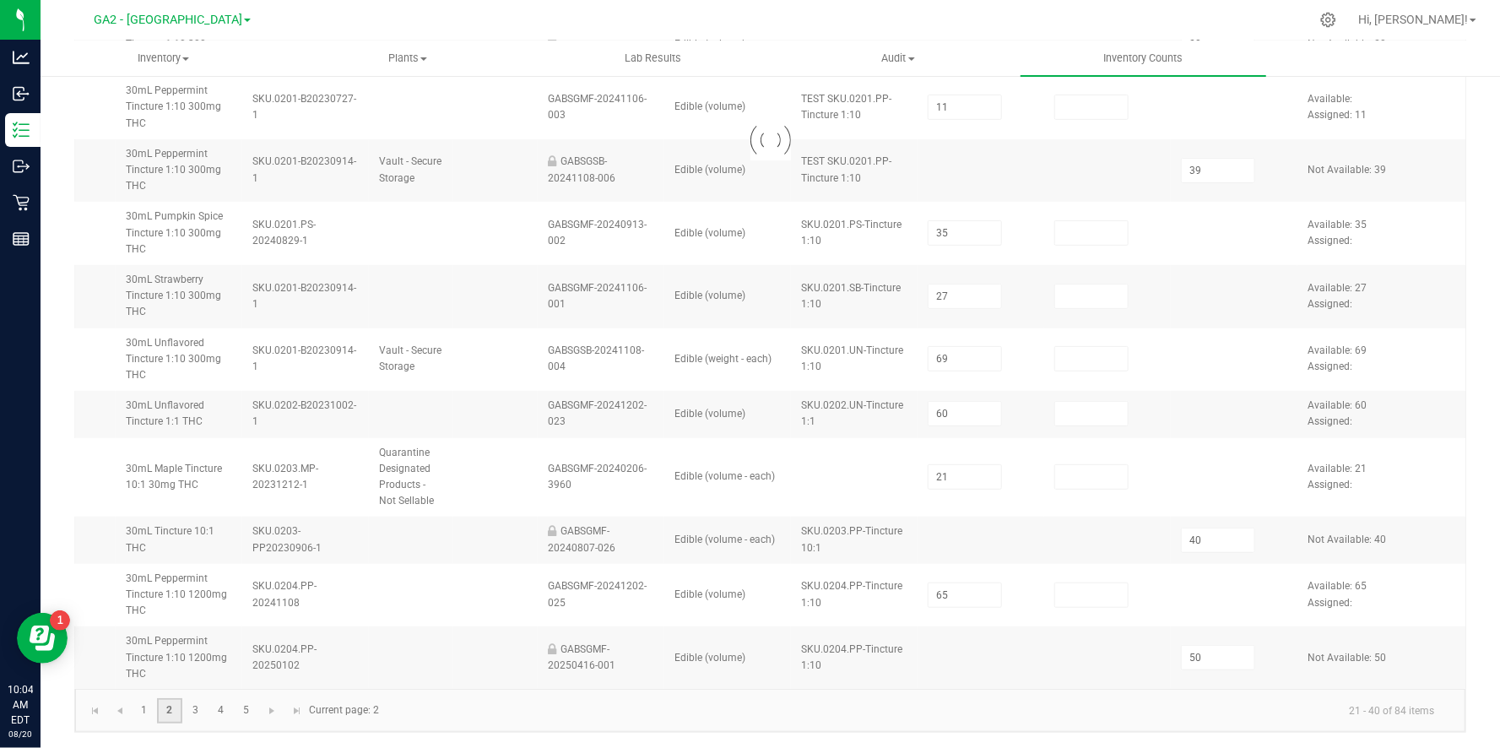
type input "33"
type input "90"
type input "49"
type input "86"
type input "50"
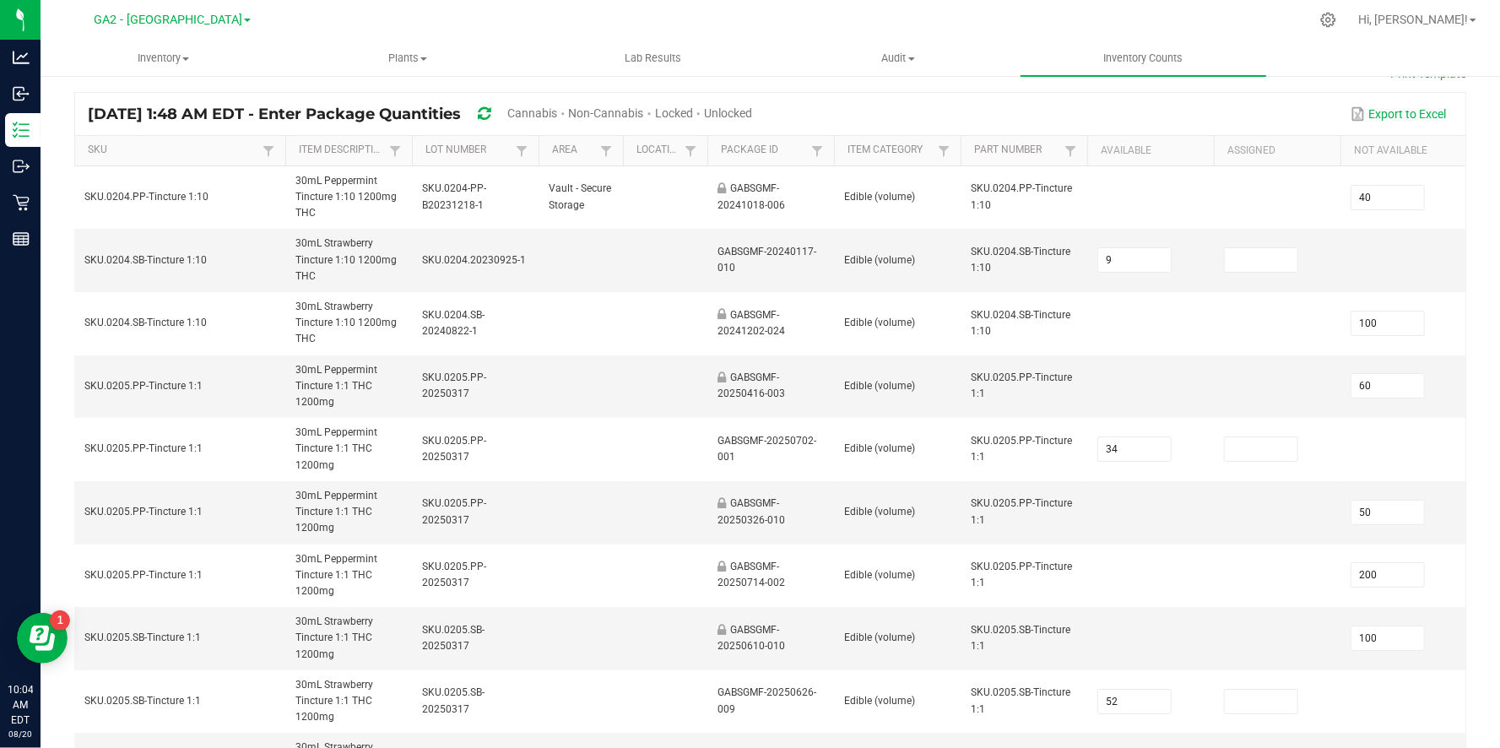
scroll to position [0, 122]
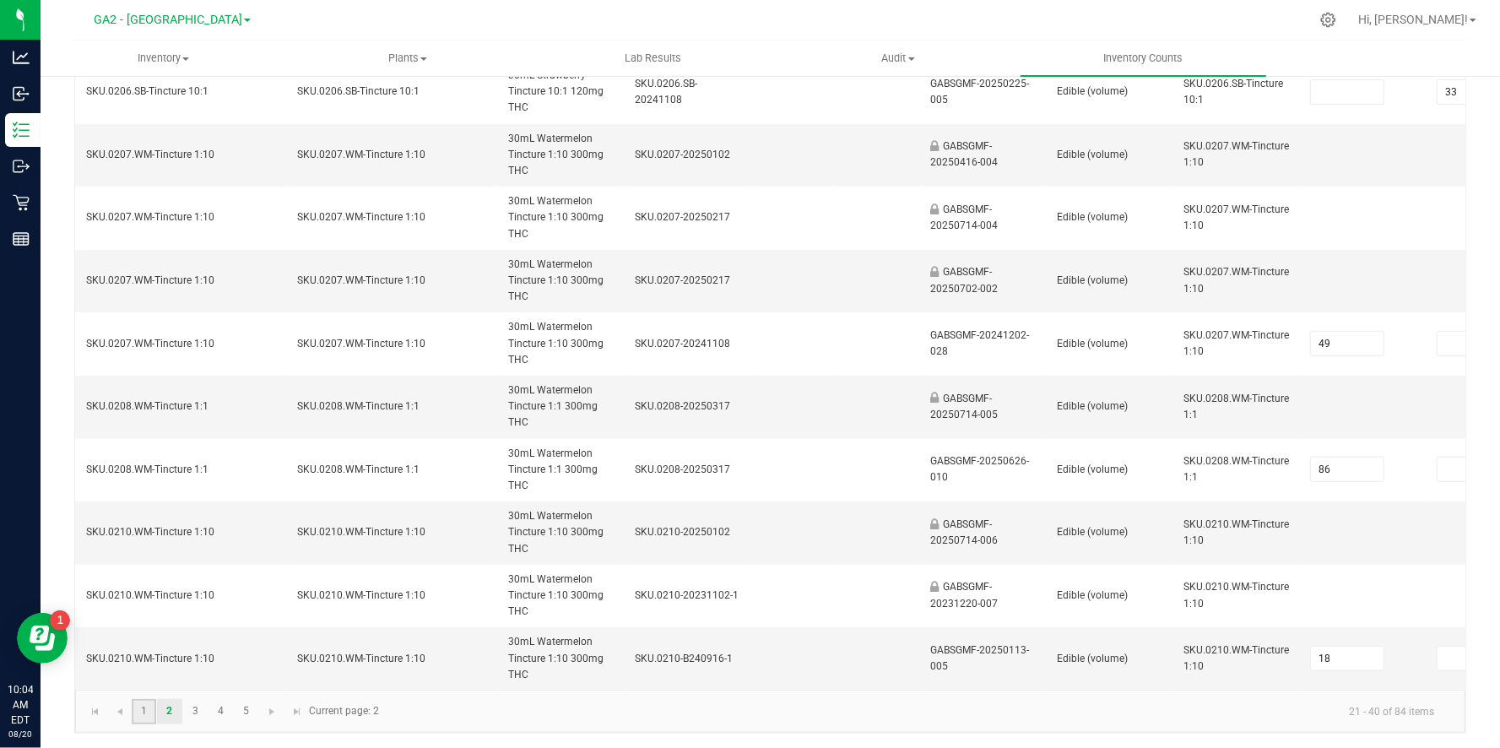
click at [144, 706] on link "1" at bounding box center [144, 711] width 24 height 25
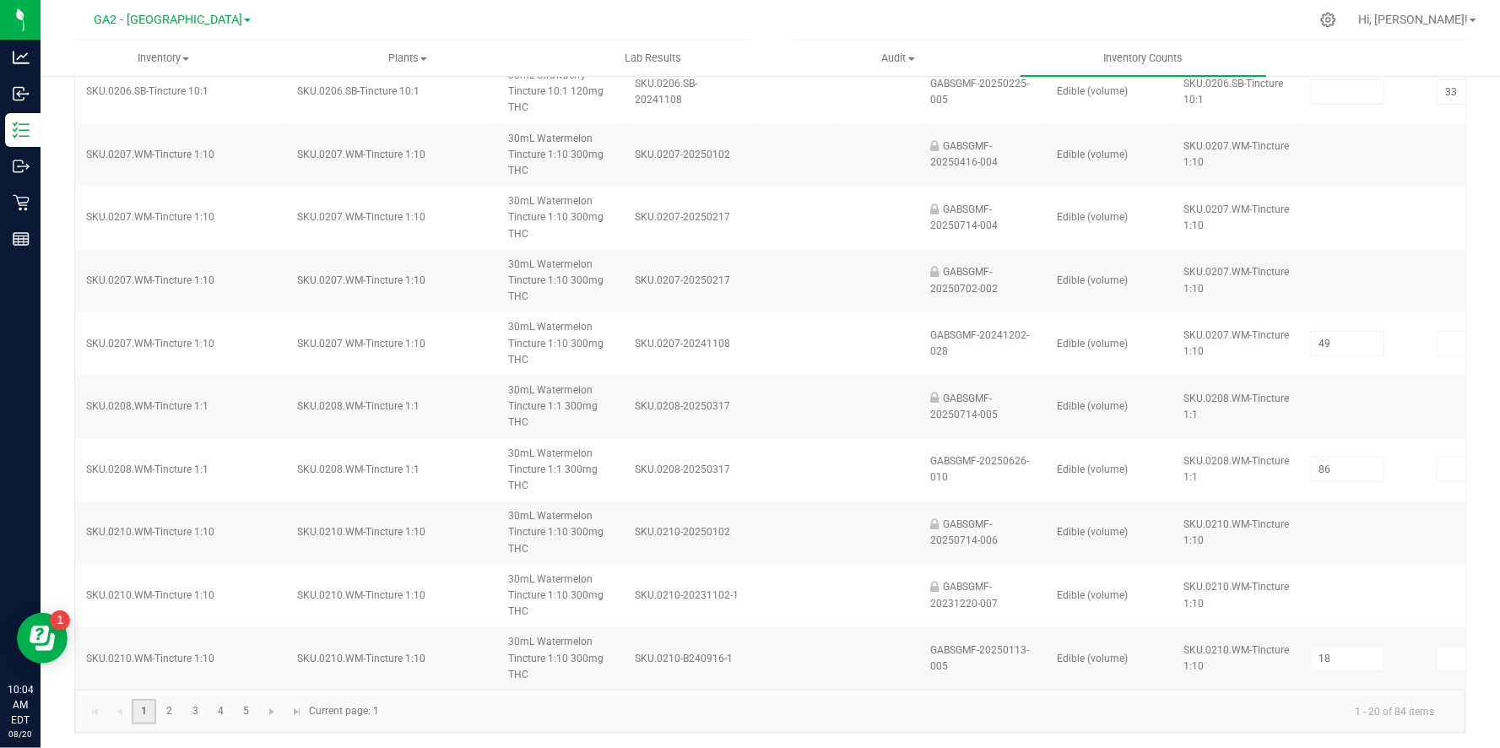
type input "59"
type input "176"
type input "30"
type input "20"
type input "11"
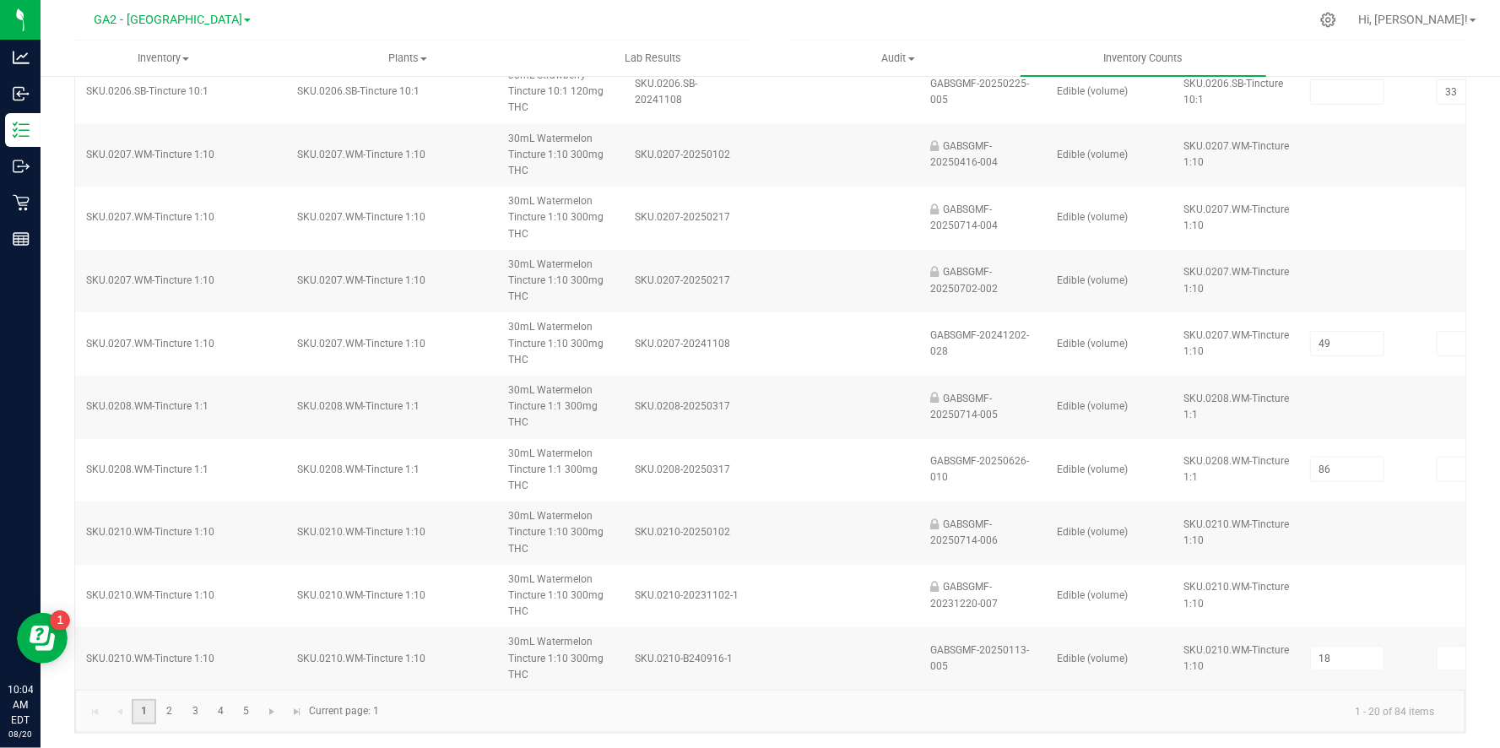
type input "39"
type input "69"
type input "21"
type input "40"
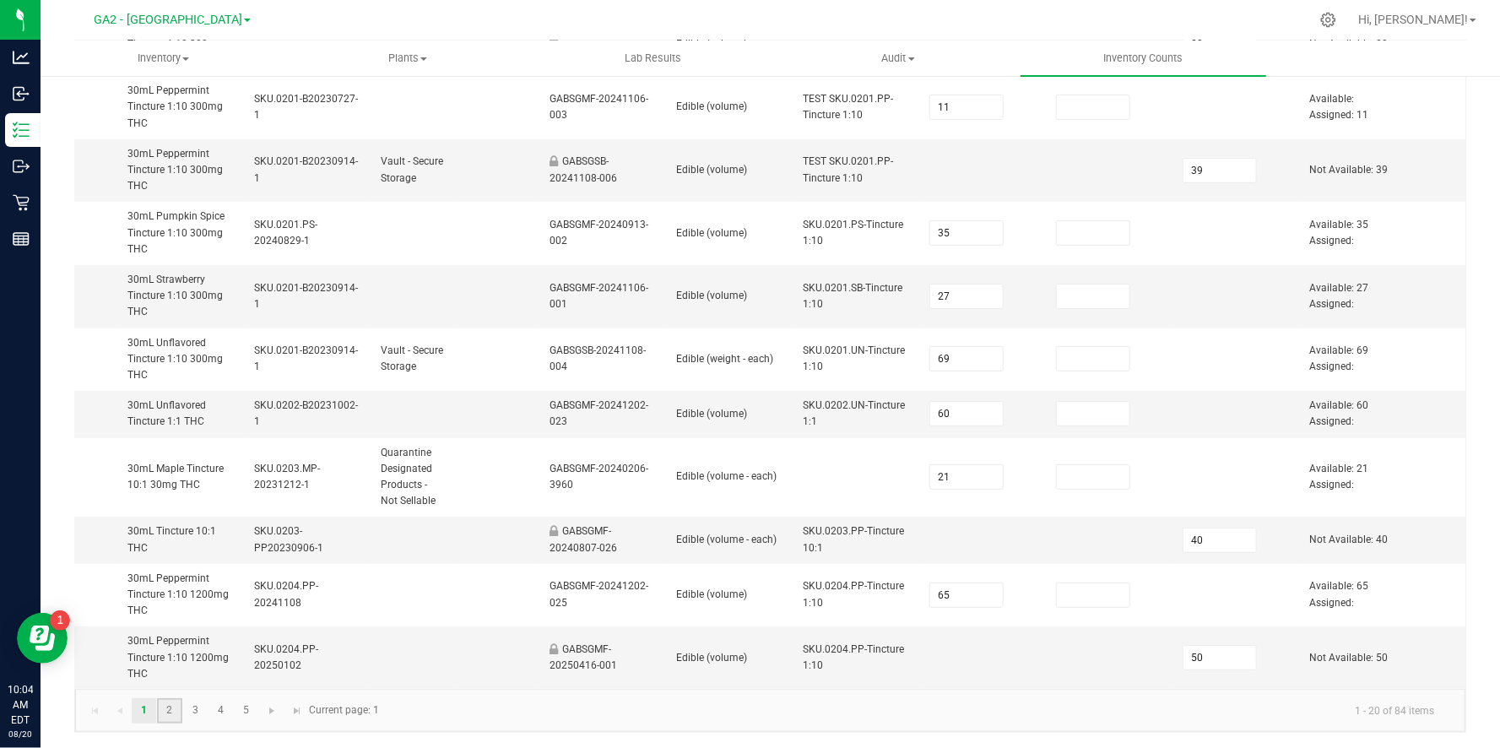
click at [169, 708] on link "2" at bounding box center [169, 710] width 24 height 25
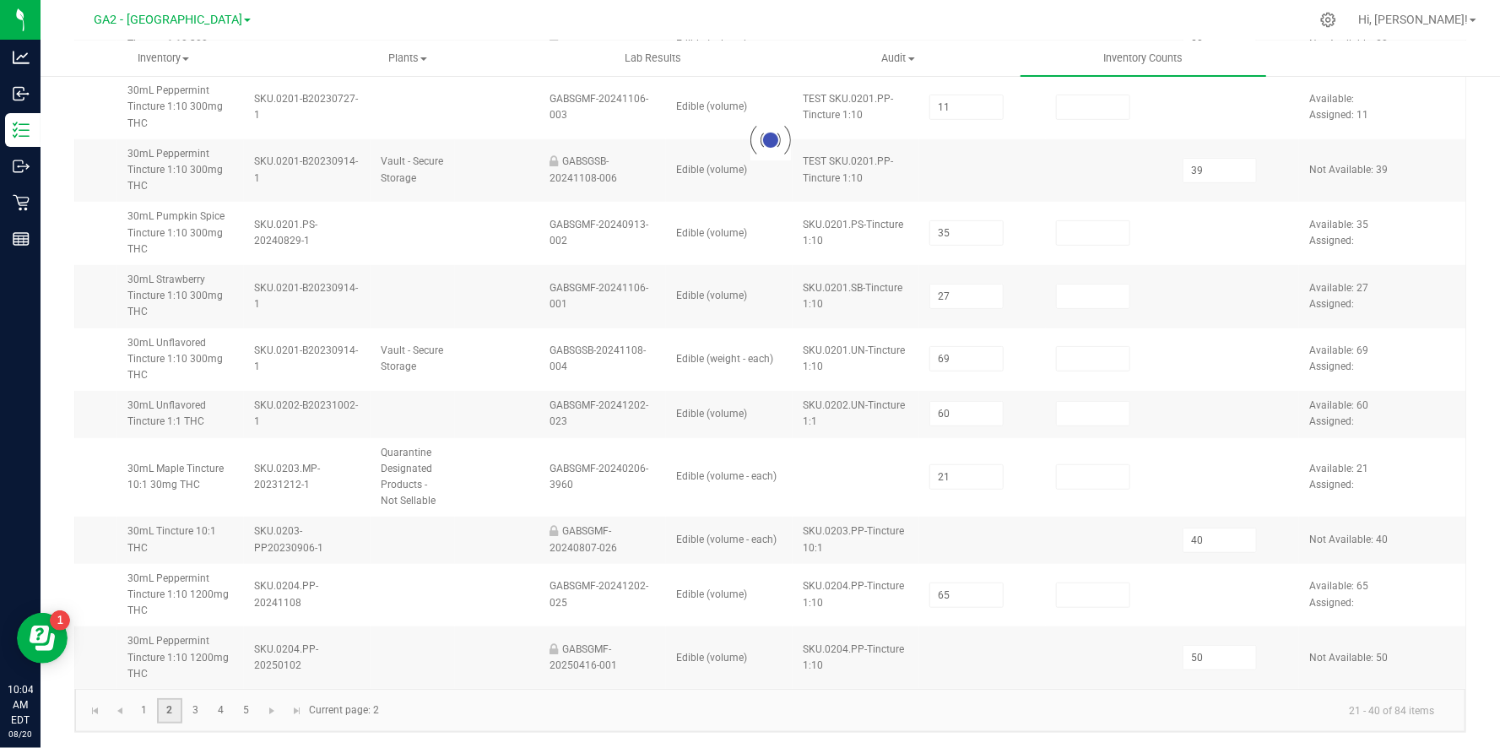
type input "9"
type input "34"
type input "50"
type input "200"
type input "150"
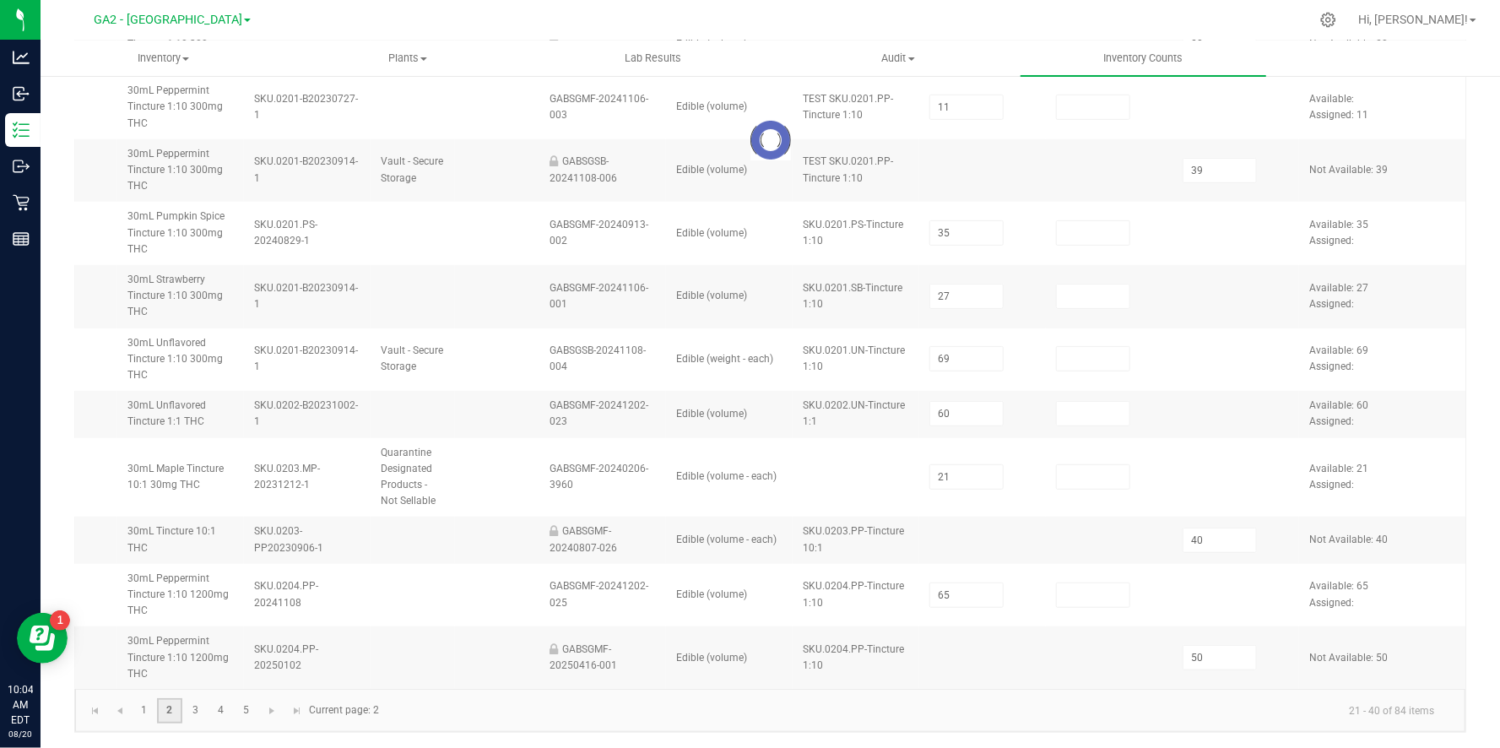
type input "33"
type input "90"
type input "49"
type input "86"
type input "50"
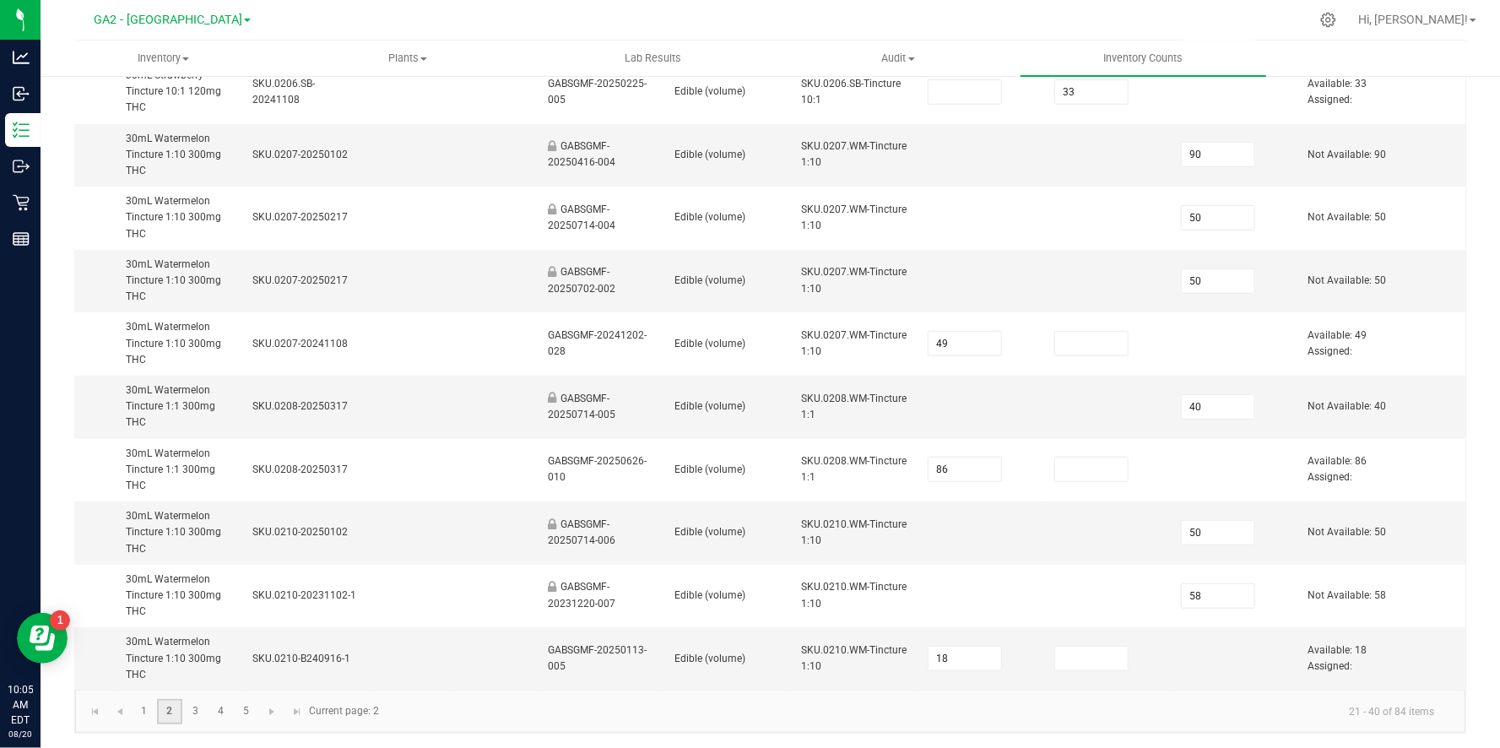
scroll to position [840, 0]
click at [272, 711] on span "Go to the next page" at bounding box center [273, 714] width 14 height 14
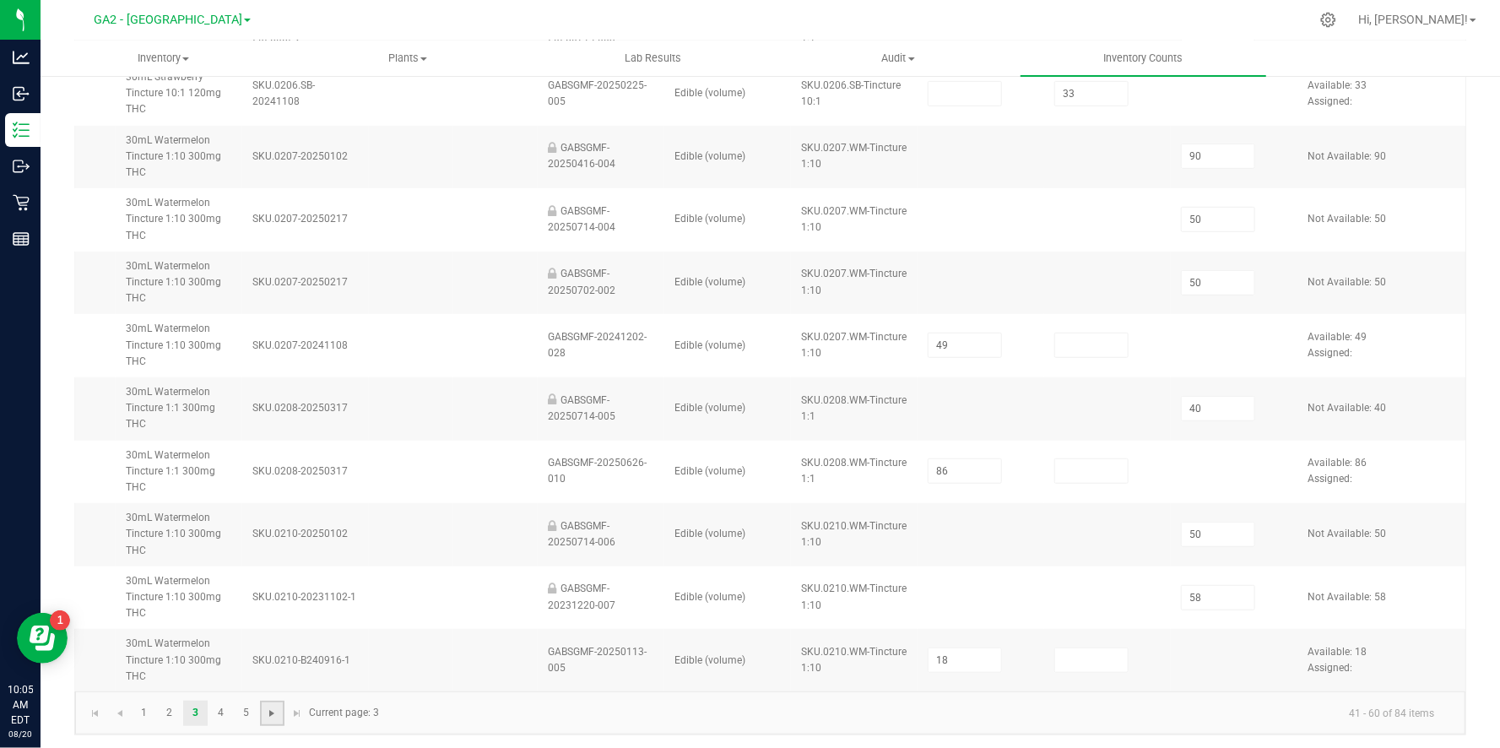
type input "54"
type input "55"
type input "50"
type input "110"
type input "47"
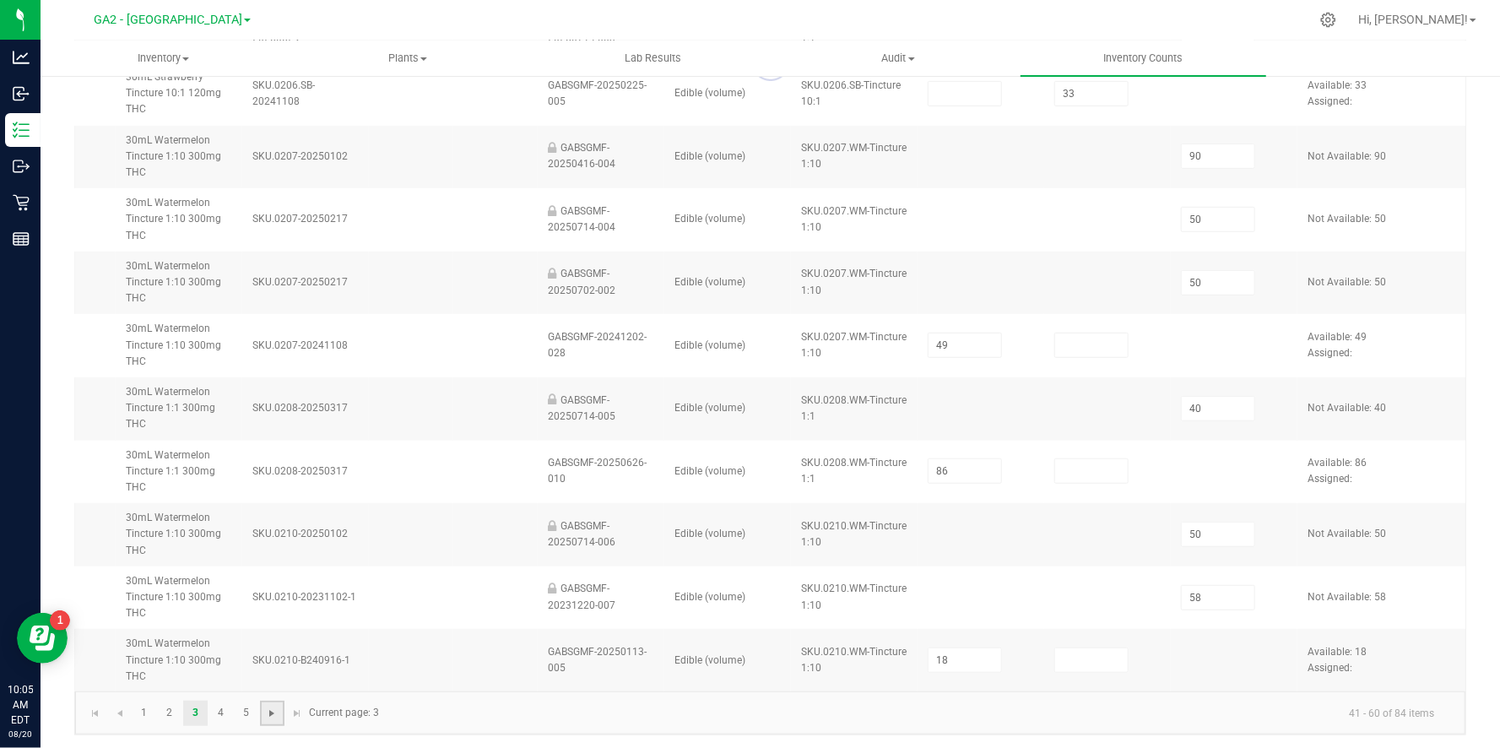
type input "45"
type input "33"
type input "37"
type input "50"
type input "30"
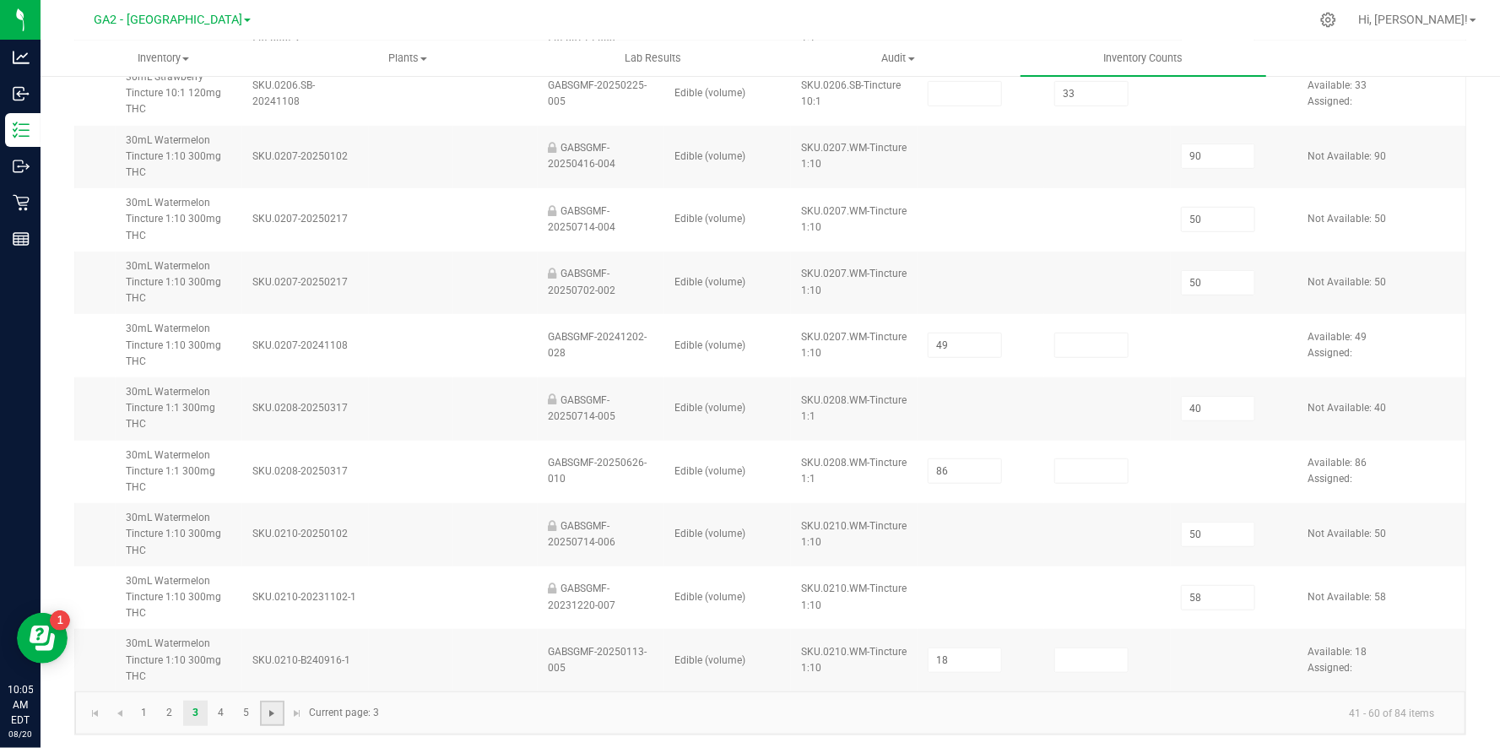
type input "102"
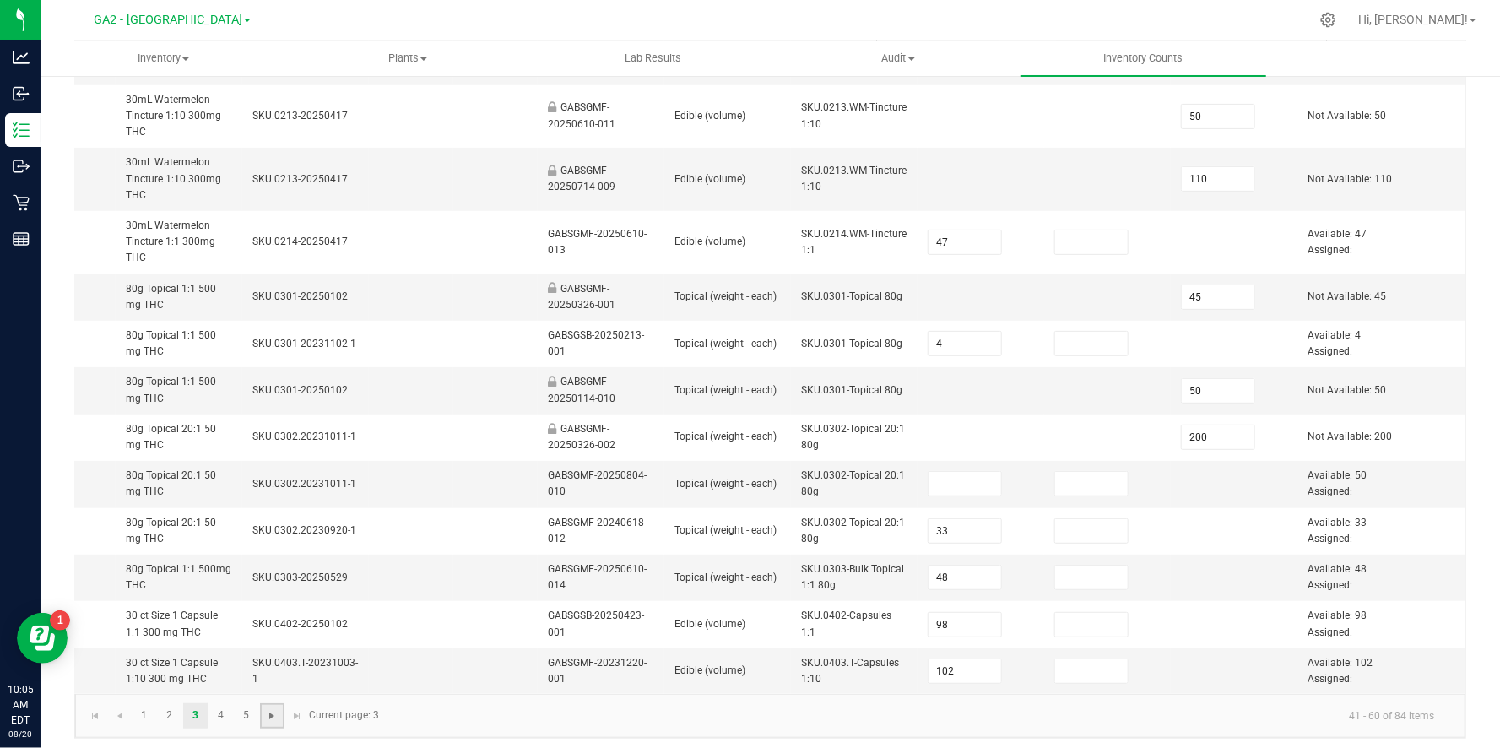
scroll to position [696, 0]
click at [221, 705] on link "4" at bounding box center [221, 711] width 24 height 25
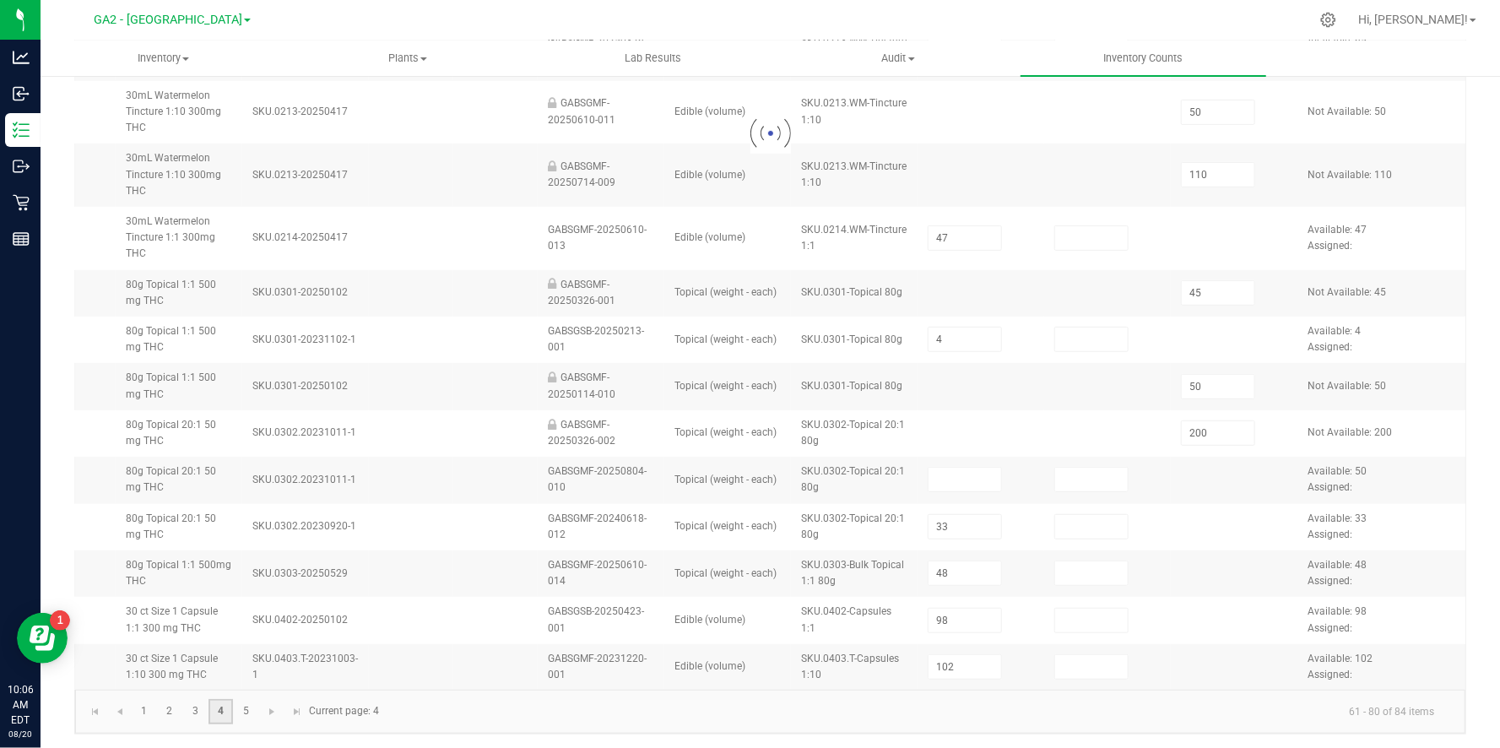
type input "200"
type input "172"
type input "147"
type input "180"
type input "52"
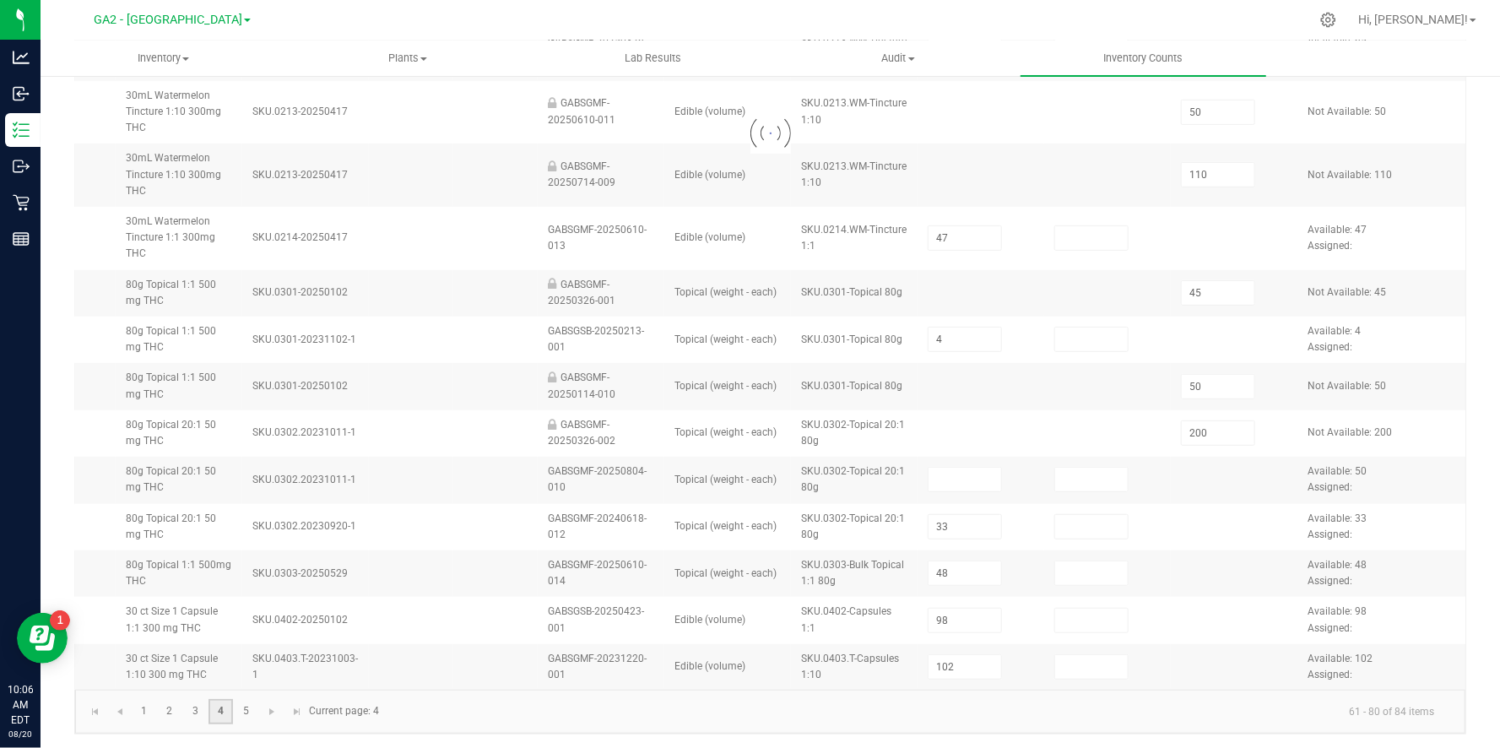
type input "52"
type input "13"
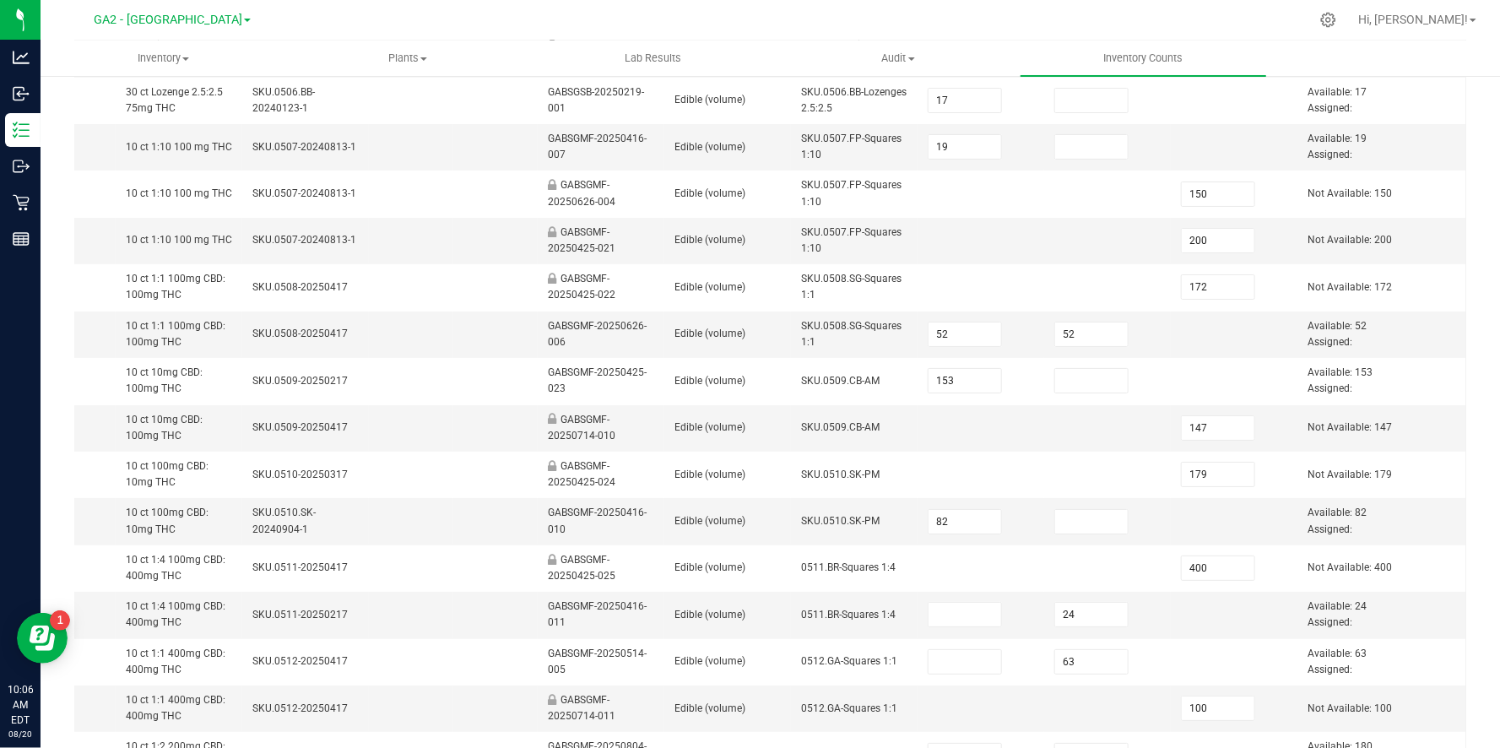
scroll to position [518, 0]
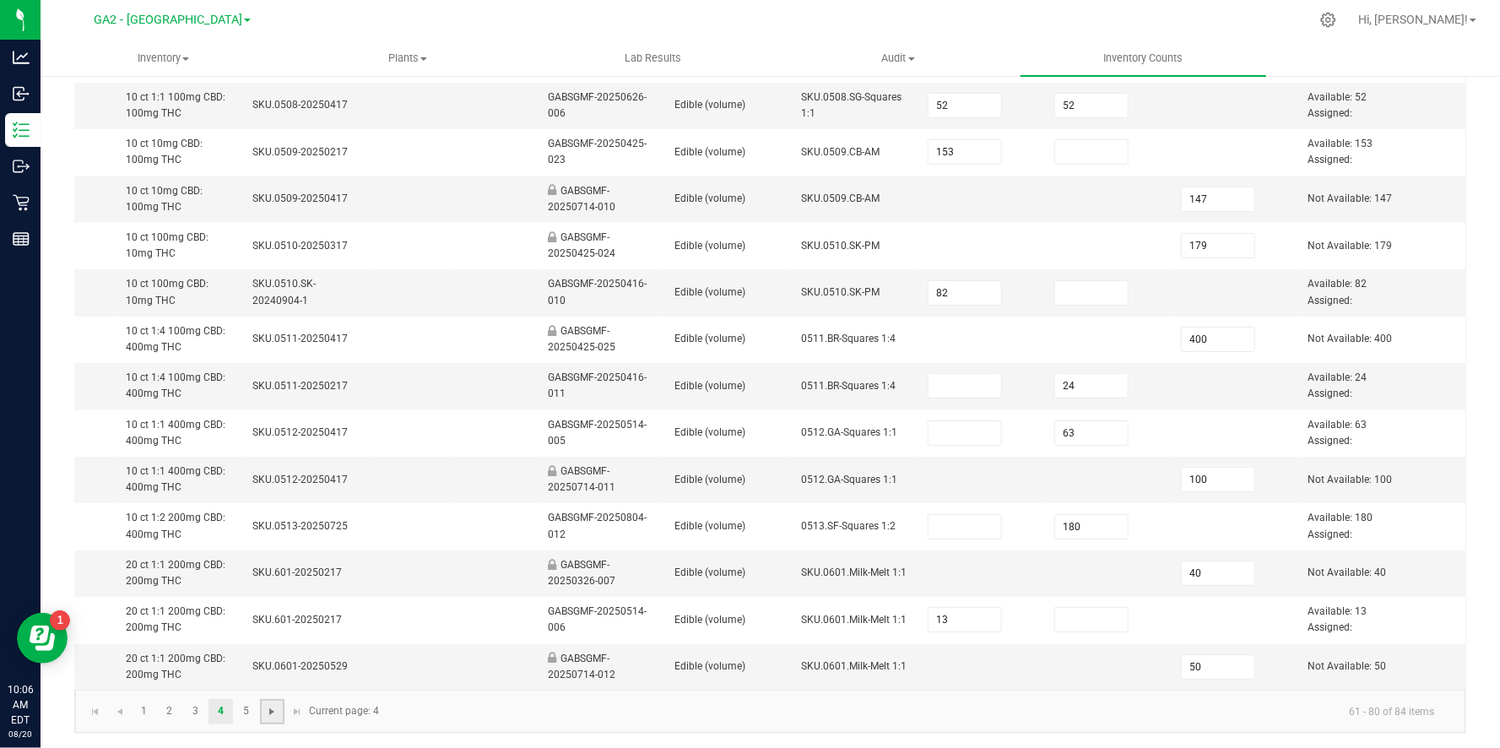
click at [271, 708] on span "Go to the next page" at bounding box center [273, 712] width 14 height 14
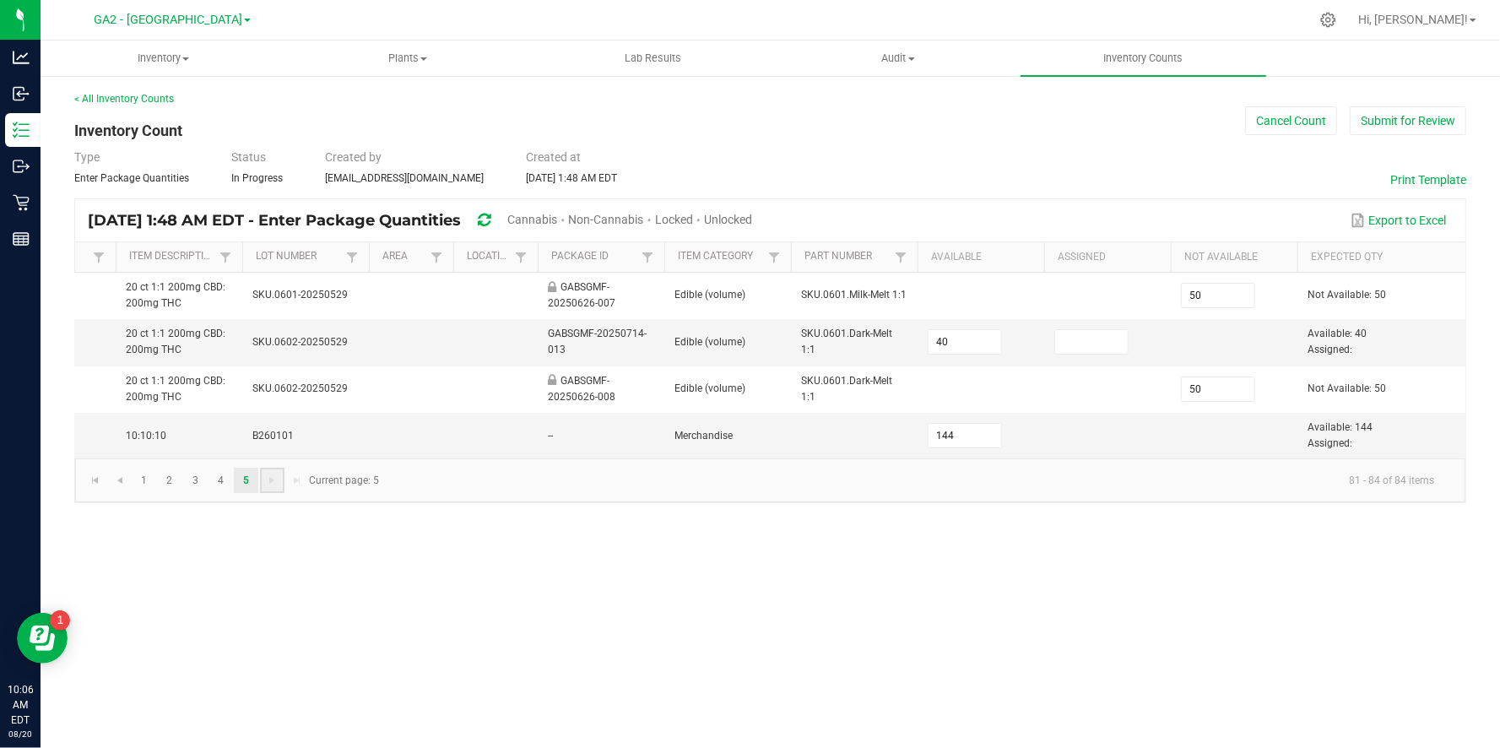
scroll to position [0, 0]
click at [220, 480] on link "4" at bounding box center [221, 480] width 24 height 25
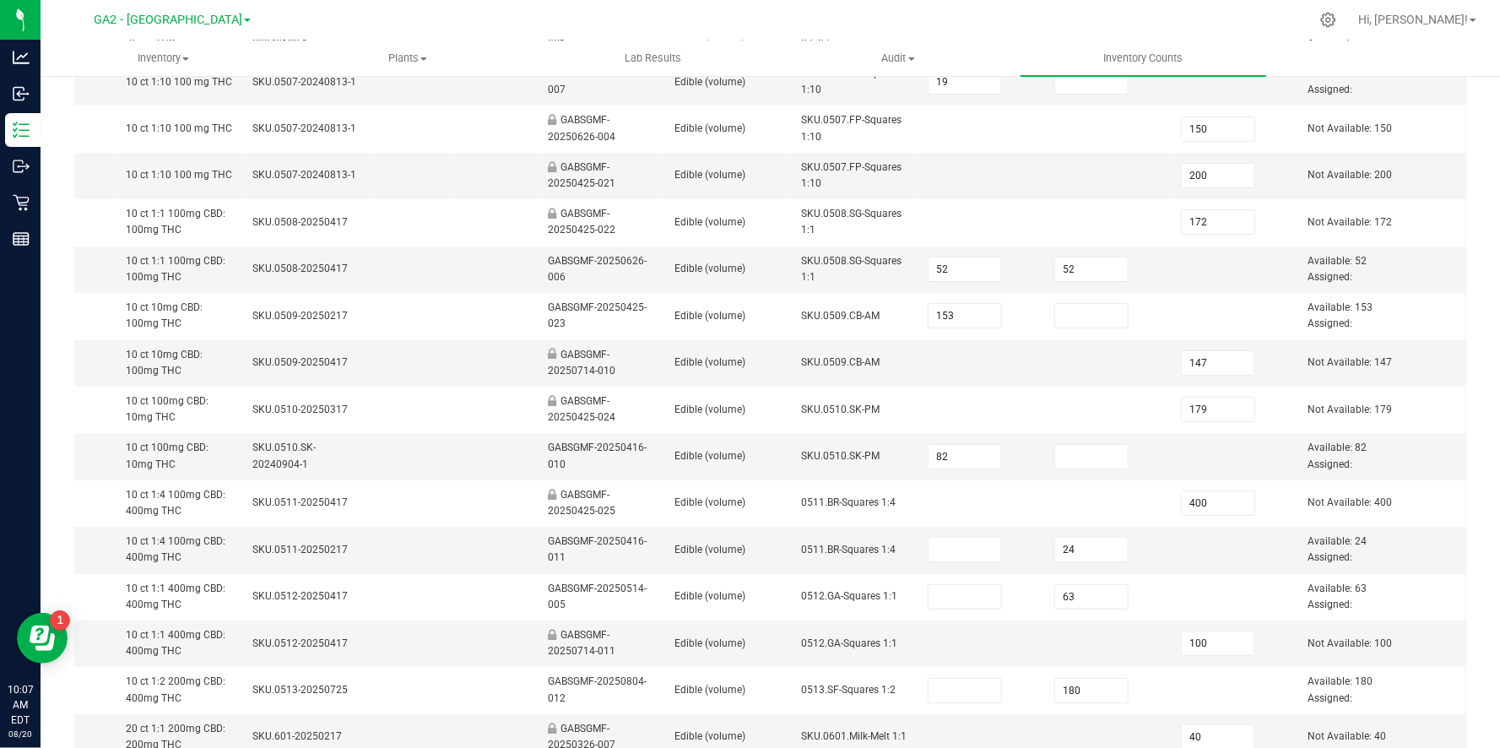
scroll to position [518, 0]
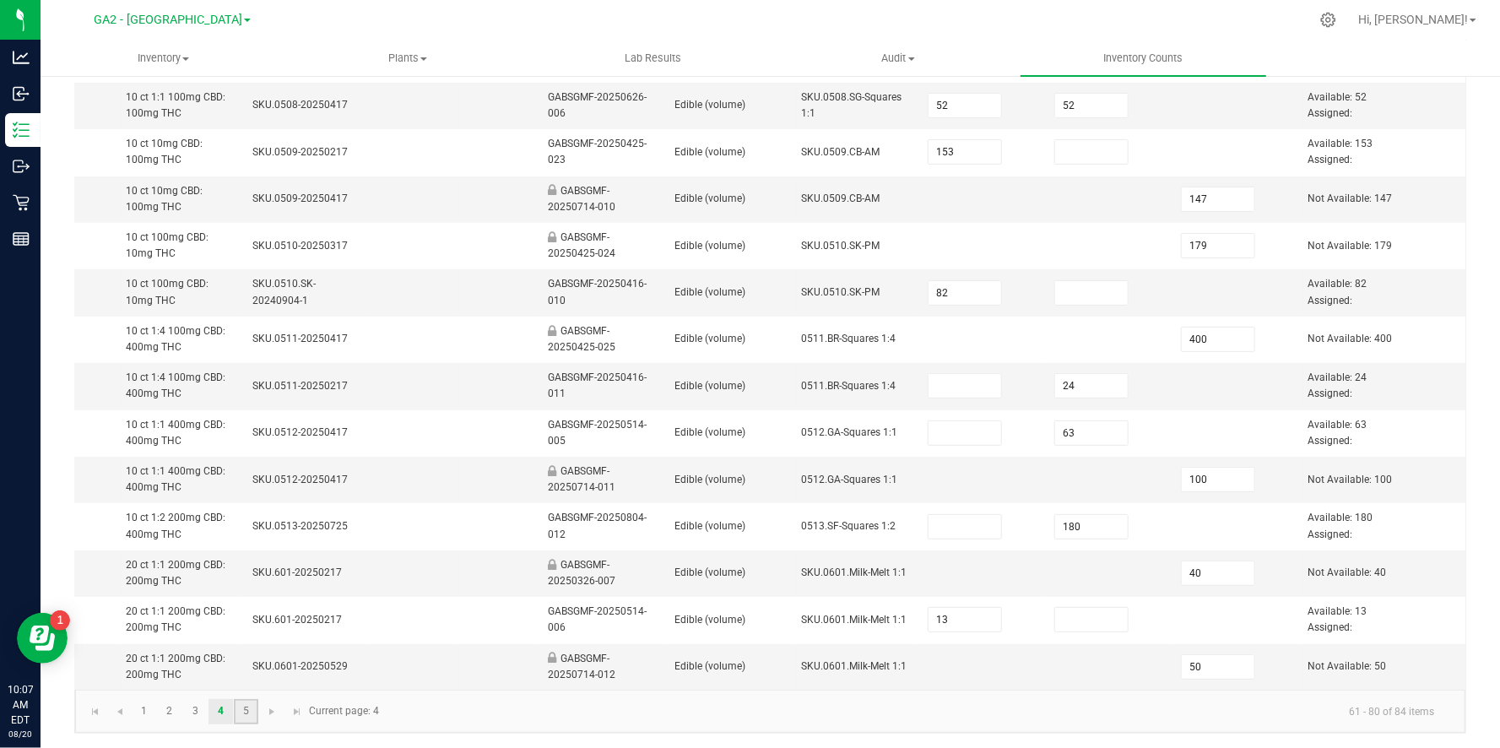
click at [246, 708] on link "5" at bounding box center [246, 711] width 24 height 25
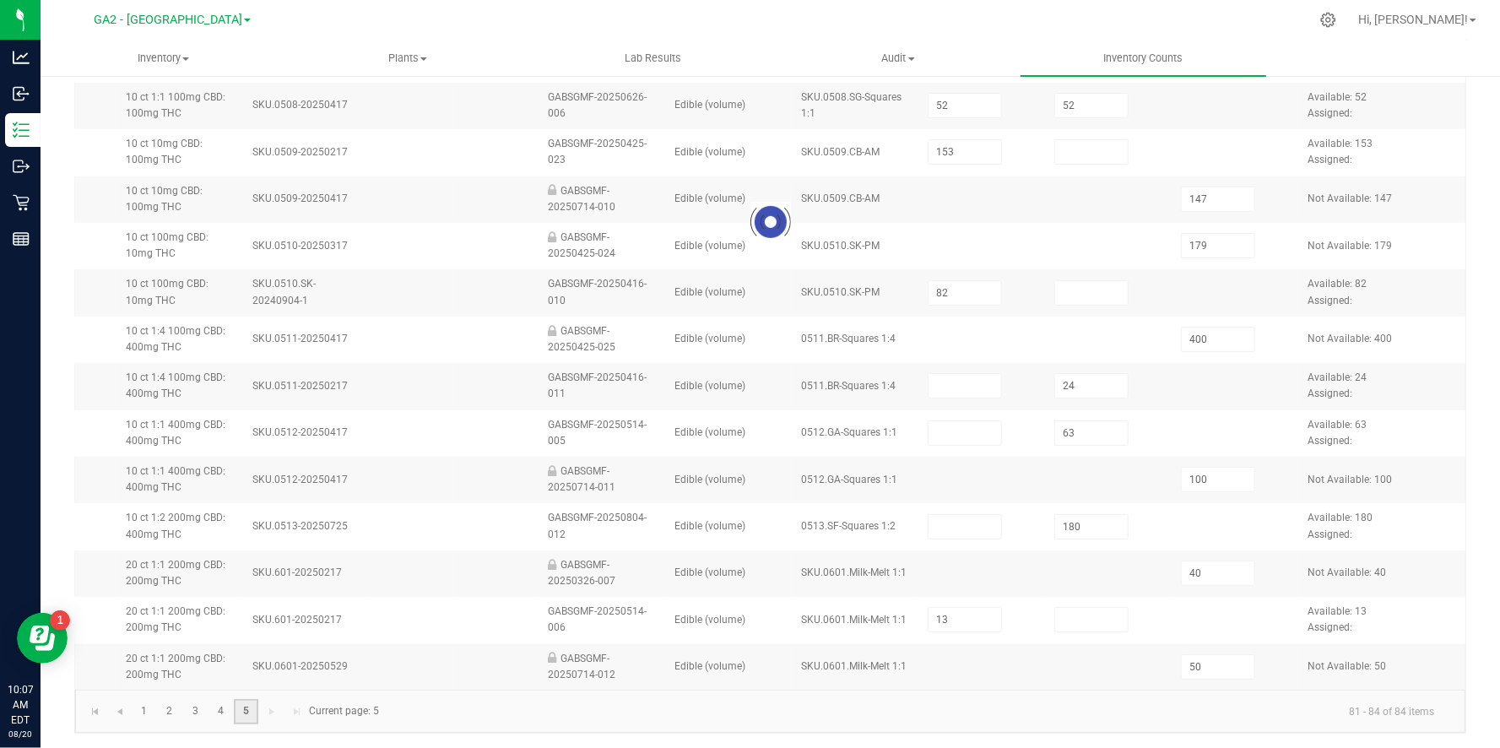
type input "144"
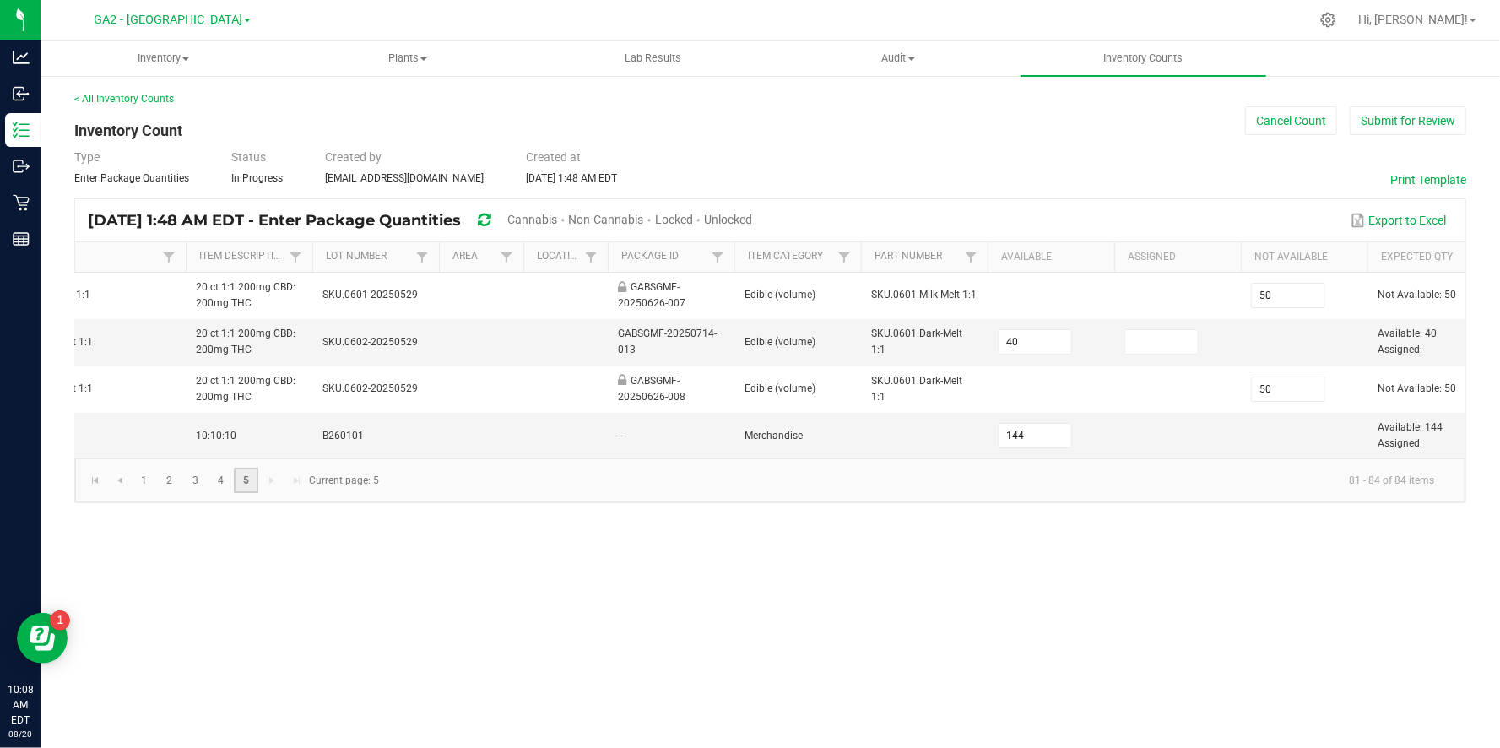
scroll to position [0, 382]
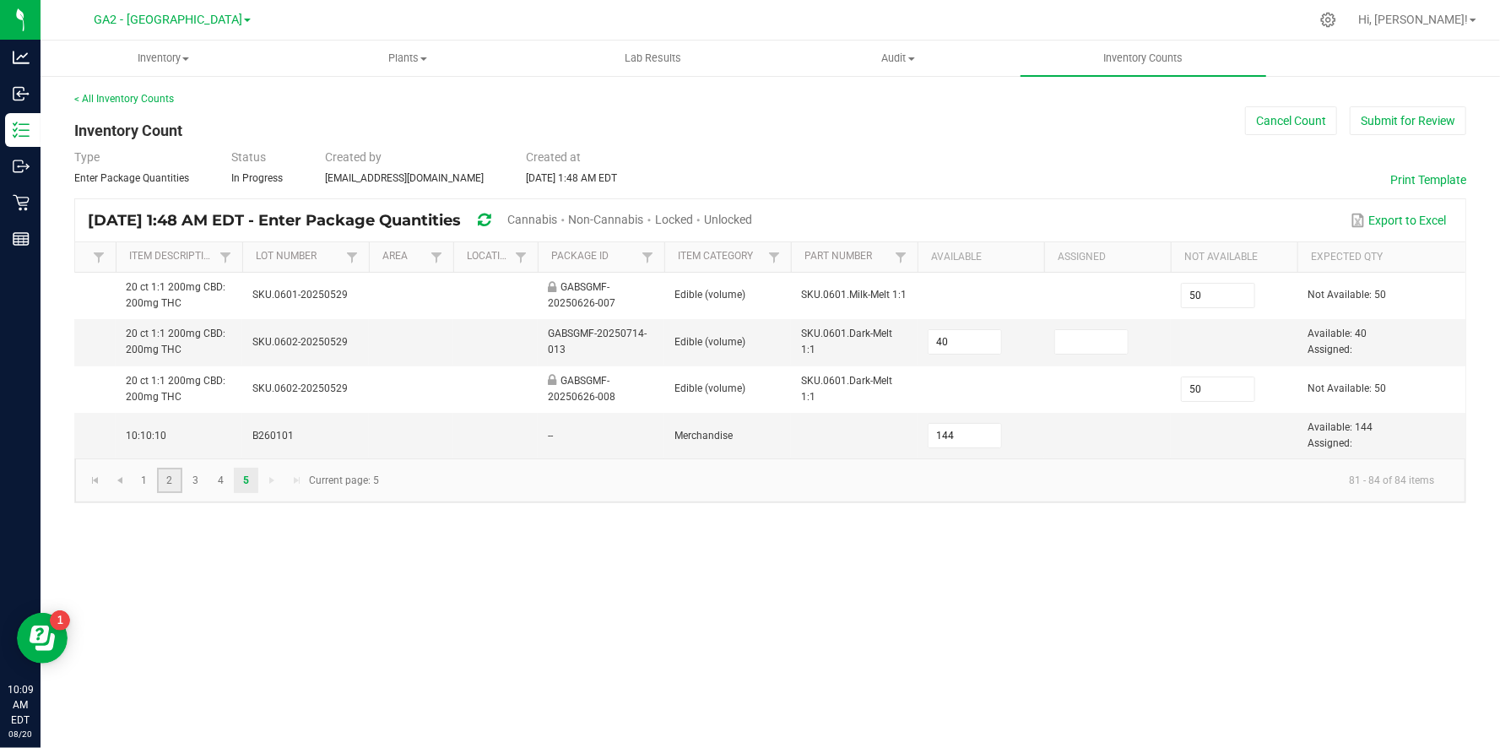
click at [157, 475] on link "2" at bounding box center [169, 480] width 24 height 25
click at [150, 478] on link "1" at bounding box center [144, 480] width 24 height 25
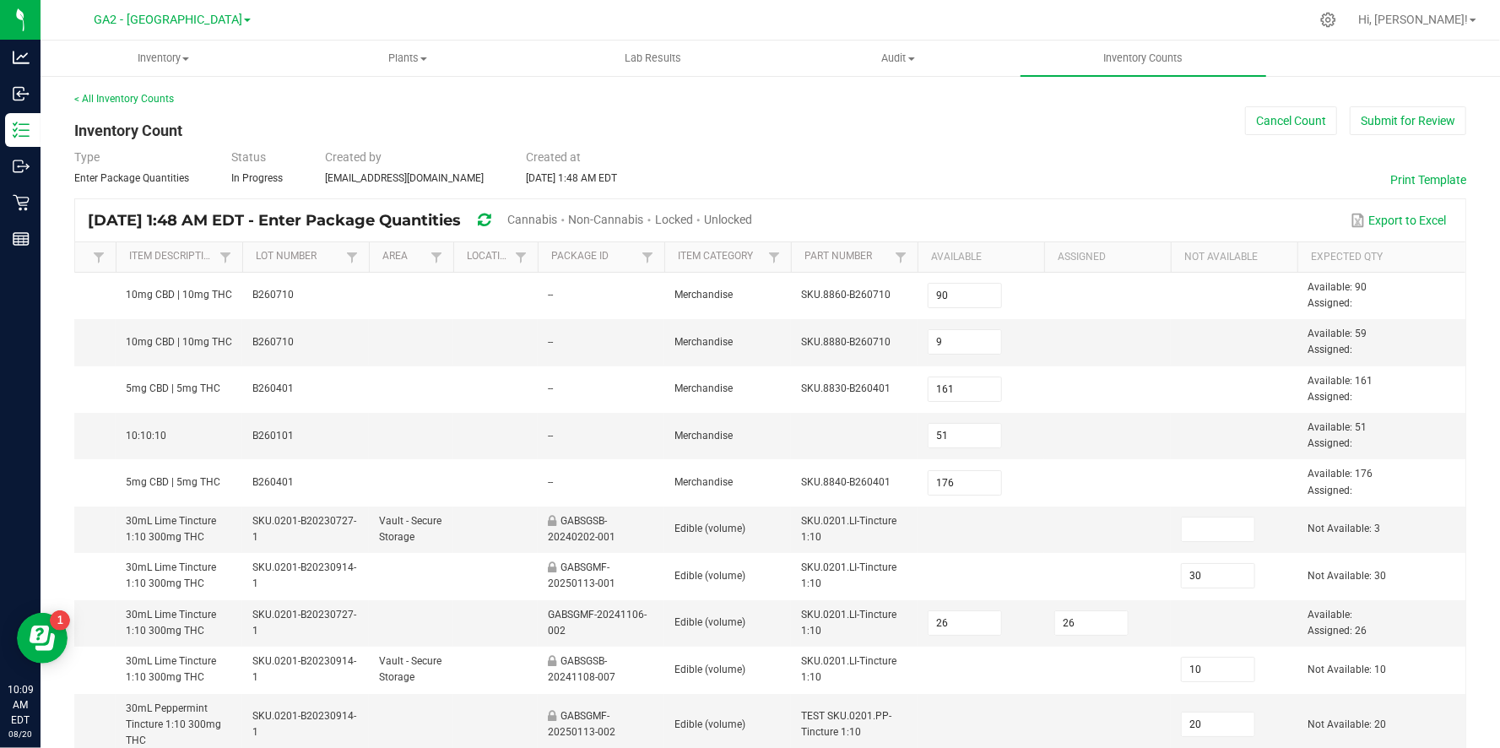
type input "59"
click at [1209, 533] on input at bounding box center [1218, 530] width 73 height 24
type input "0"
click at [1408, 126] on button "Submit for Review" at bounding box center [1408, 120] width 117 height 29
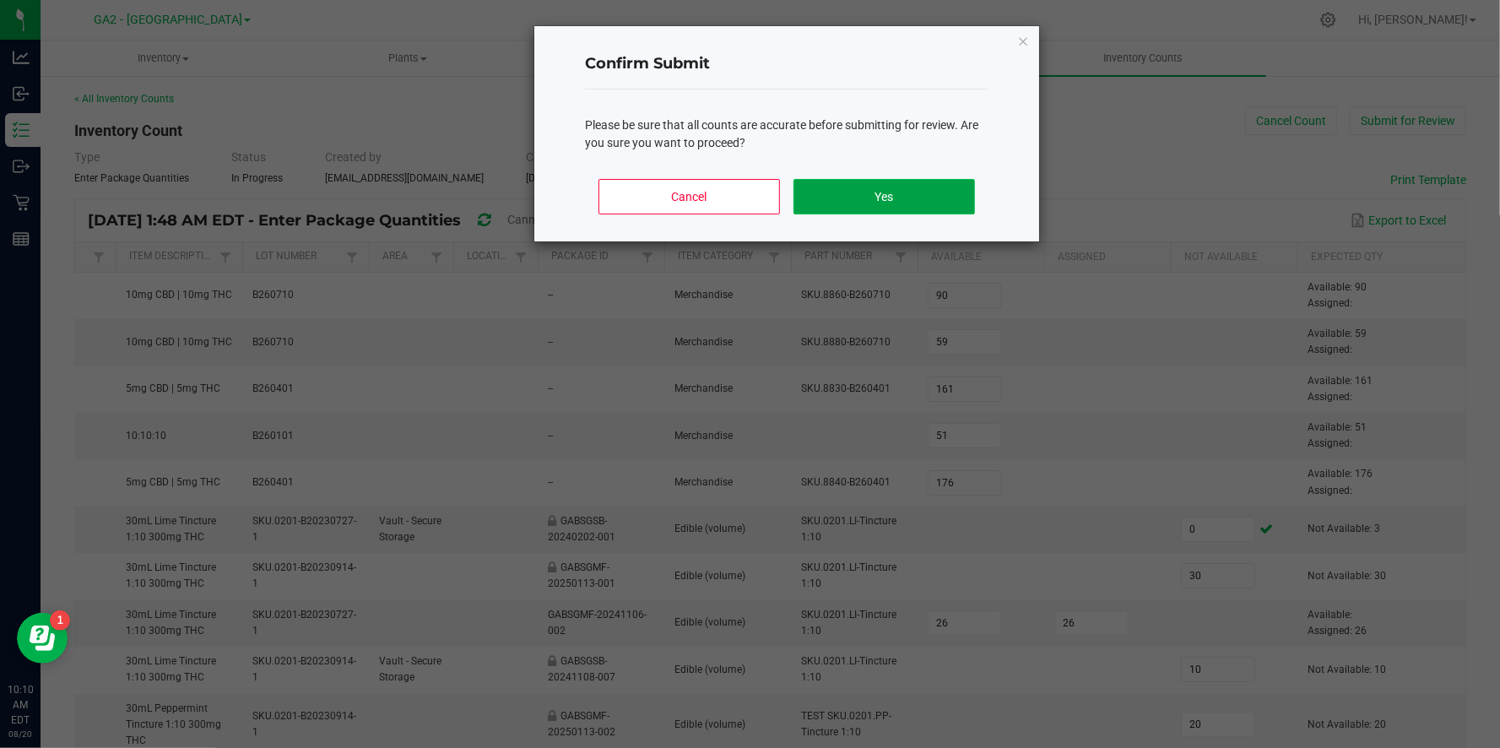
click at [817, 194] on button "Yes" at bounding box center [885, 196] width 182 height 35
